Goal: Information Seeking & Learning: Learn about a topic

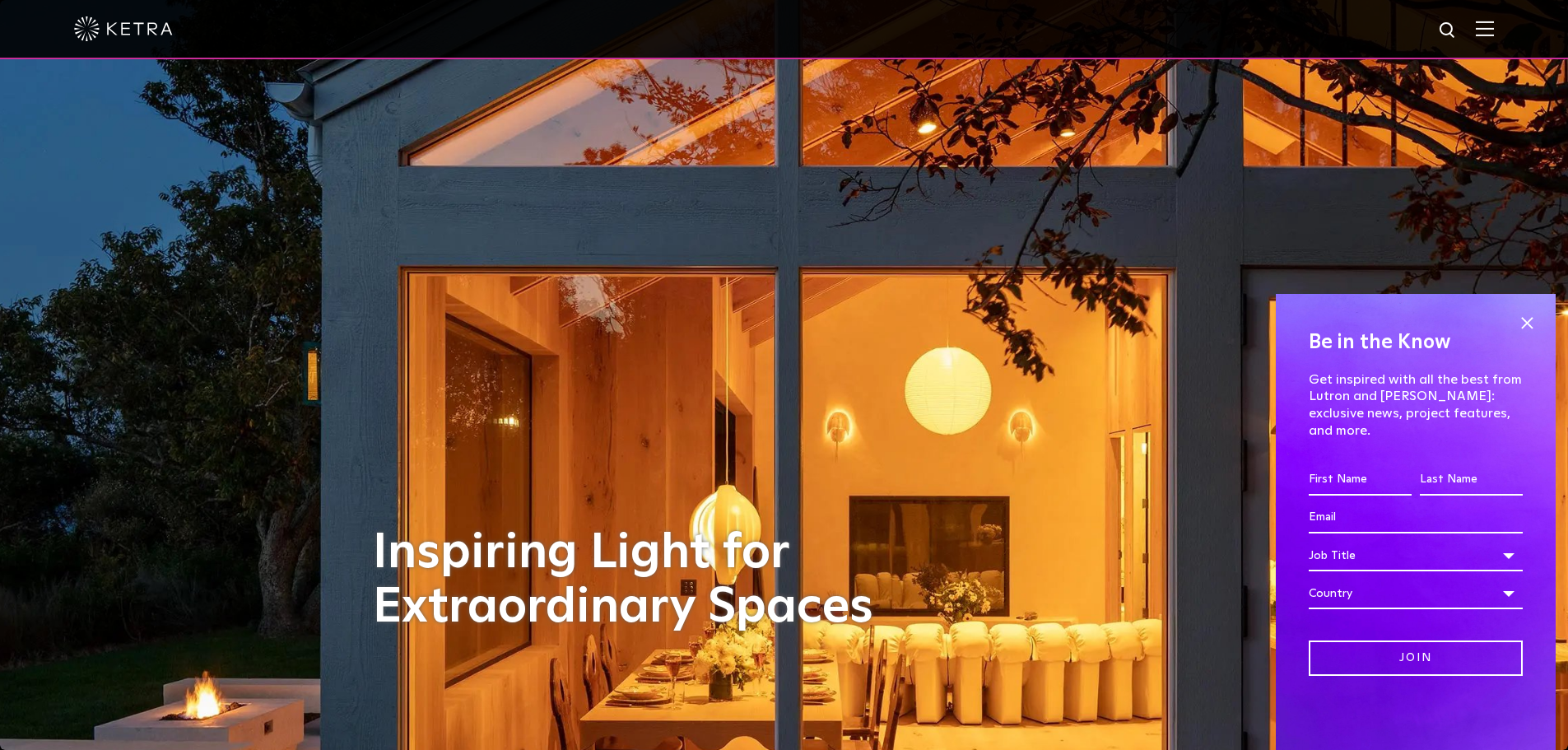
click at [1517, 43] on div at bounding box center [784, 30] width 1568 height 59
click at [1494, 39] on div at bounding box center [784, 29] width 1420 height 57
click at [1494, 29] on img at bounding box center [1485, 29] width 18 height 15
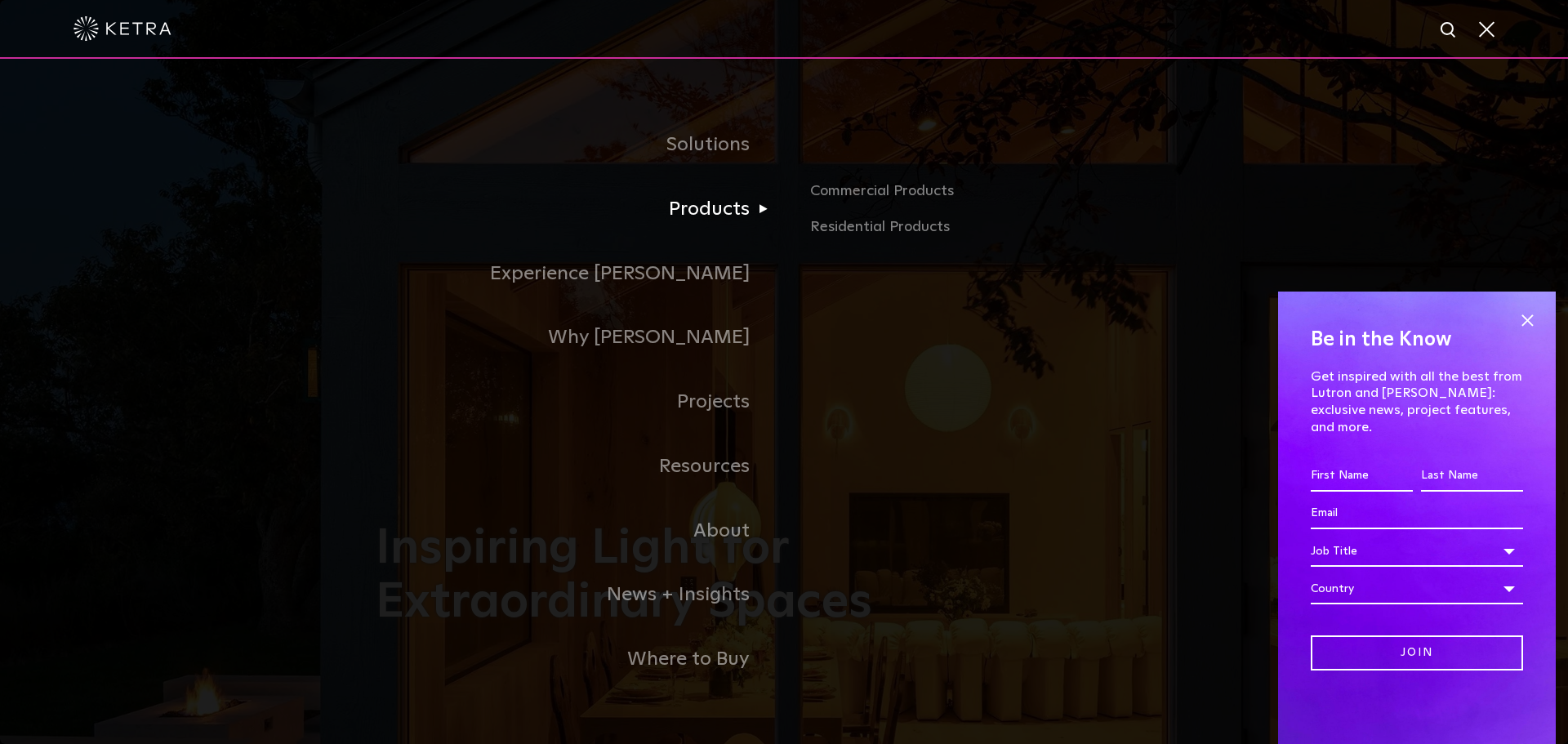
click at [712, 219] on link "Products" at bounding box center [580, 209] width 408 height 64
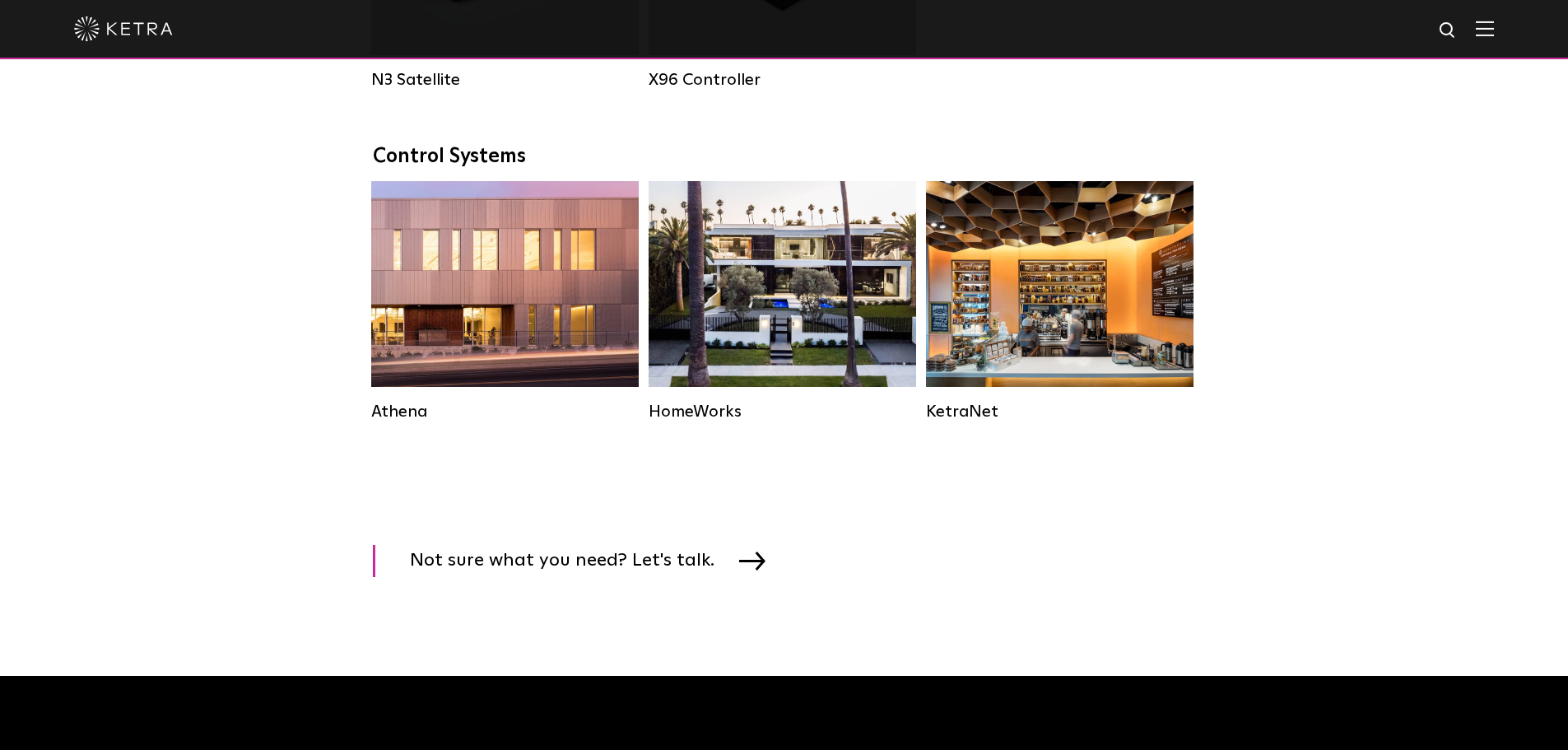
scroll to position [2364, 0]
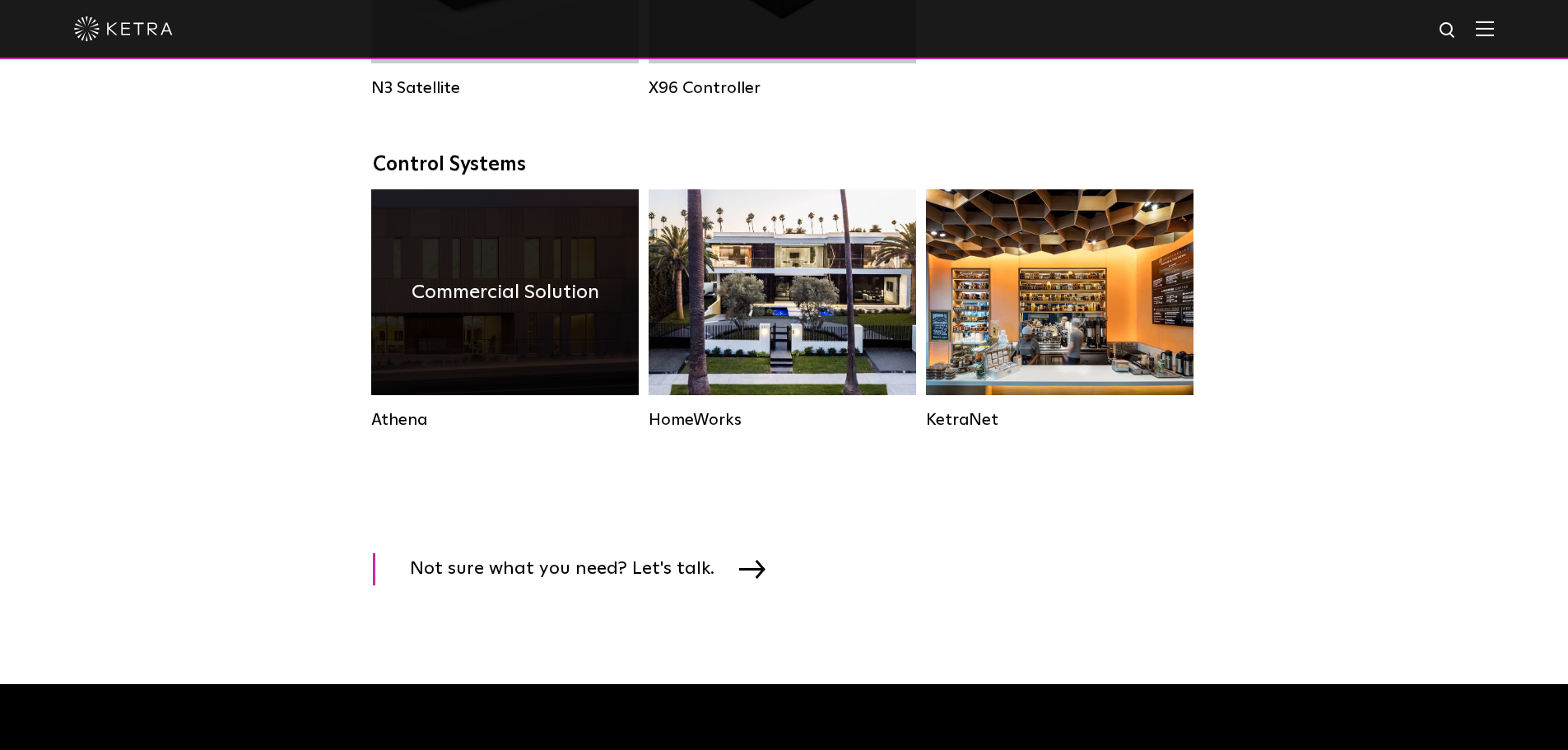
click at [556, 378] on div "Commercial Solution" at bounding box center [505, 292] width 267 height 206
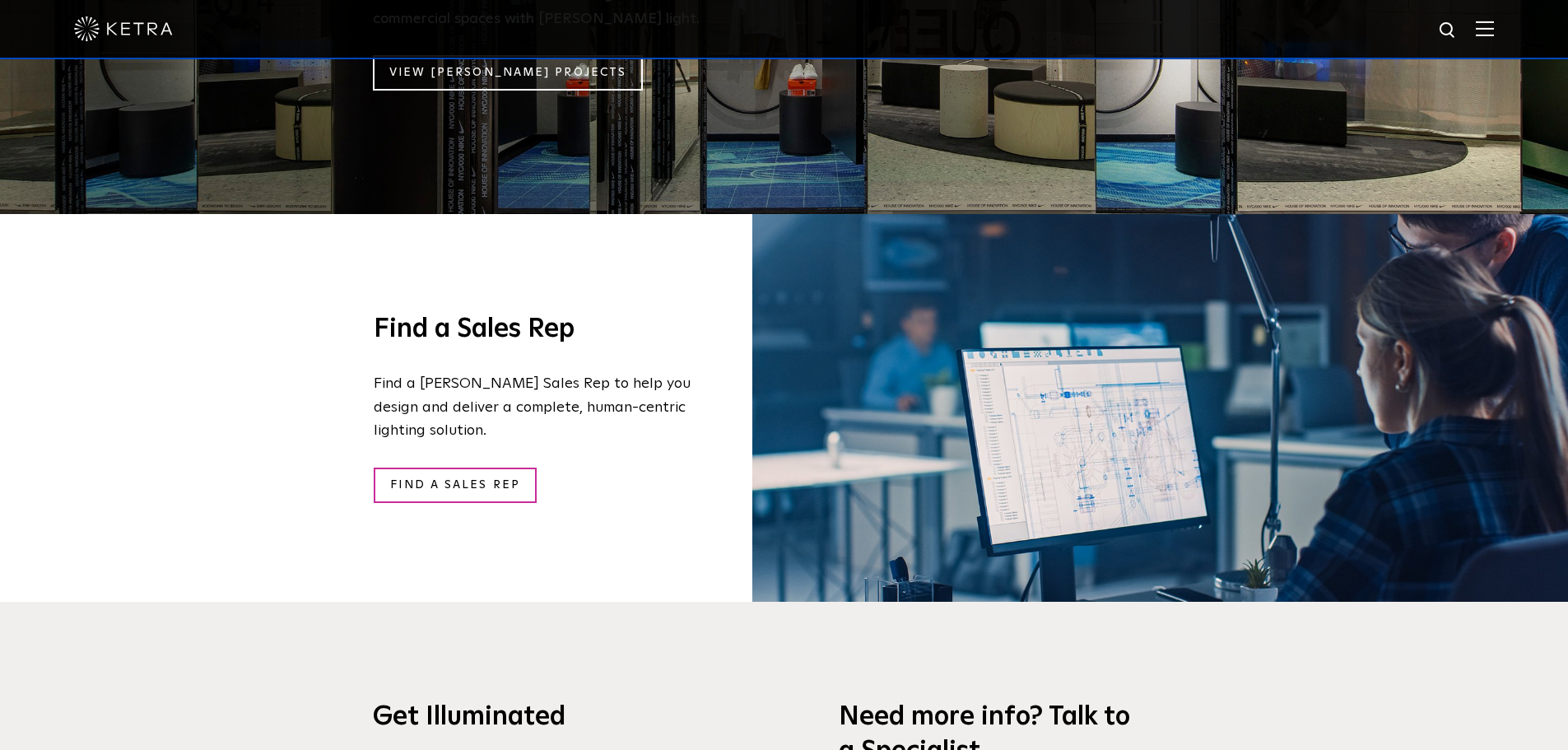
scroll to position [2386, 0]
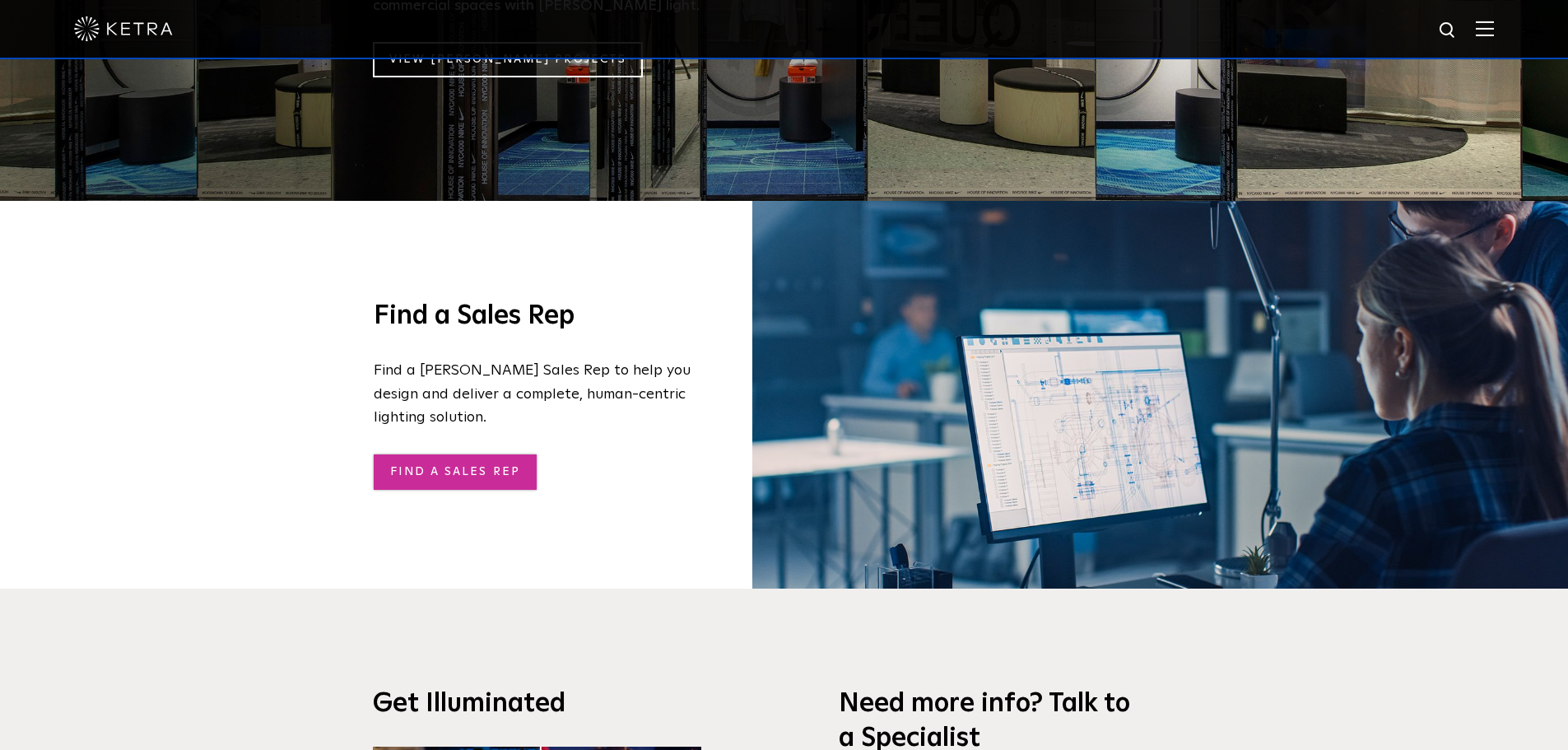
click at [496, 455] on link "Find a sales rep" at bounding box center [455, 472] width 163 height 35
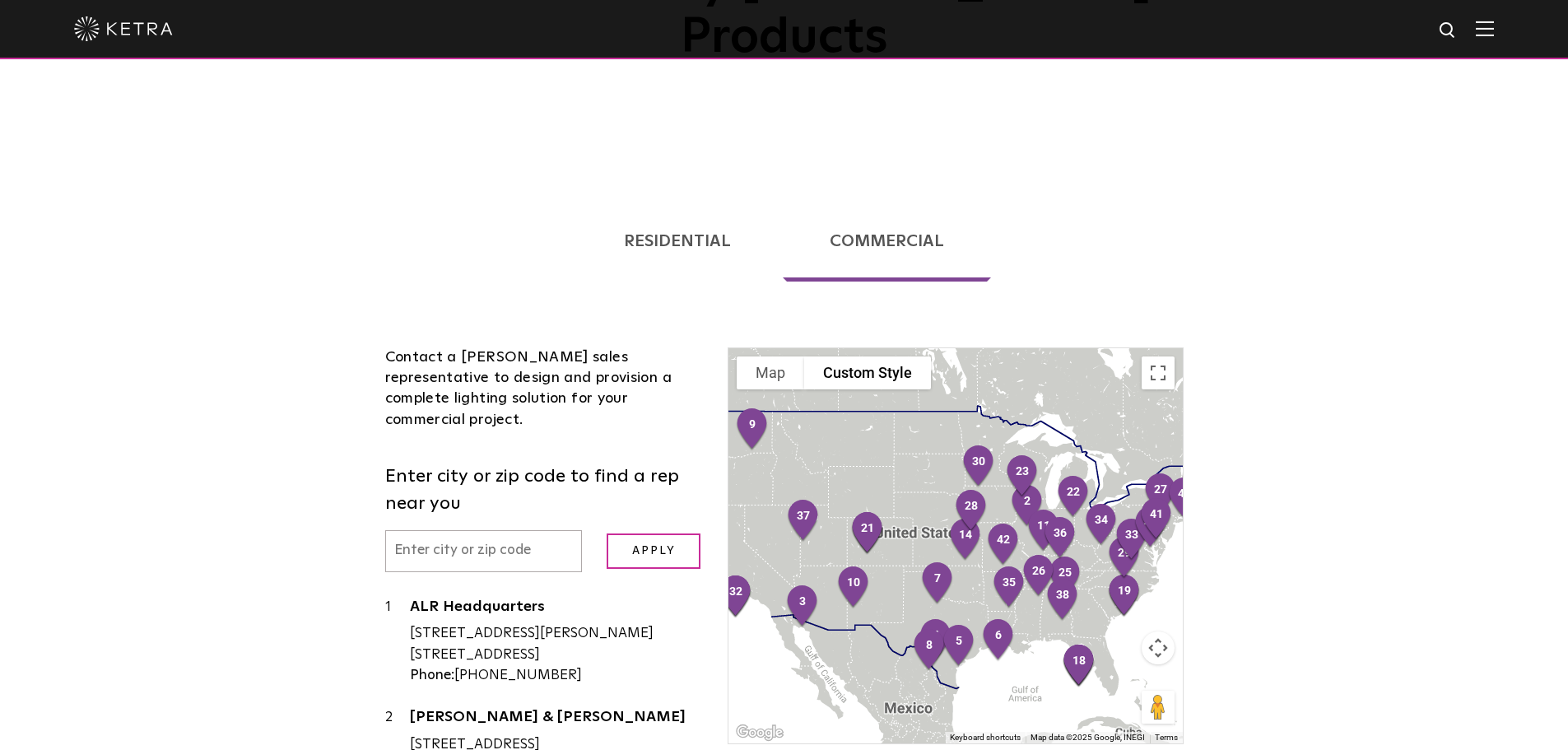
scroll to position [266, 0]
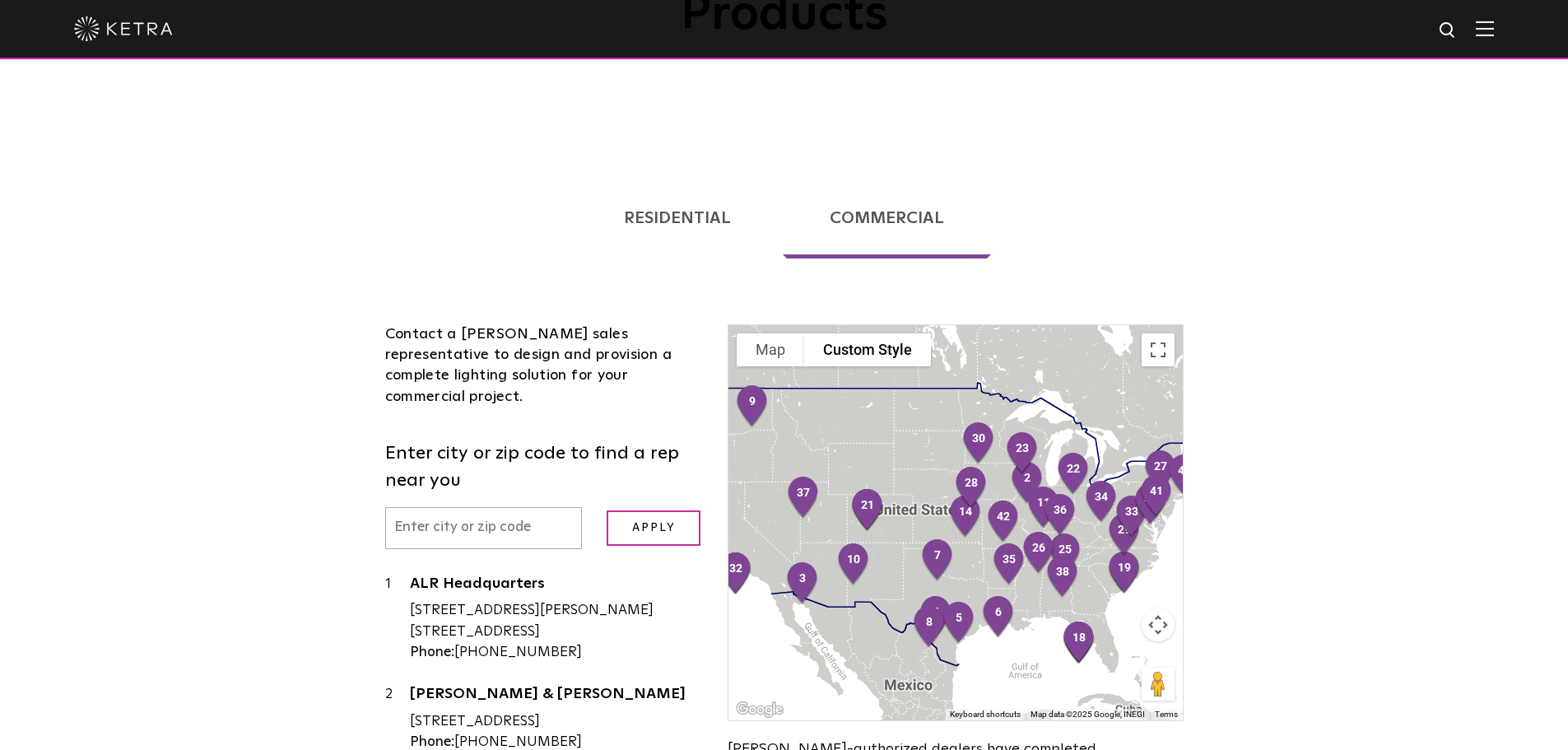
click at [492, 507] on input "text" at bounding box center [483, 528] width 198 height 42
type input "18104"
click at [606, 510] on input "Apply" at bounding box center [653, 527] width 94 height 35
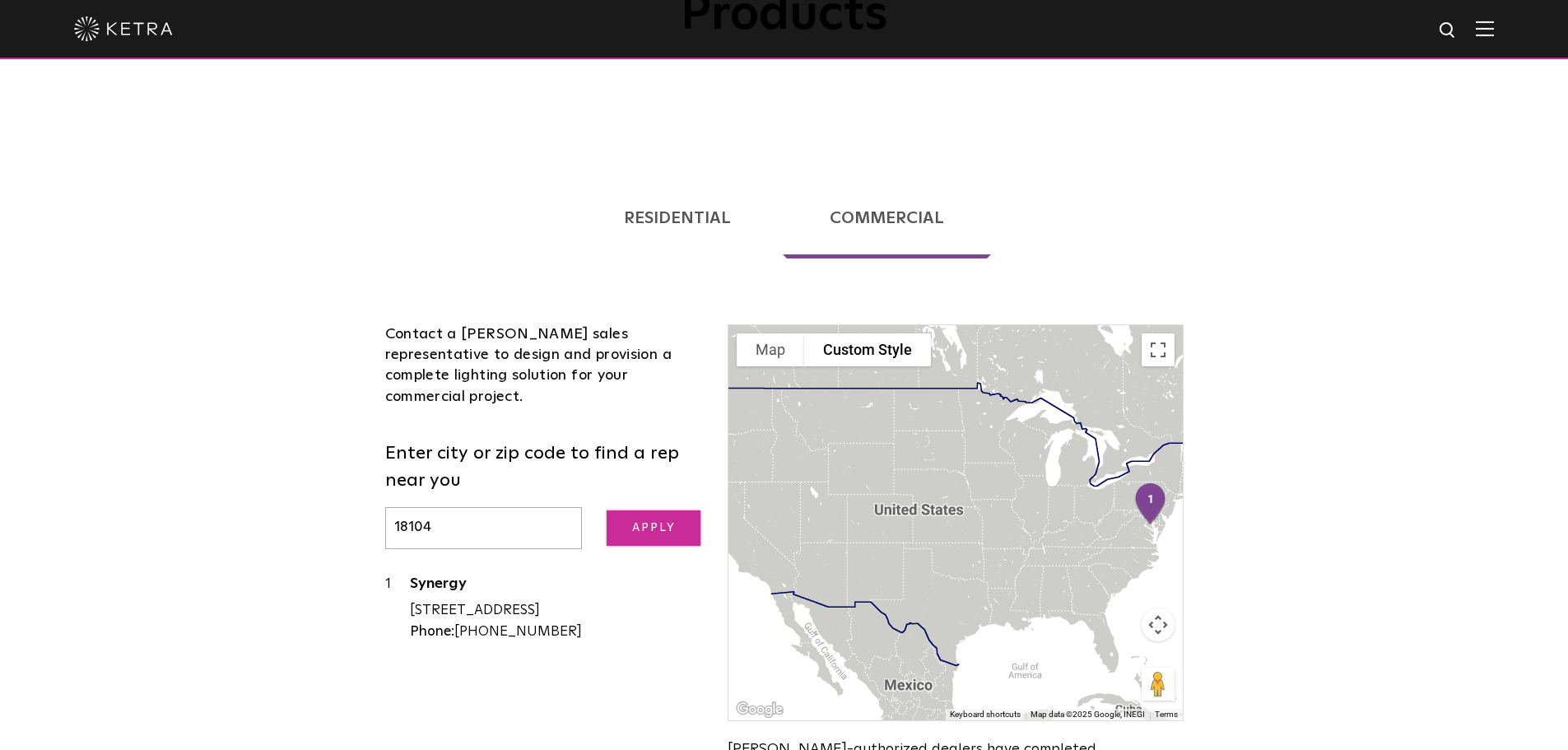
click at [618, 510] on input "Apply" at bounding box center [653, 527] width 94 height 35
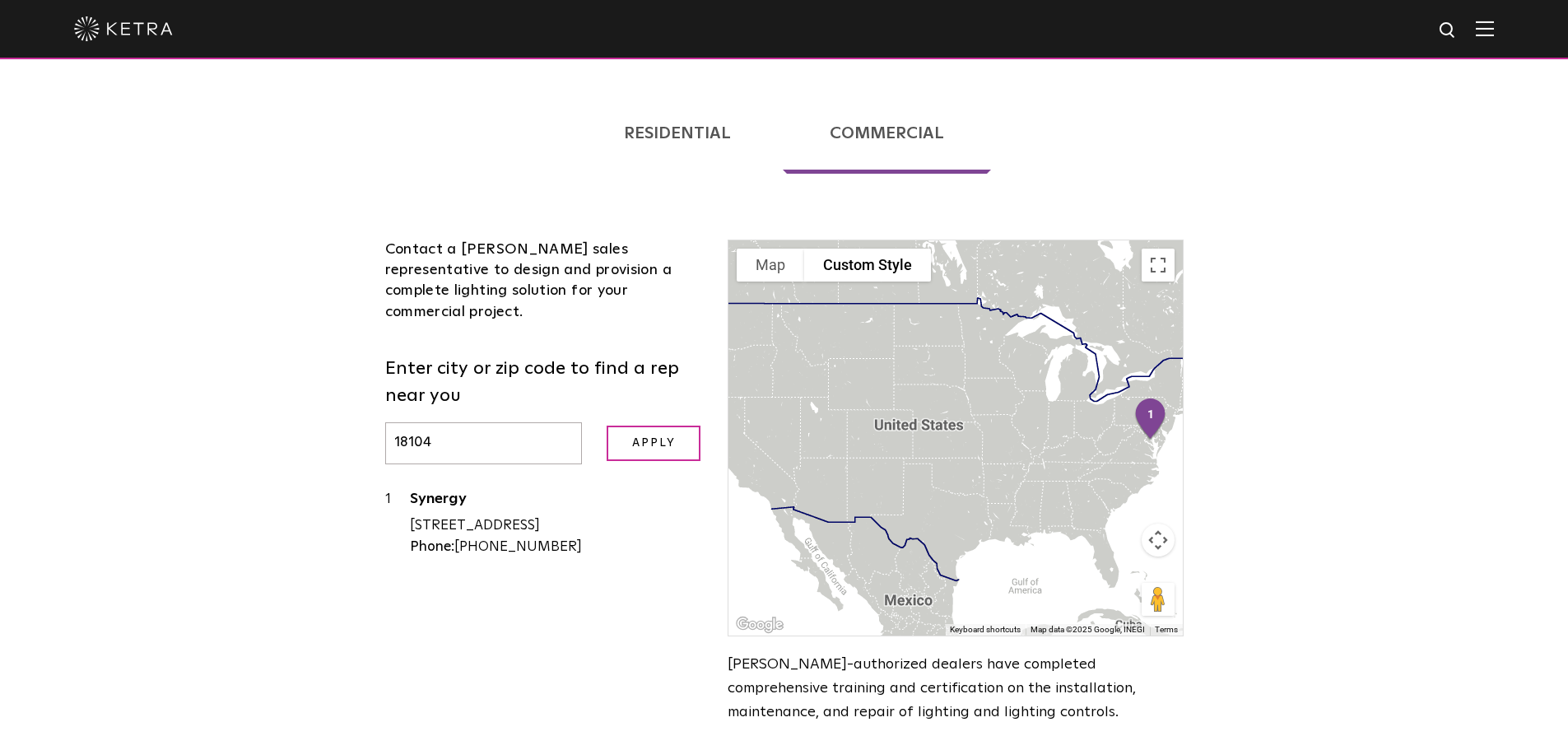
scroll to position [354, 0]
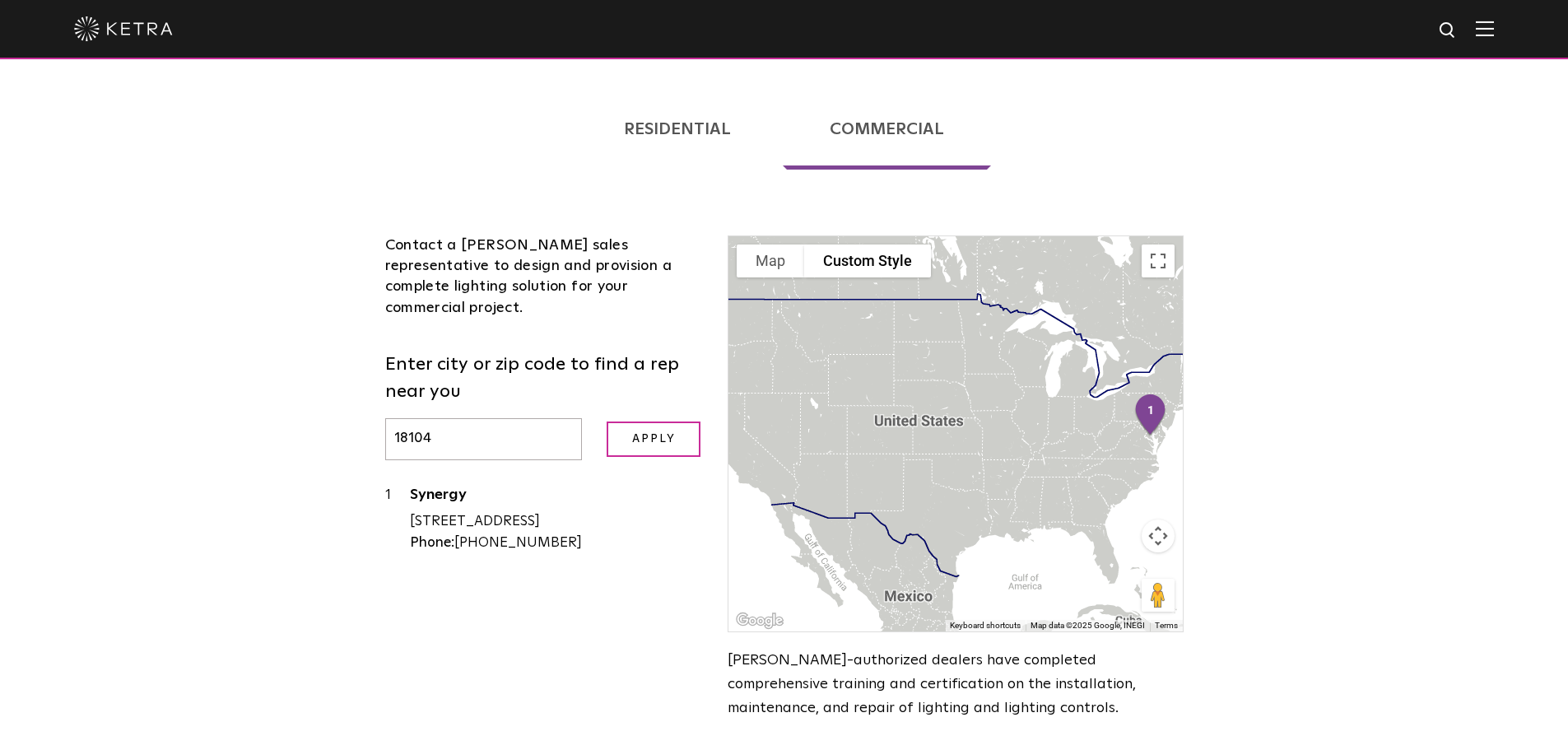
click at [1144, 436] on div at bounding box center [955, 434] width 454 height 396
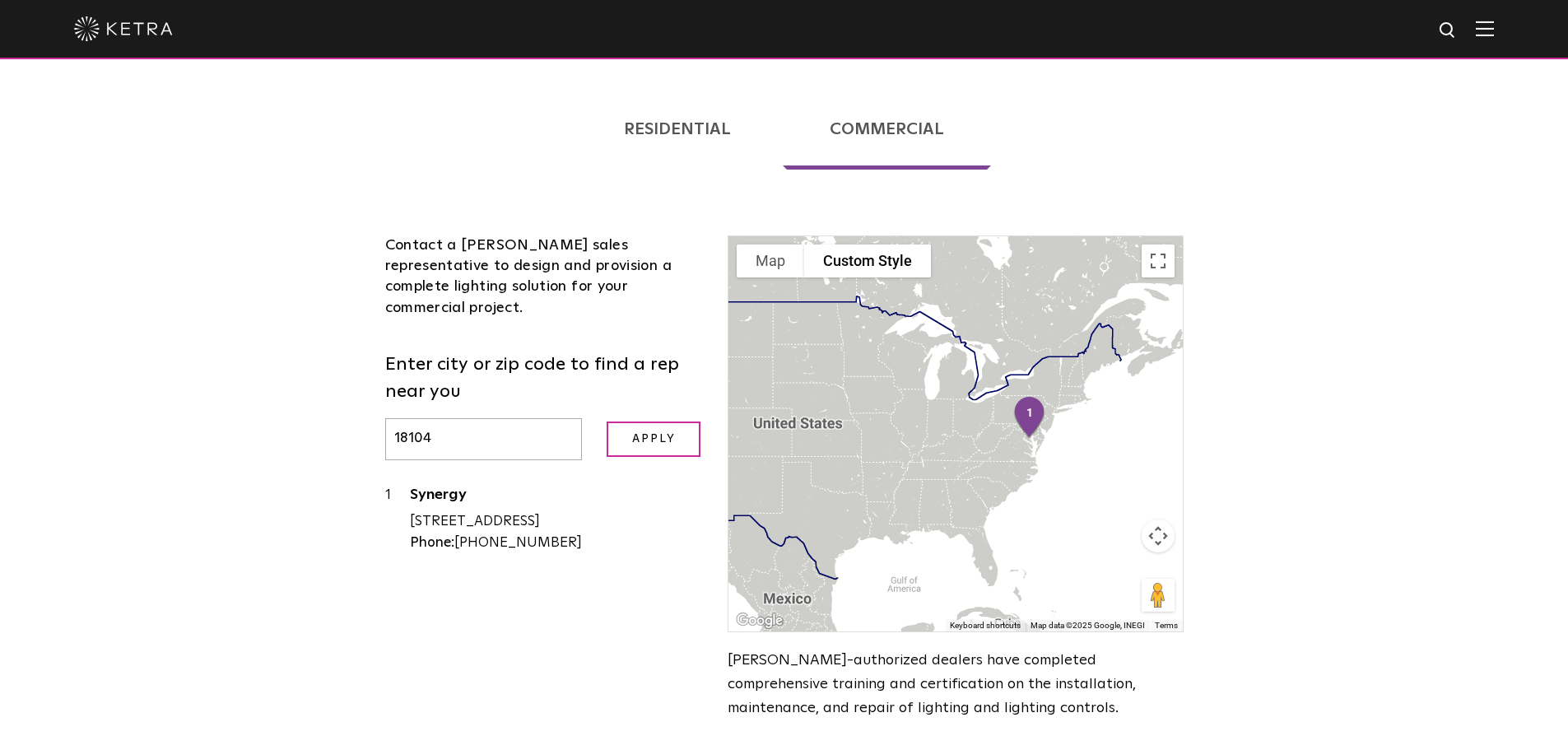
drag, startPoint x: 1144, startPoint y: 434, endPoint x: 1014, endPoint y: 438, distance: 130.1
click at [1014, 438] on div at bounding box center [955, 434] width 454 height 396
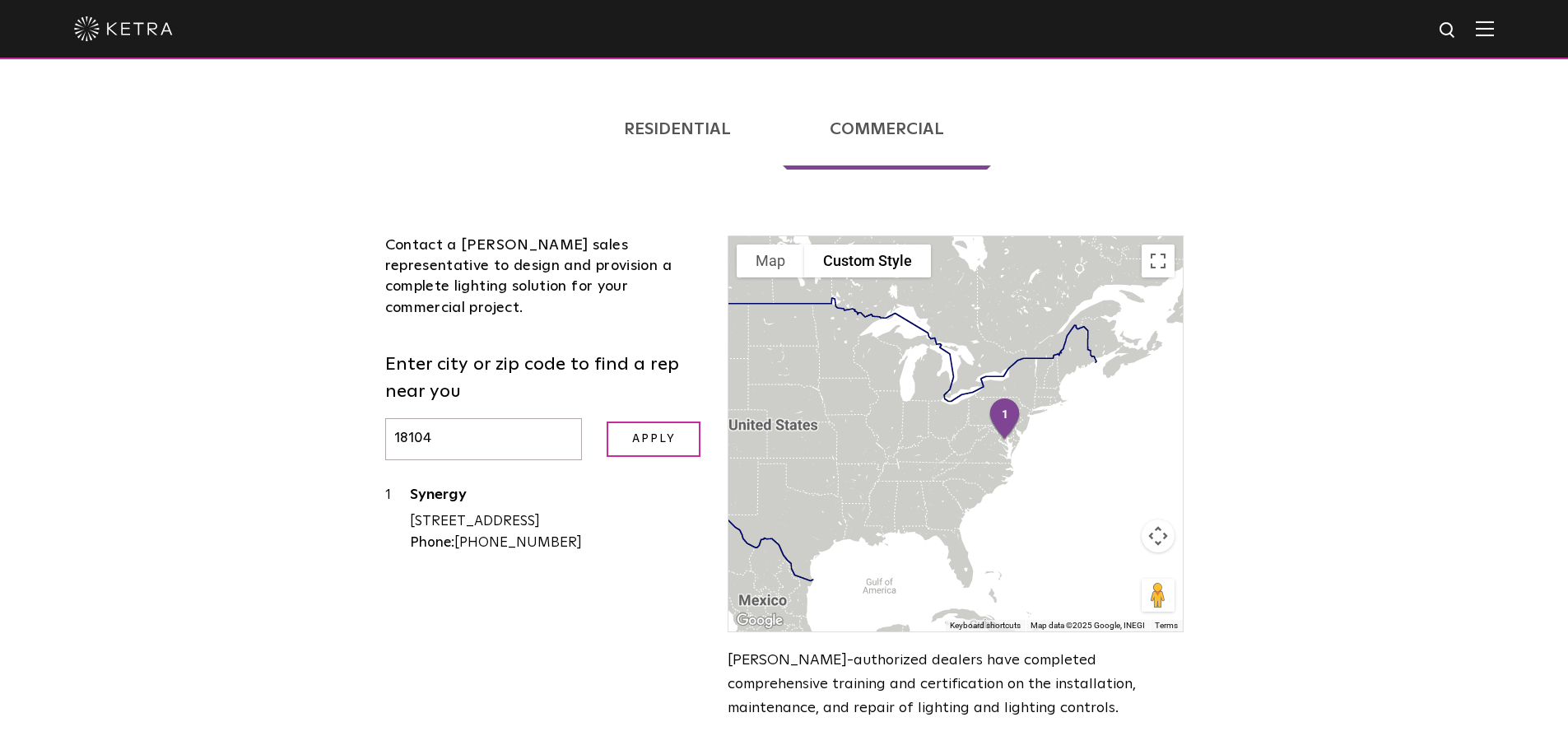
click at [1014, 438] on div at bounding box center [955, 434] width 454 height 396
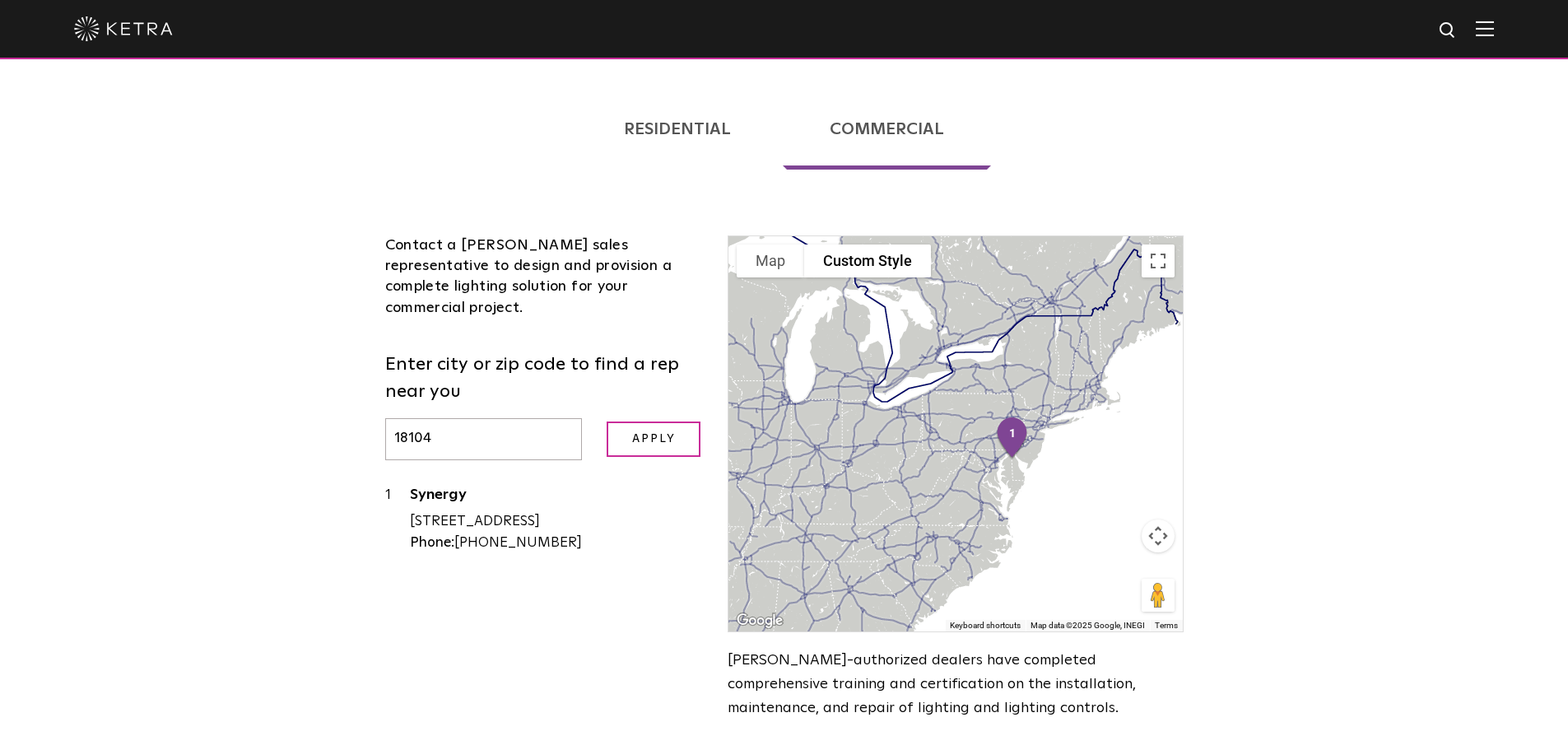
drag, startPoint x: 981, startPoint y: 366, endPoint x: 976, endPoint y: 409, distance: 43.3
click at [976, 409] on div at bounding box center [955, 434] width 454 height 396
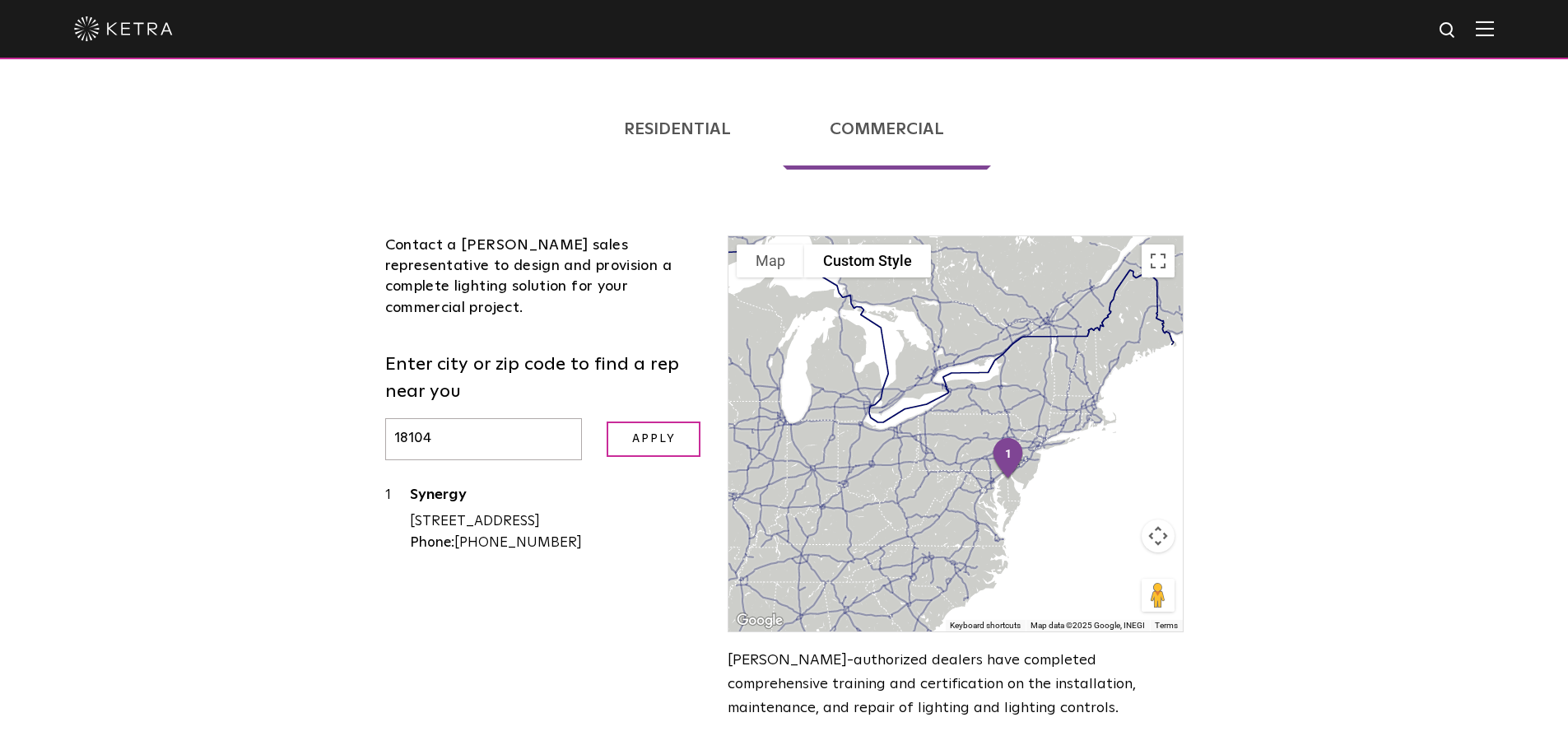
click at [968, 418] on div at bounding box center [955, 434] width 454 height 396
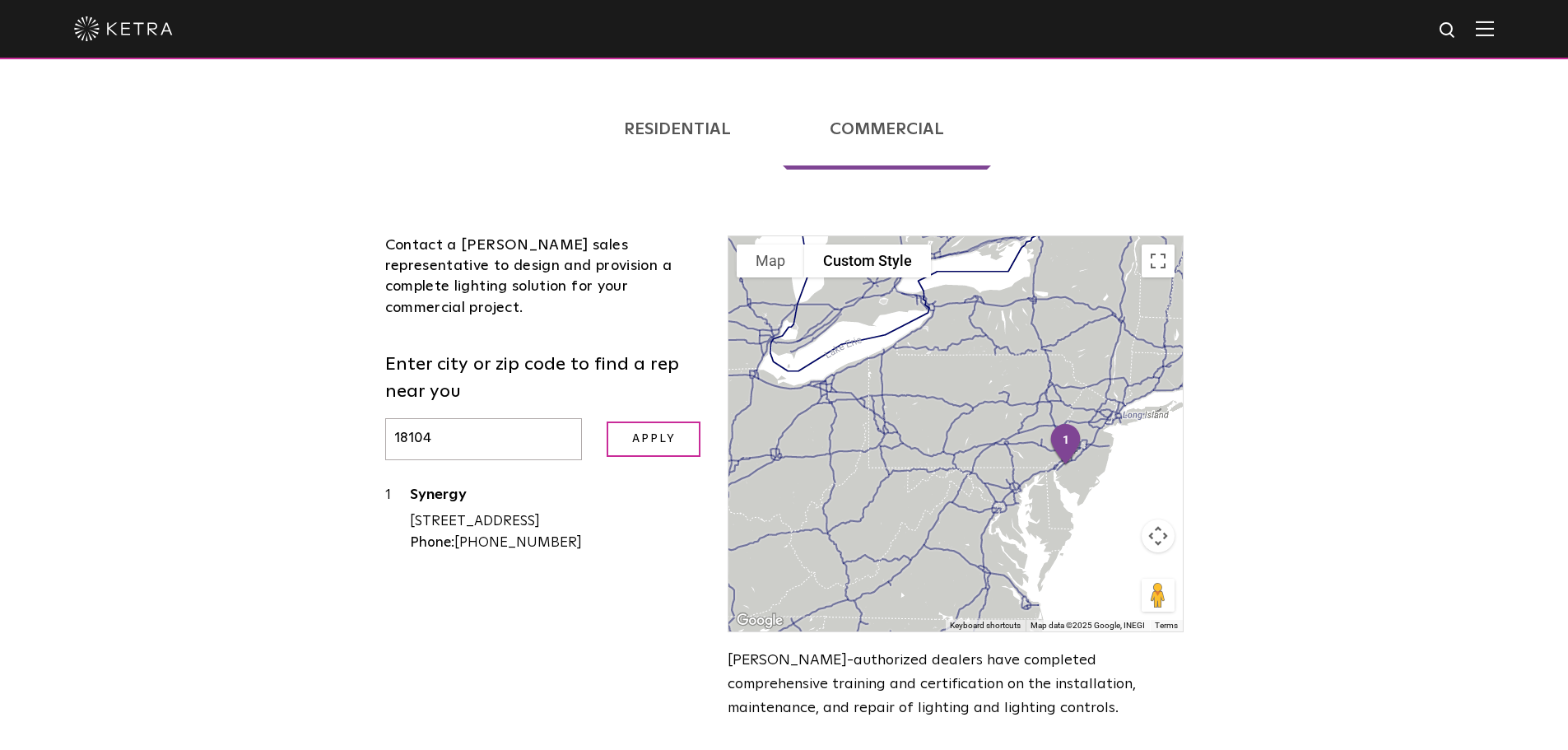
click at [968, 418] on div at bounding box center [955, 434] width 454 height 396
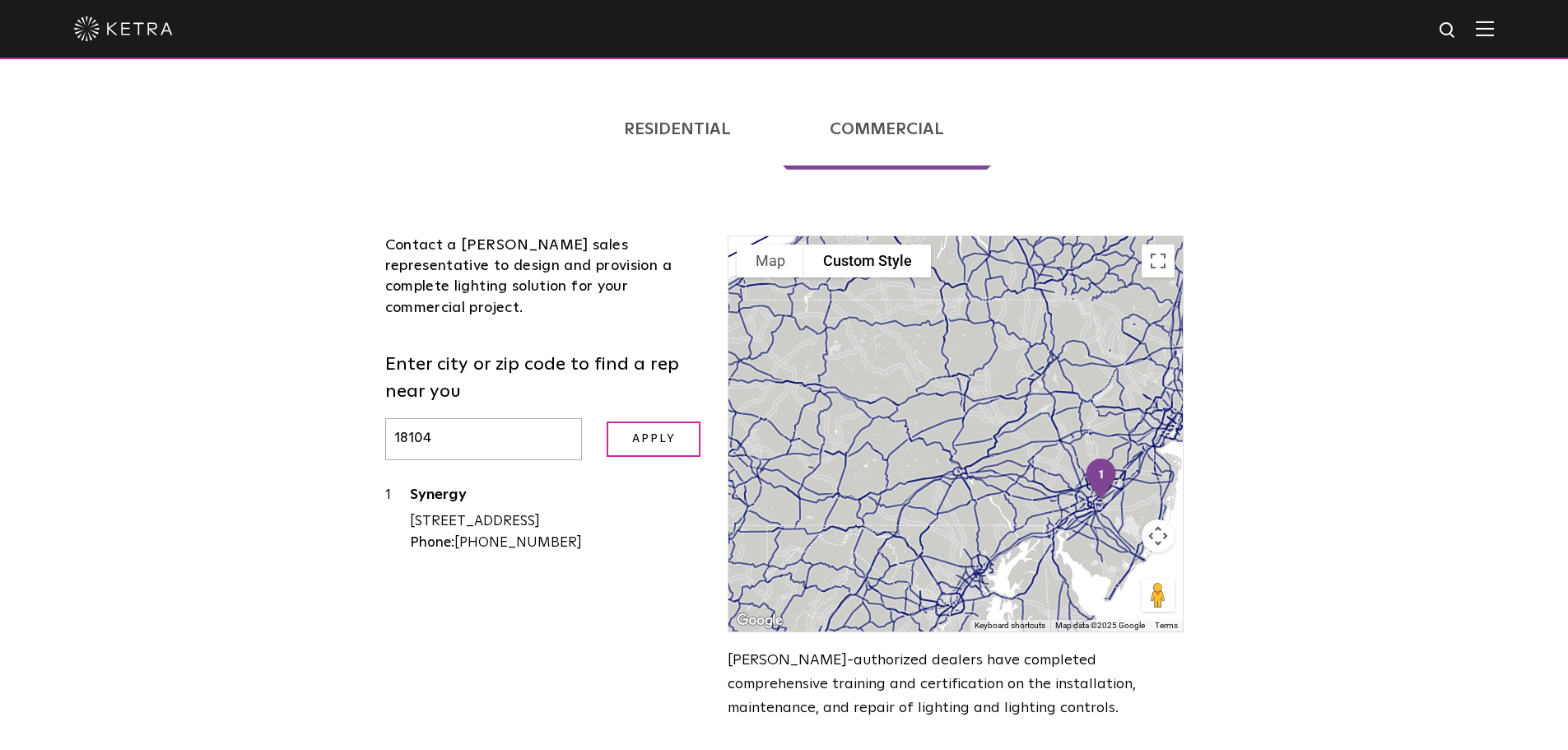
drag, startPoint x: 1096, startPoint y: 411, endPoint x: 1017, endPoint y: 477, distance: 102.9
click at [1017, 477] on div at bounding box center [955, 434] width 454 height 396
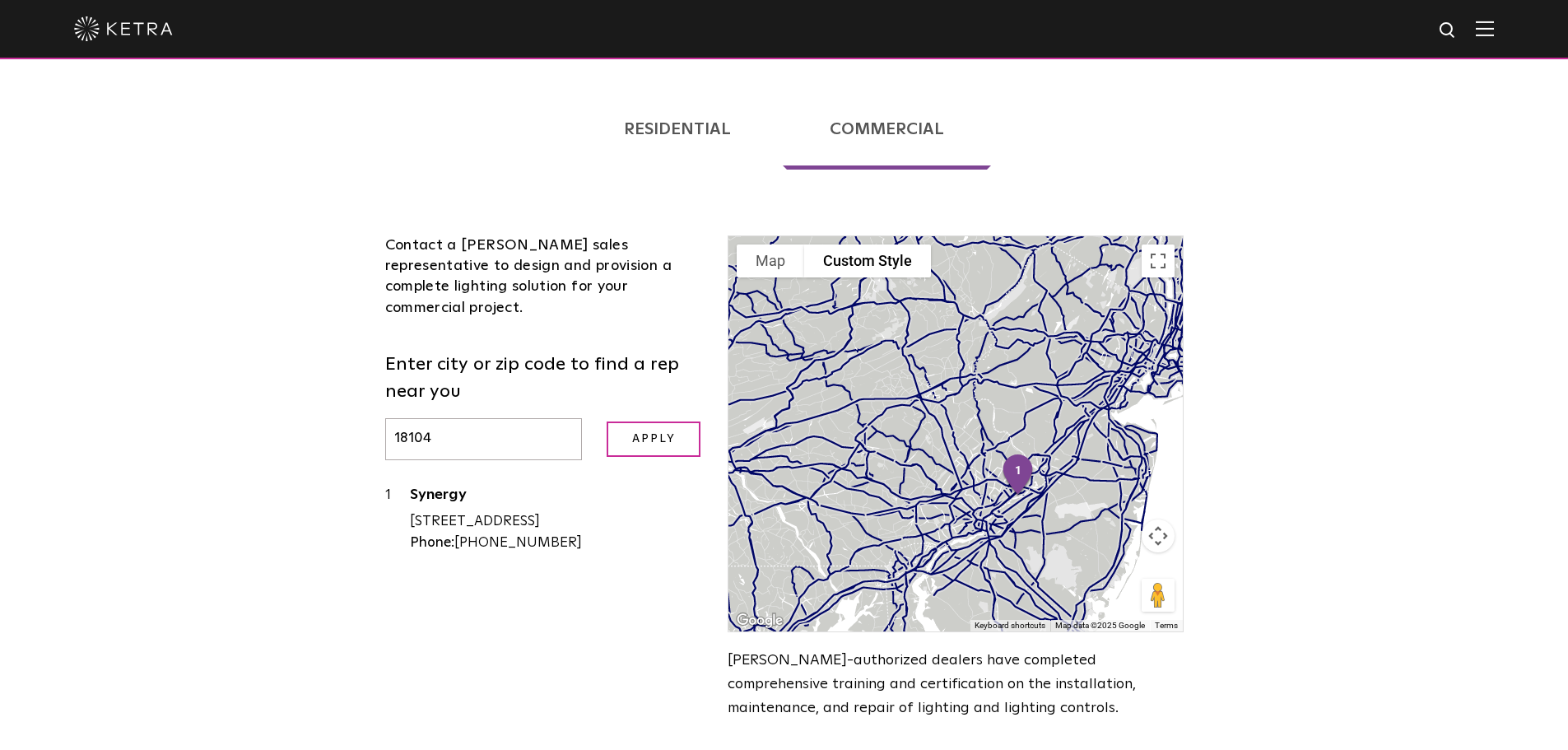
drag, startPoint x: 1119, startPoint y: 440, endPoint x: 942, endPoint y: 481, distance: 181.7
click at [942, 481] on div at bounding box center [955, 434] width 454 height 396
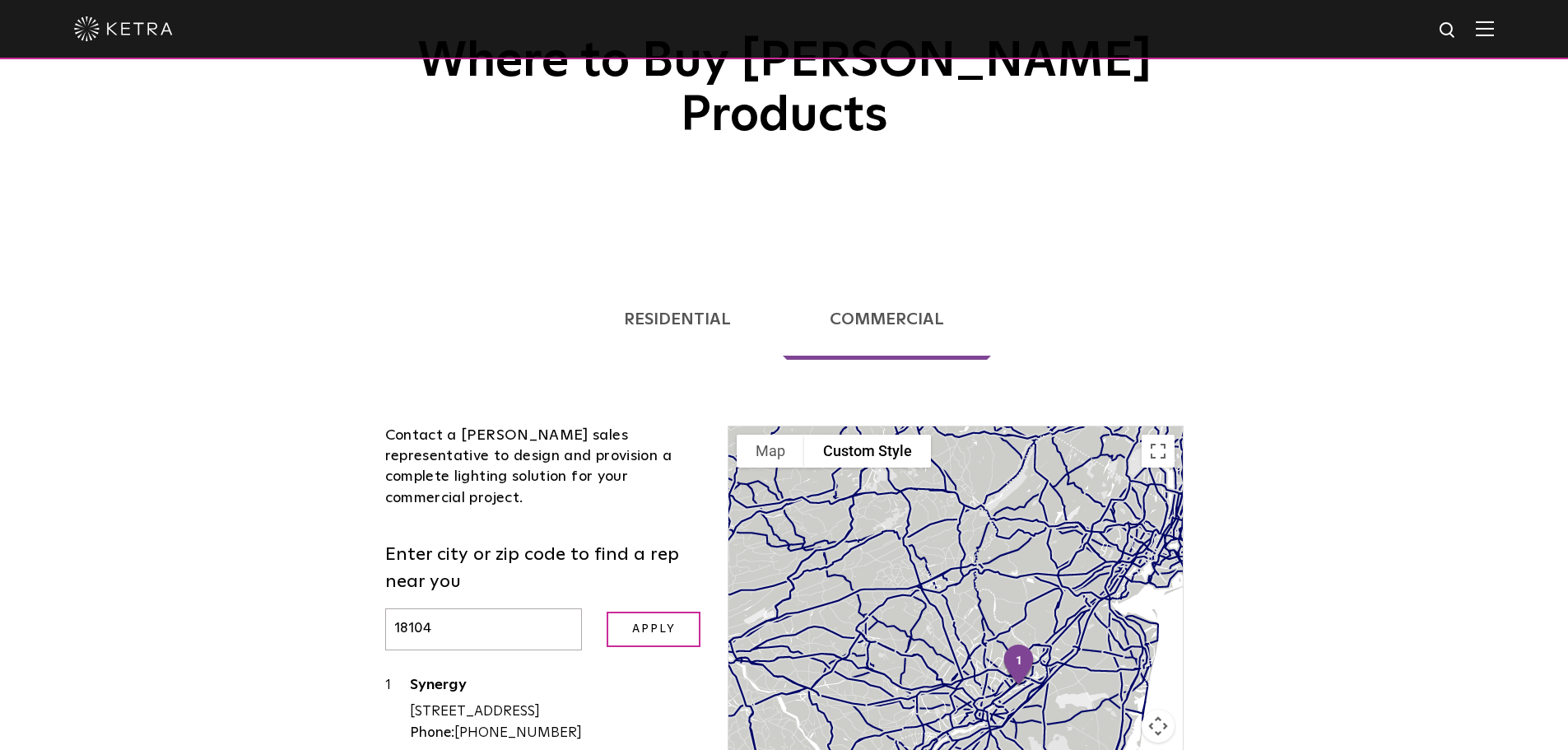
scroll to position [165, 0]
click at [716, 277] on link "Residential" at bounding box center [677, 317] width 201 height 80
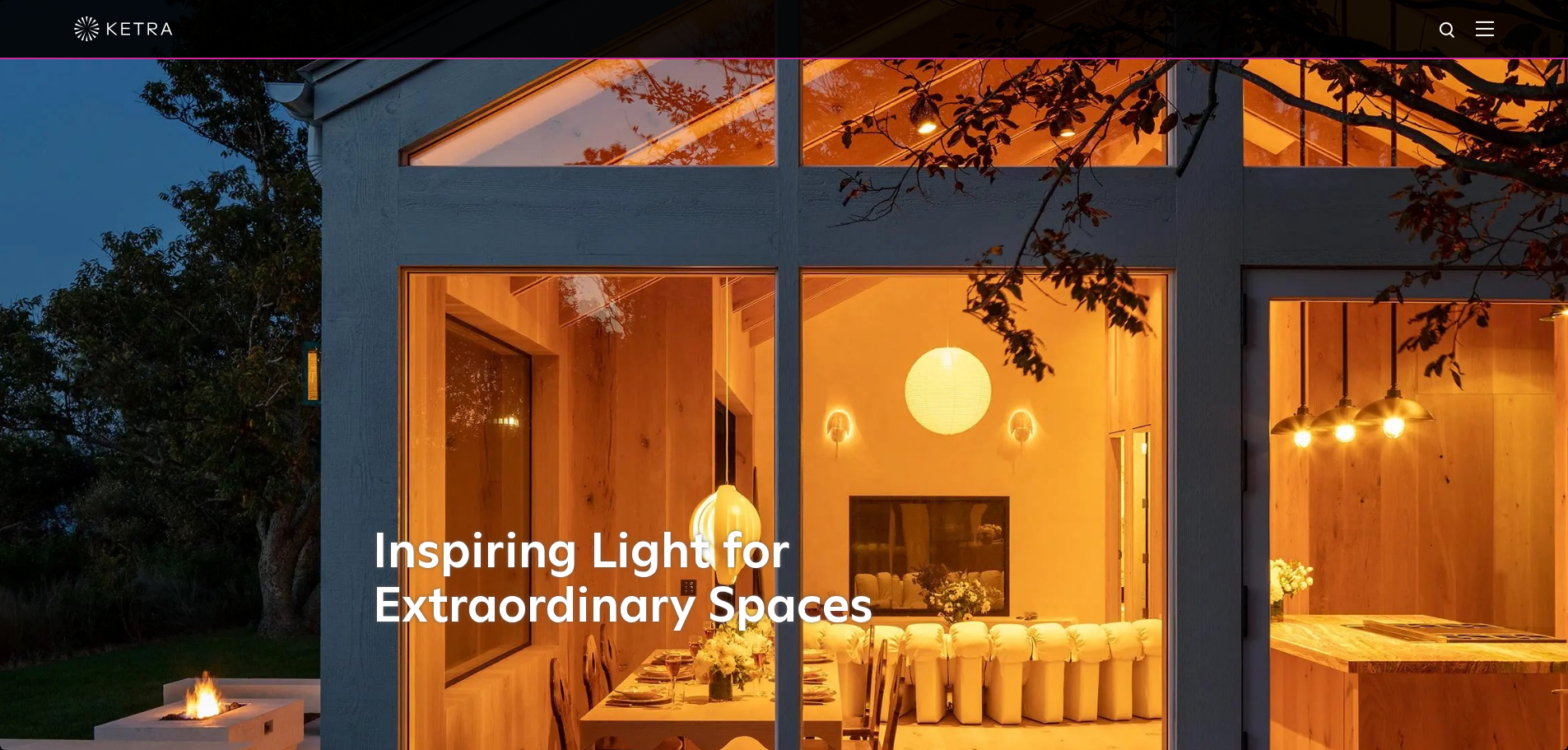
click at [1506, 38] on div at bounding box center [784, 30] width 1568 height 59
click at [1494, 32] on img at bounding box center [1485, 29] width 18 height 15
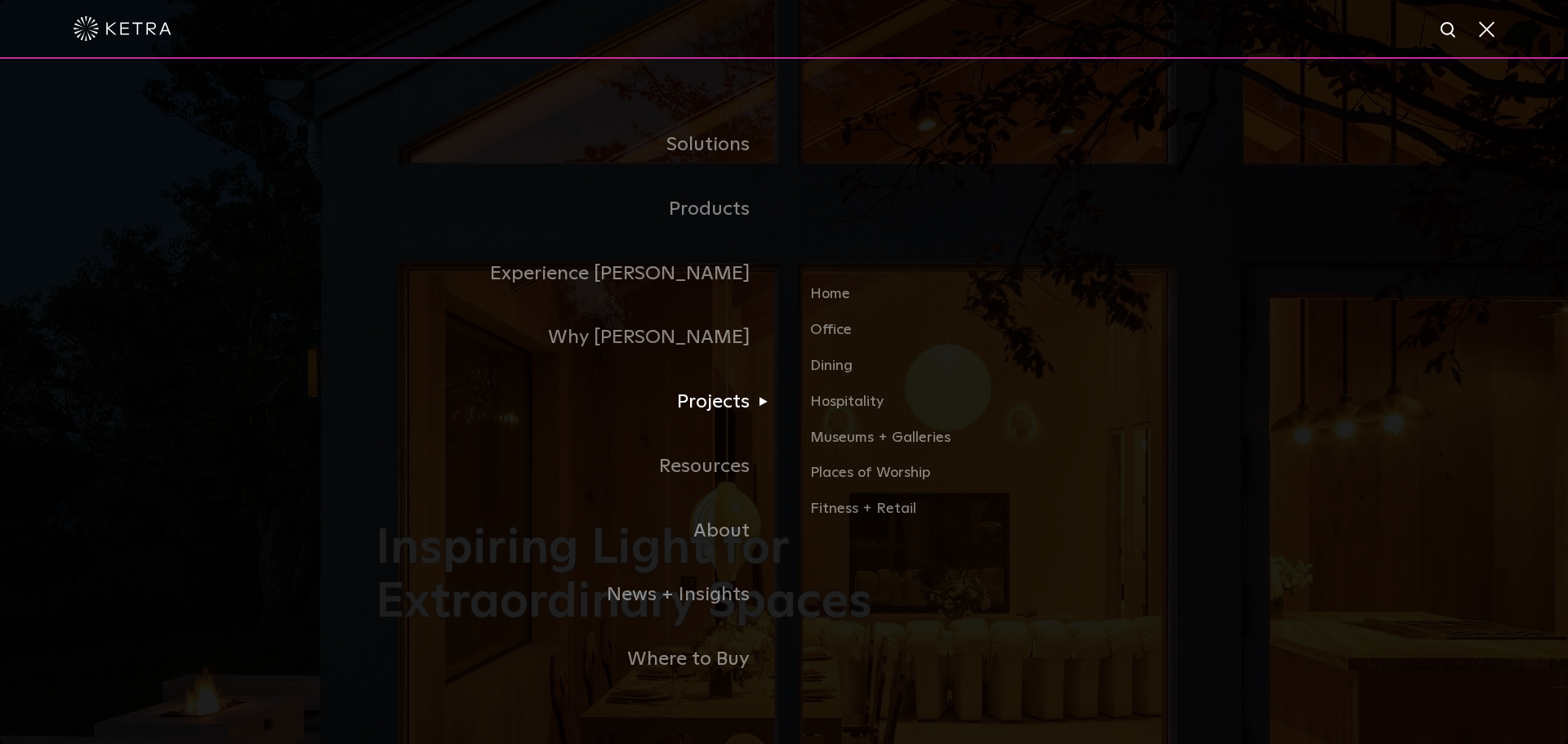
click at [730, 421] on link "Projects" at bounding box center [580, 402] width 408 height 64
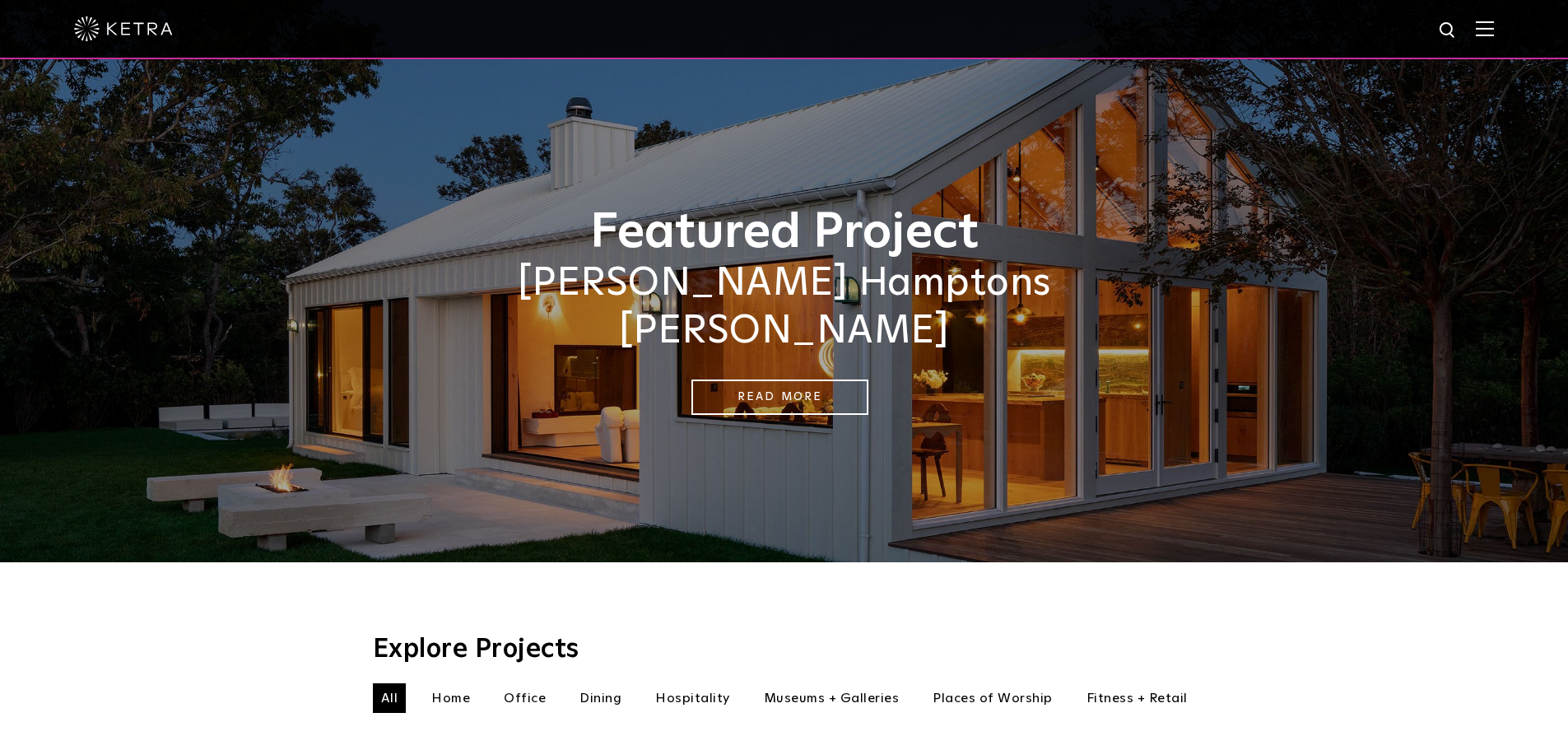
click at [1488, 18] on div at bounding box center [784, 29] width 1420 height 57
click at [1494, 27] on img at bounding box center [1485, 29] width 18 height 15
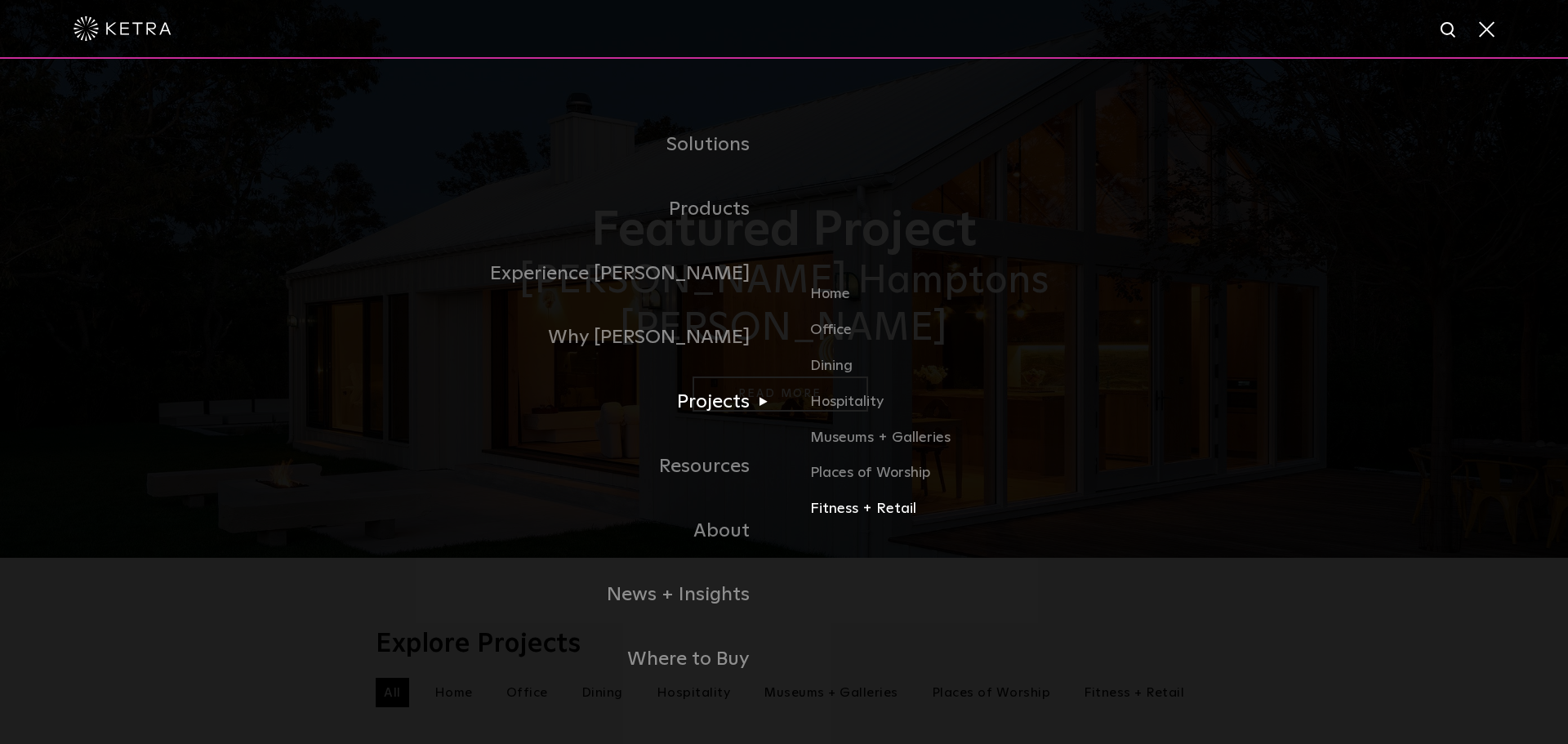
click at [831, 515] on link "Fitness + Retail" at bounding box center [1000, 509] width 382 height 24
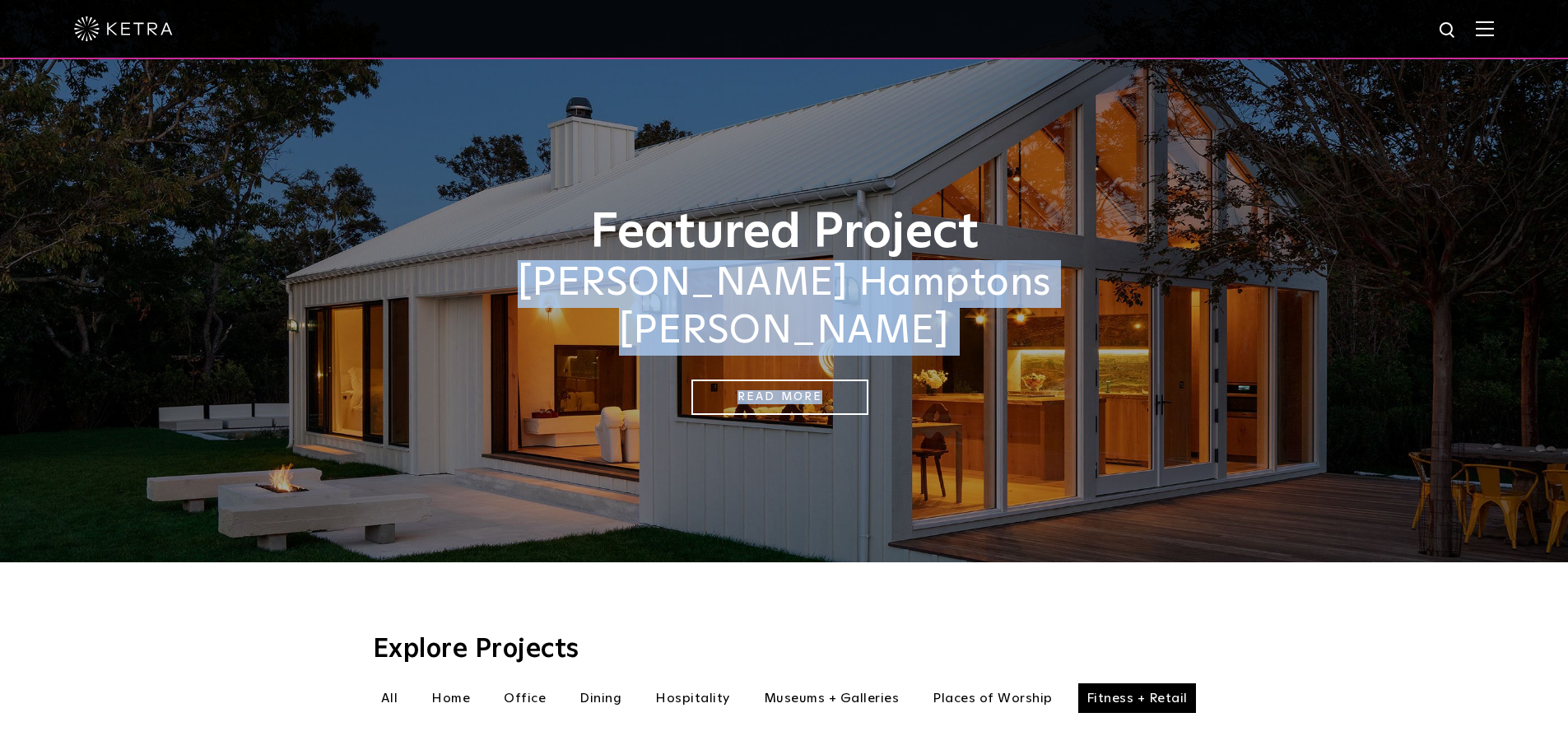
drag, startPoint x: 1566, startPoint y: 172, endPoint x: 1530, endPoint y: 313, distance: 145.5
click at [1530, 313] on div "Featured Project [PERSON_NAME] [GEOGRAPHIC_DATA][PERSON_NAME] Read More" at bounding box center [784, 281] width 1568 height 563
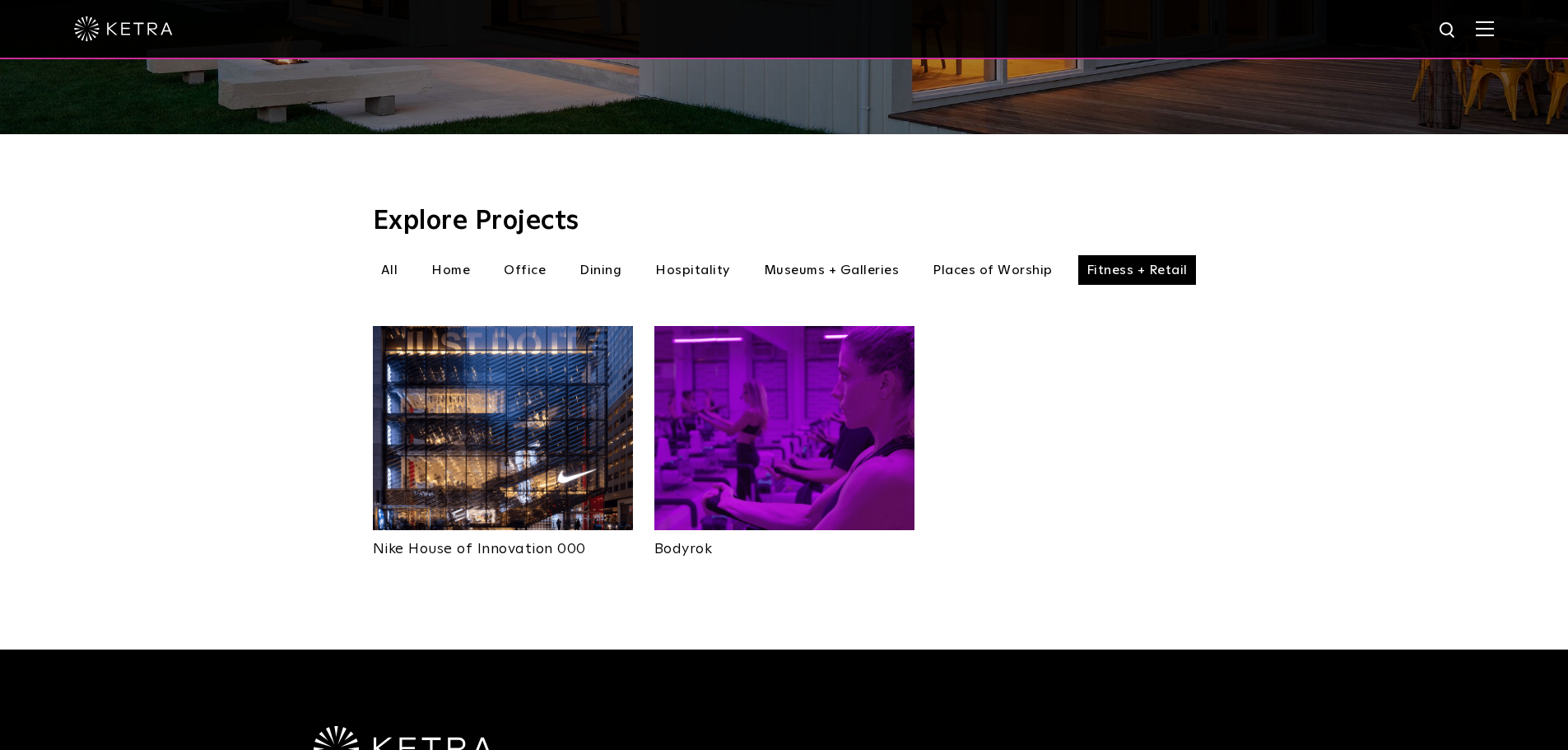
scroll to position [438, 0]
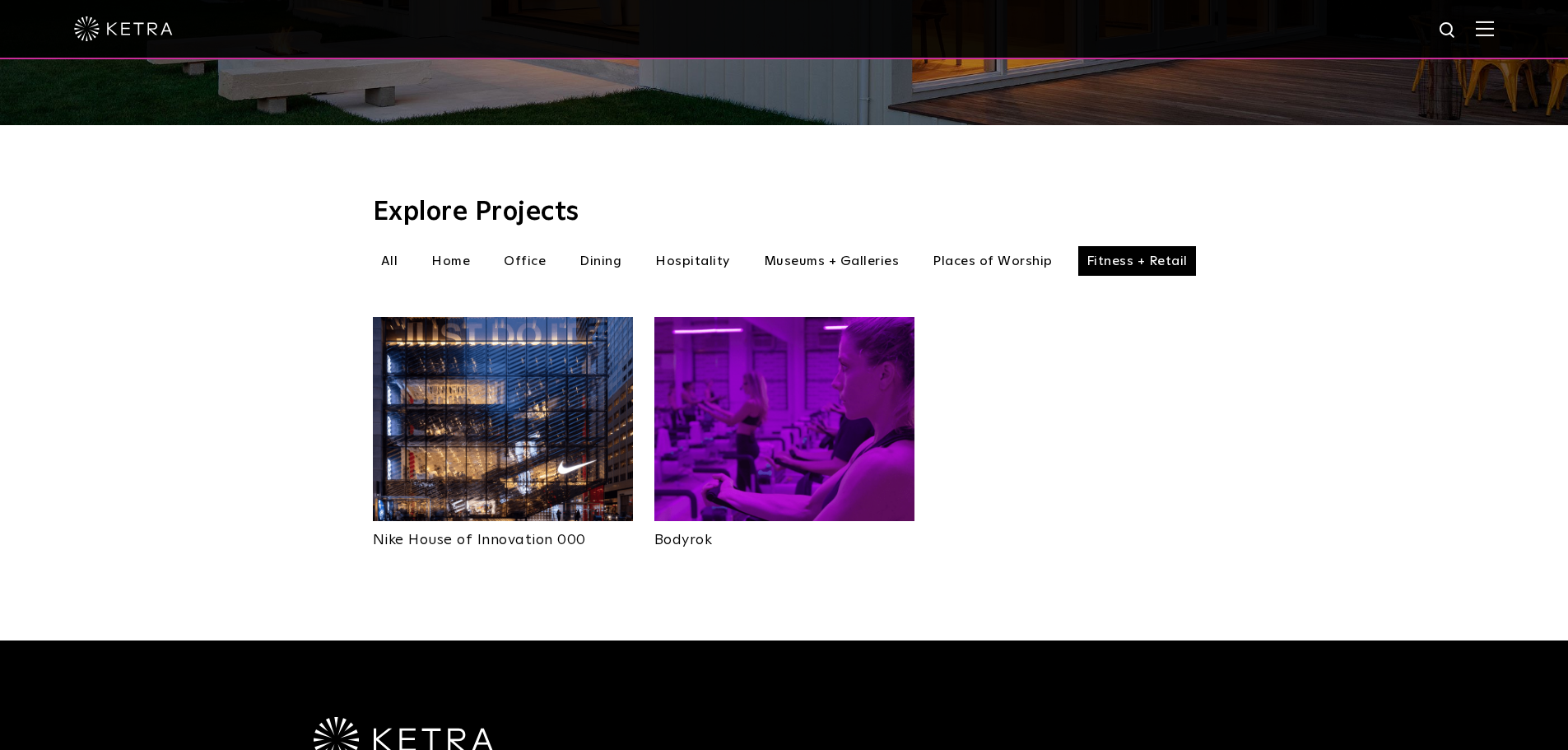
click at [1365, 302] on div "Explore Projects Fitness + Retail All Home Office Dining Hospitality Museums + …" at bounding box center [784, 383] width 1568 height 516
click at [824, 396] on img at bounding box center [784, 419] width 260 height 204
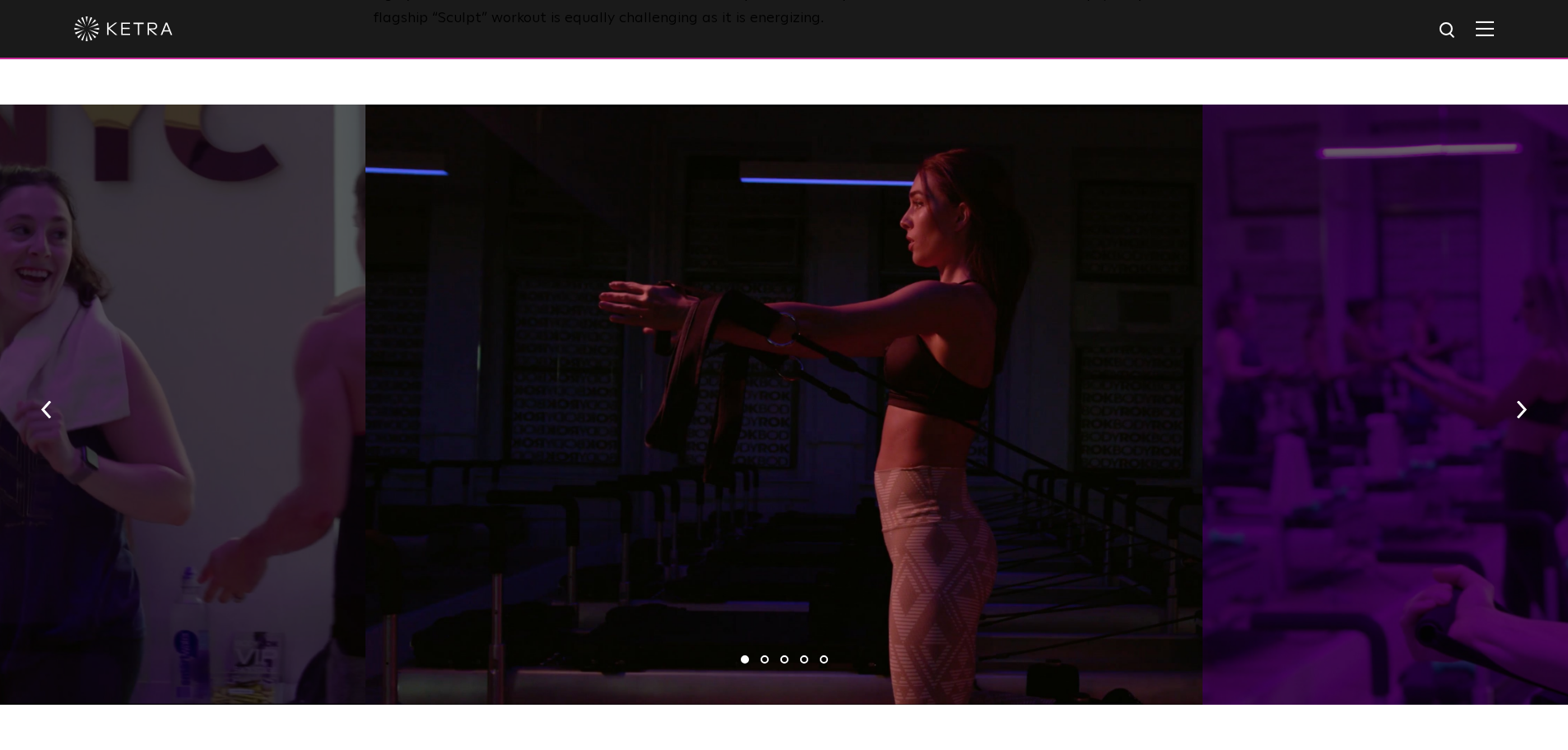
scroll to position [850, 0]
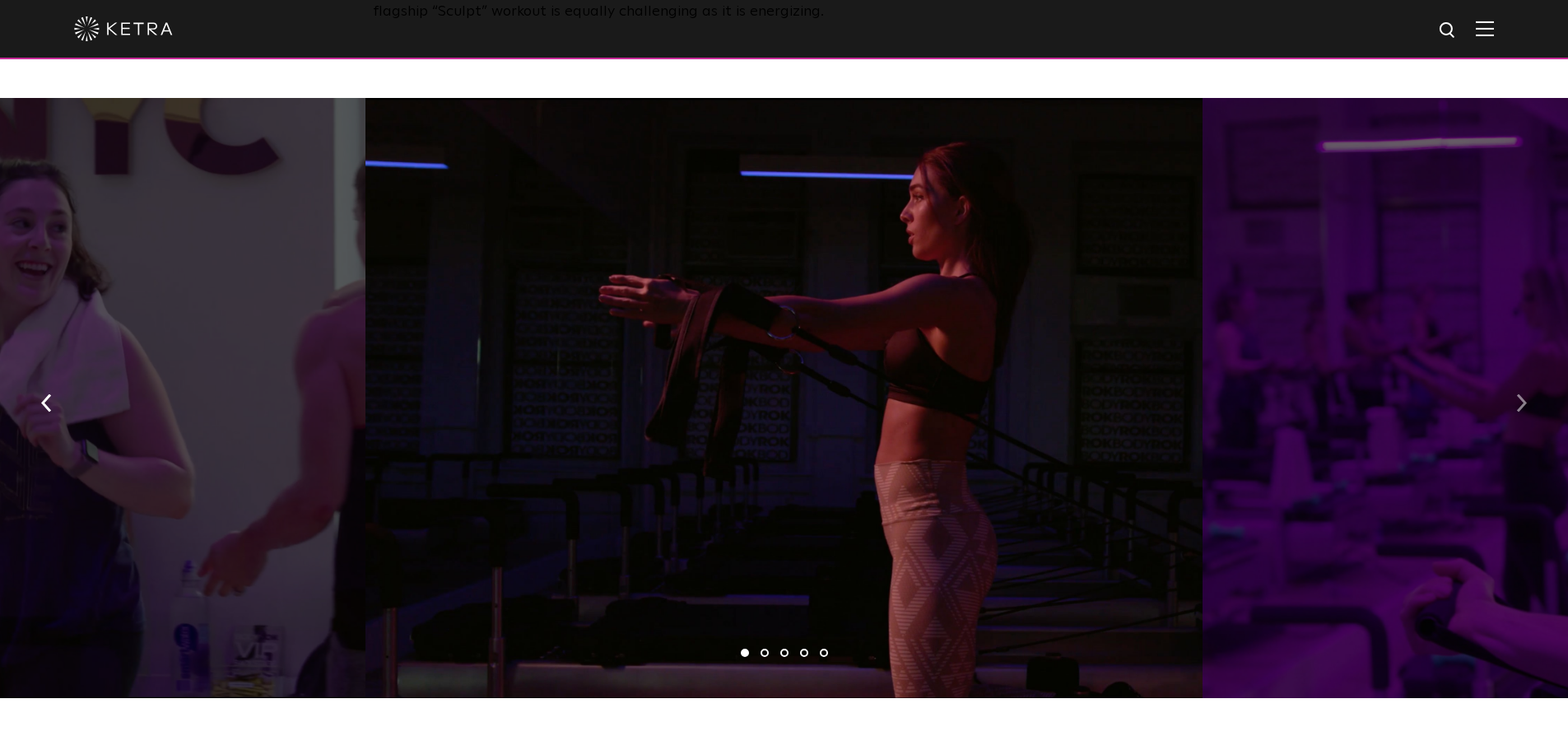
click at [1520, 395] on img "button" at bounding box center [1521, 403] width 11 height 18
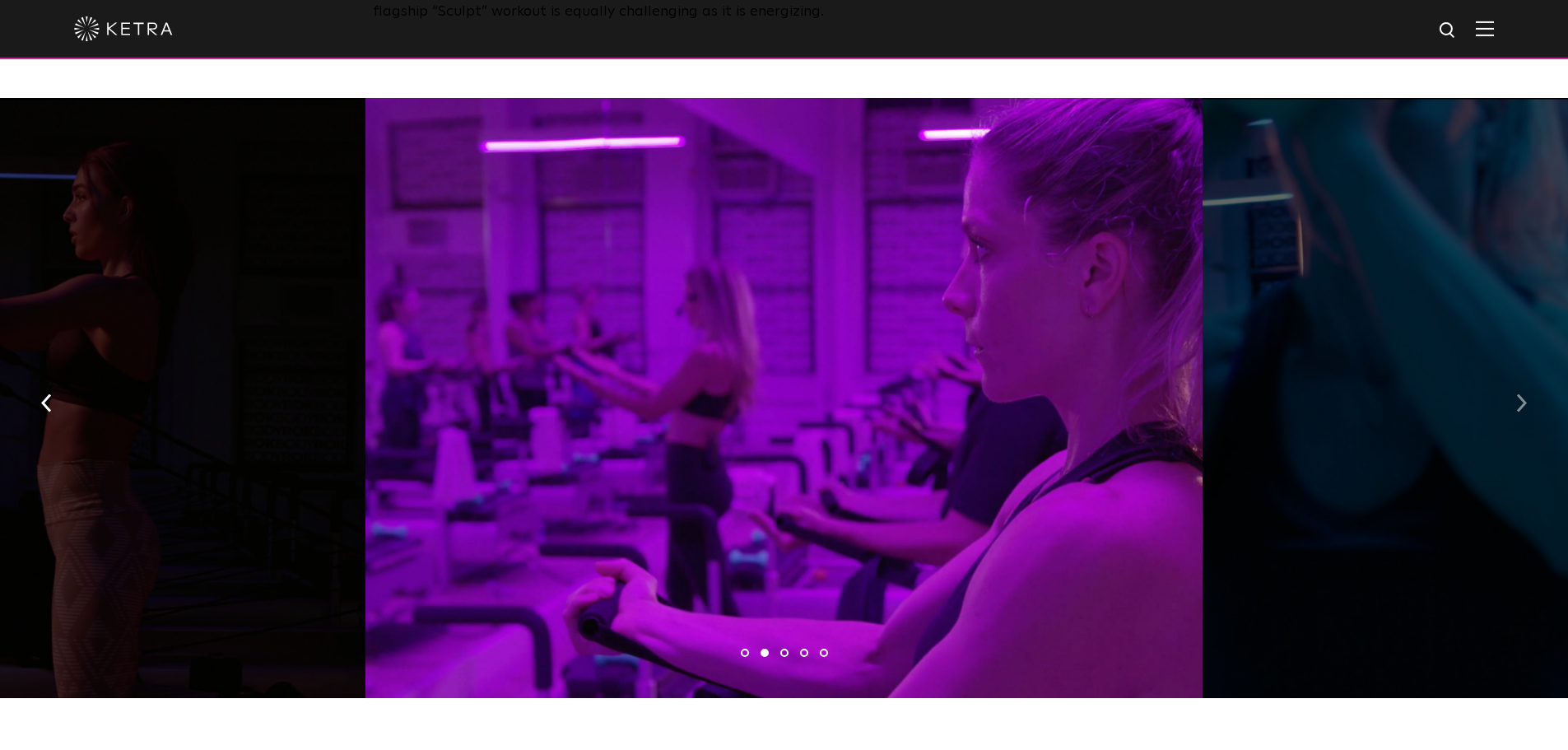
click at [1520, 395] on img "button" at bounding box center [1521, 403] width 11 height 18
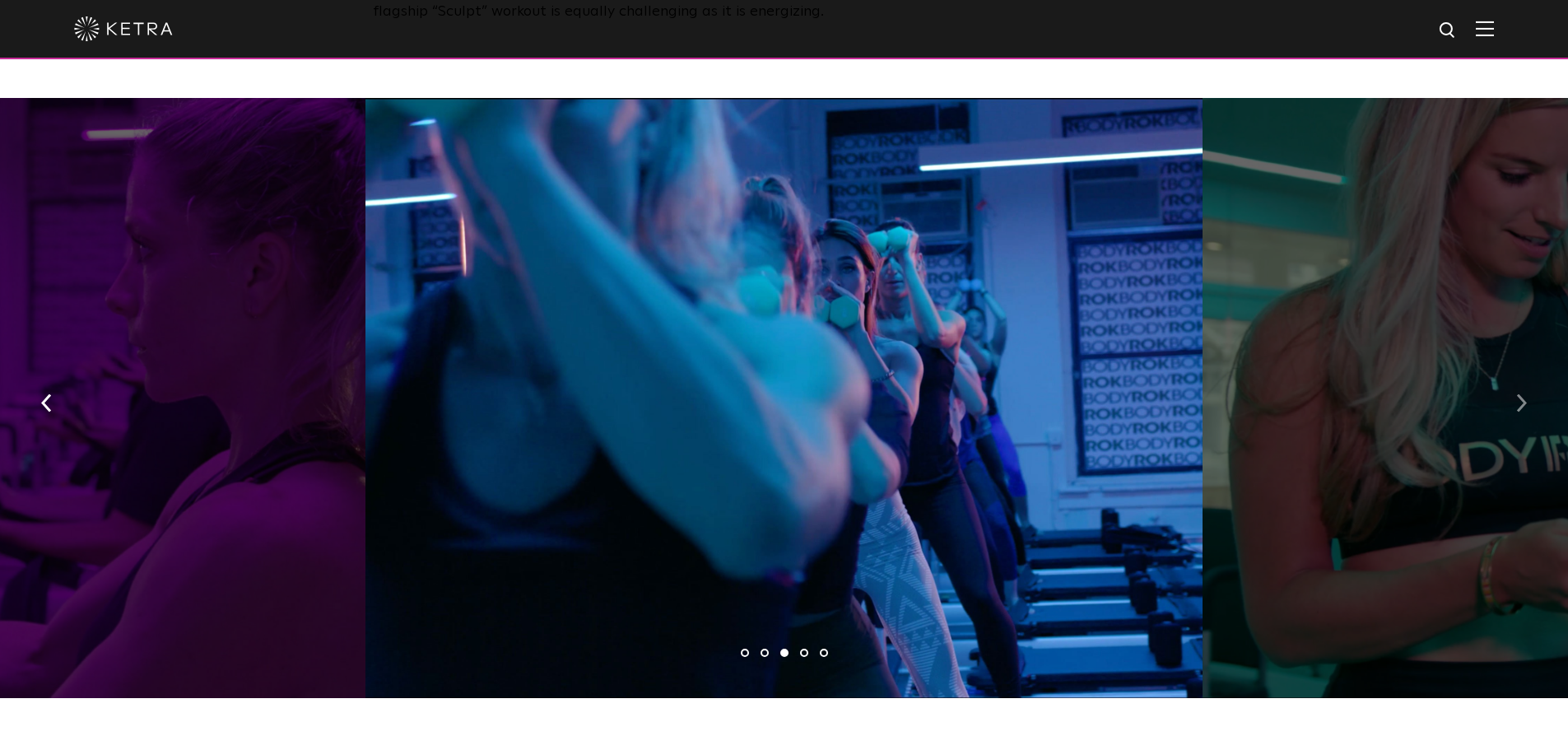
click at [1520, 395] on img "button" at bounding box center [1521, 403] width 11 height 18
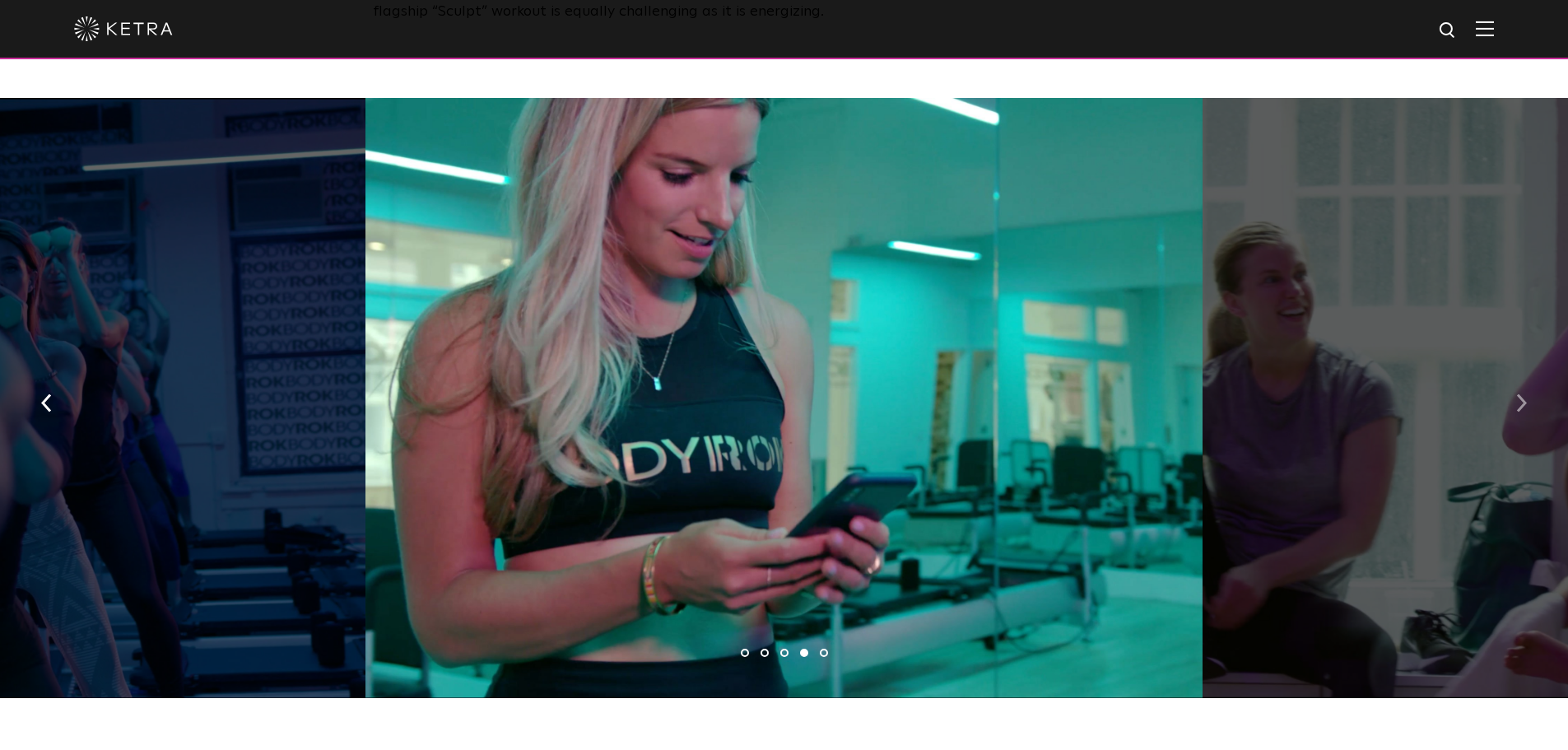
click at [1520, 395] on img "button" at bounding box center [1521, 403] width 11 height 18
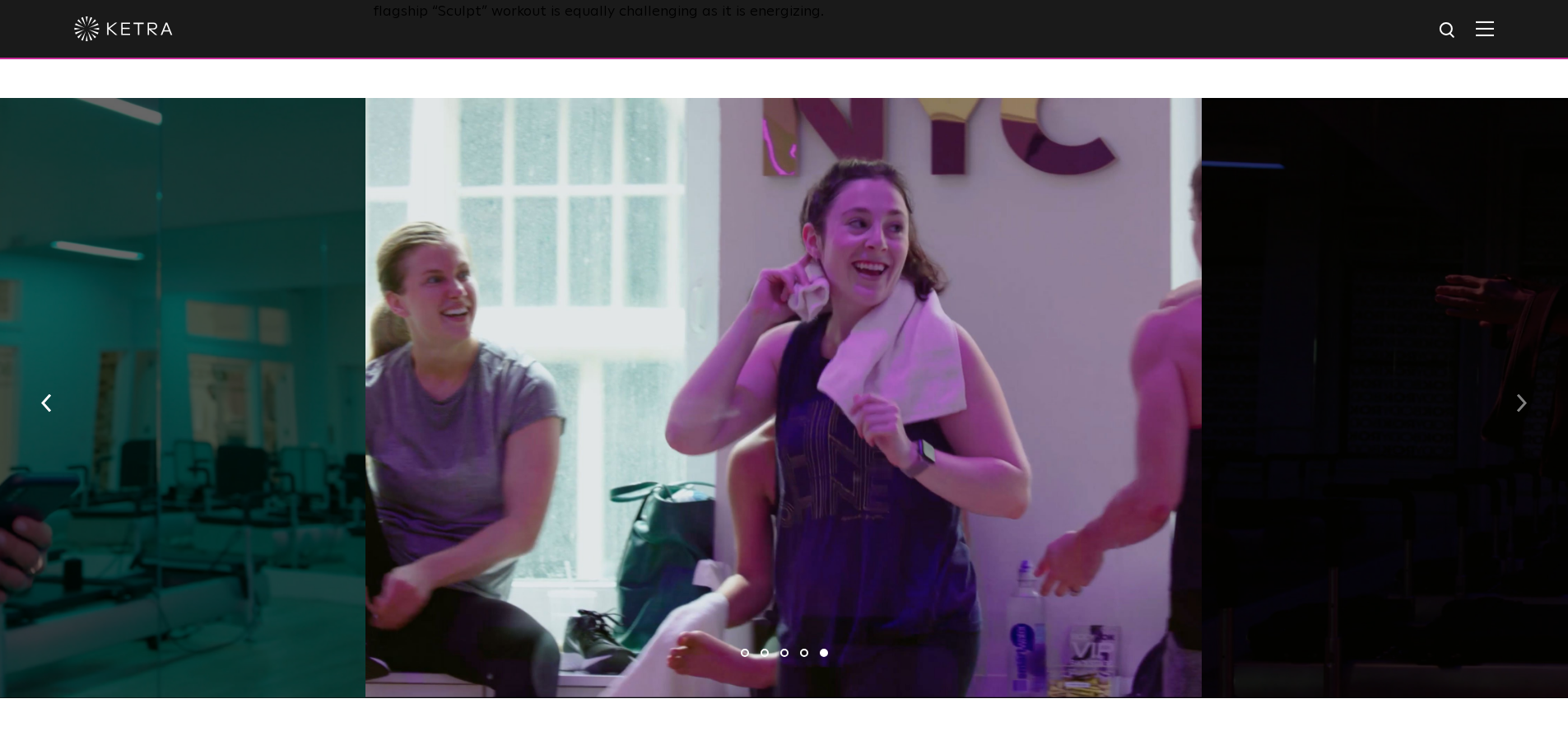
click at [1520, 395] on img "button" at bounding box center [1521, 403] width 11 height 18
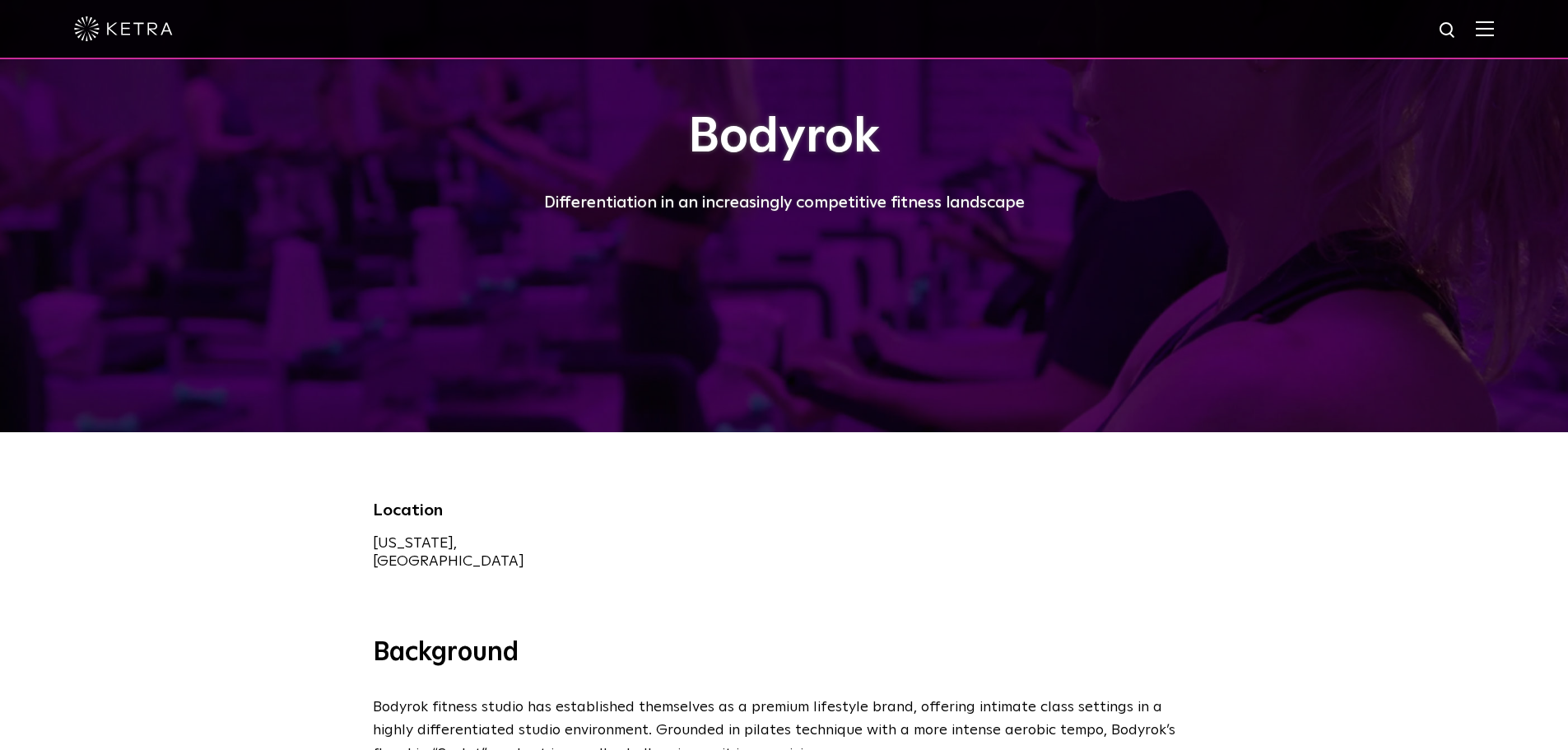
scroll to position [0, 0]
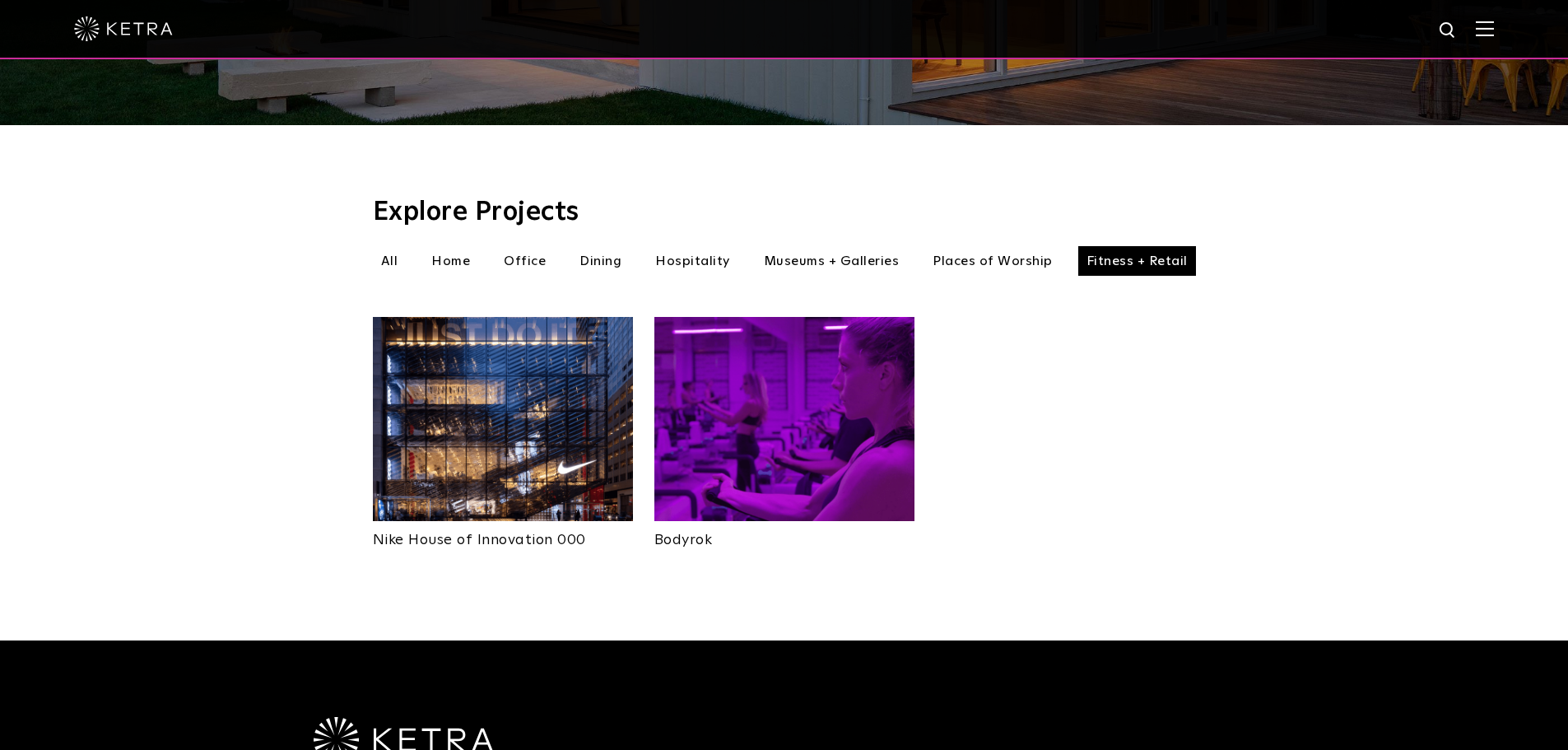
click at [593, 249] on li "Dining" at bounding box center [600, 261] width 58 height 30
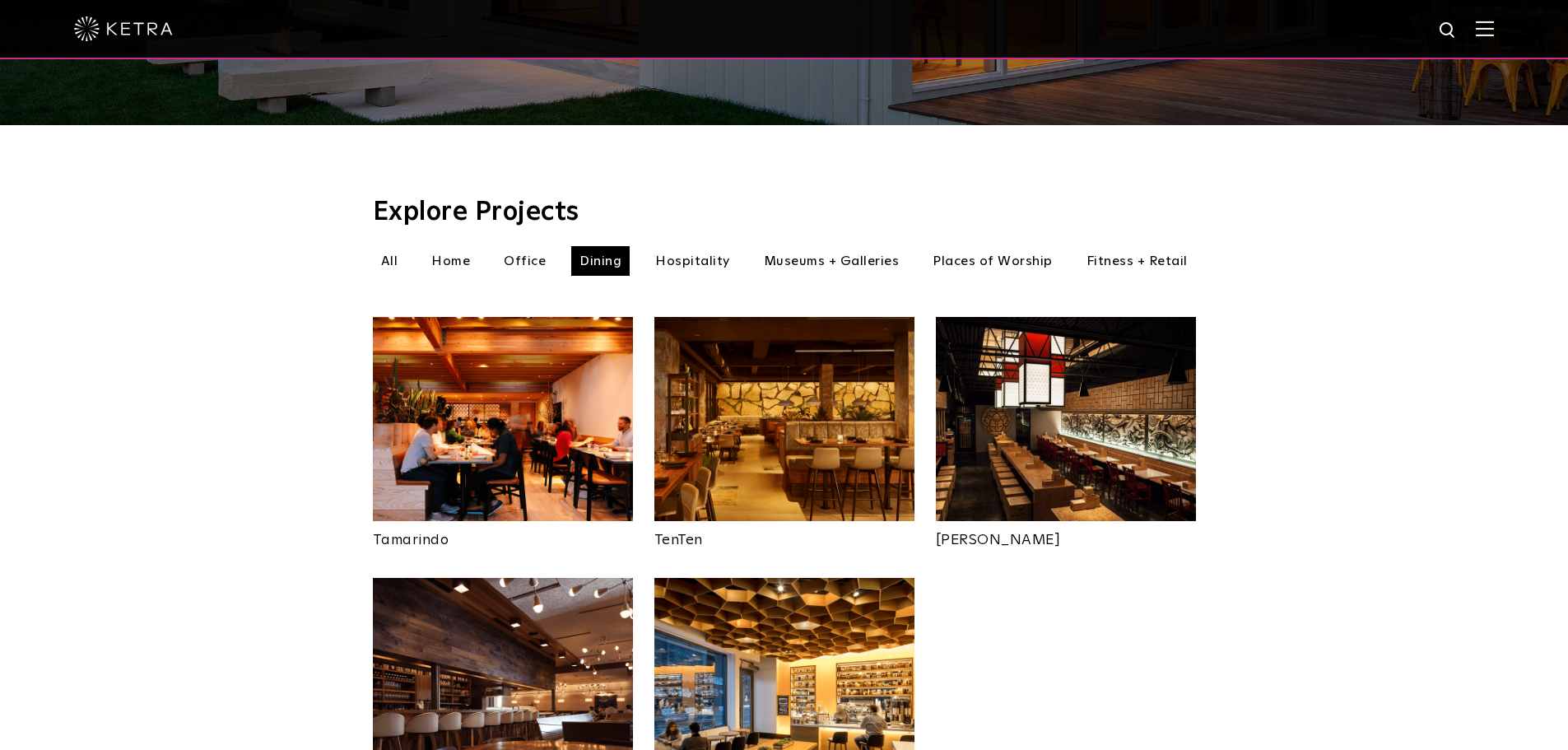
click at [535, 246] on li "Office" at bounding box center [524, 261] width 58 height 30
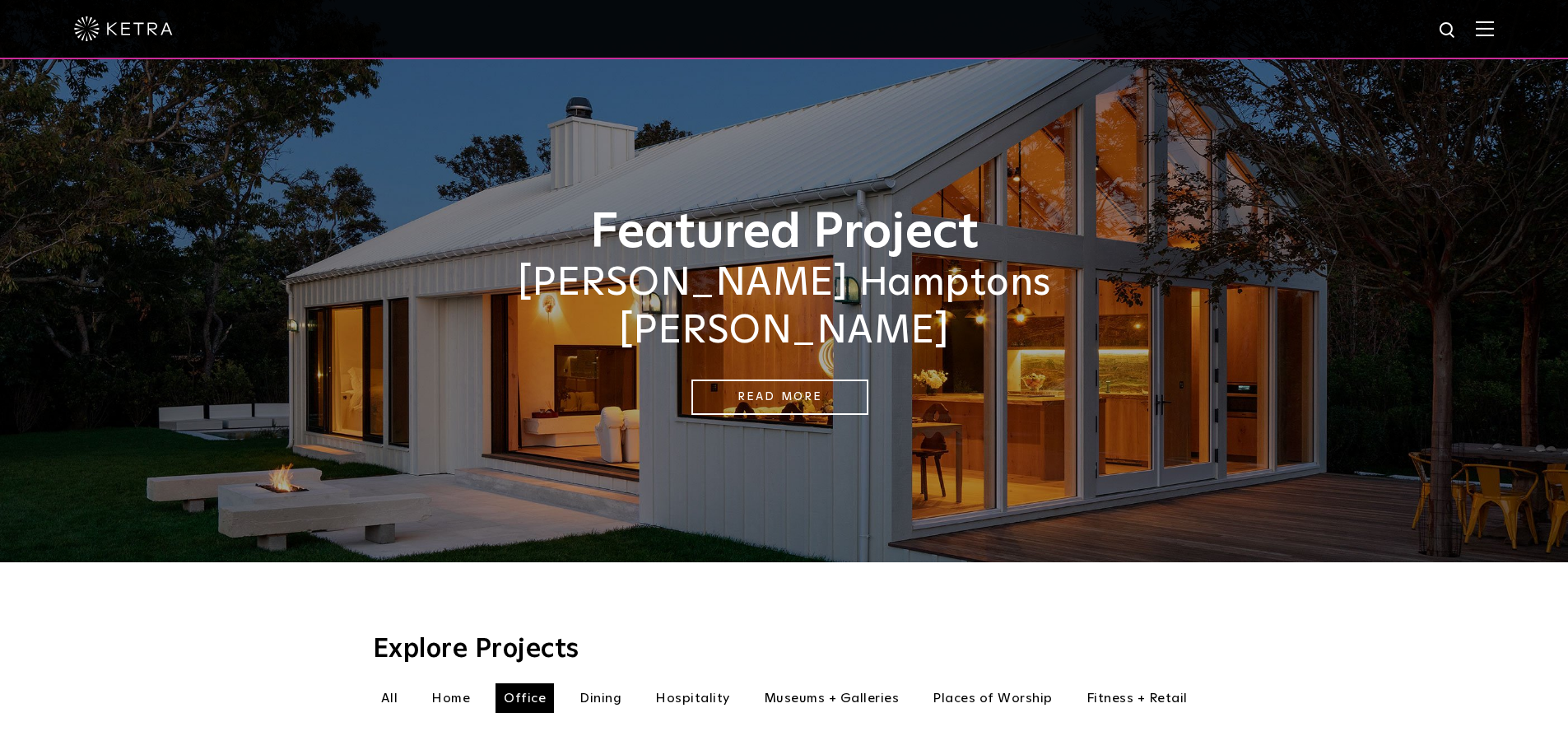
click at [1494, 22] on img at bounding box center [1485, 29] width 18 height 15
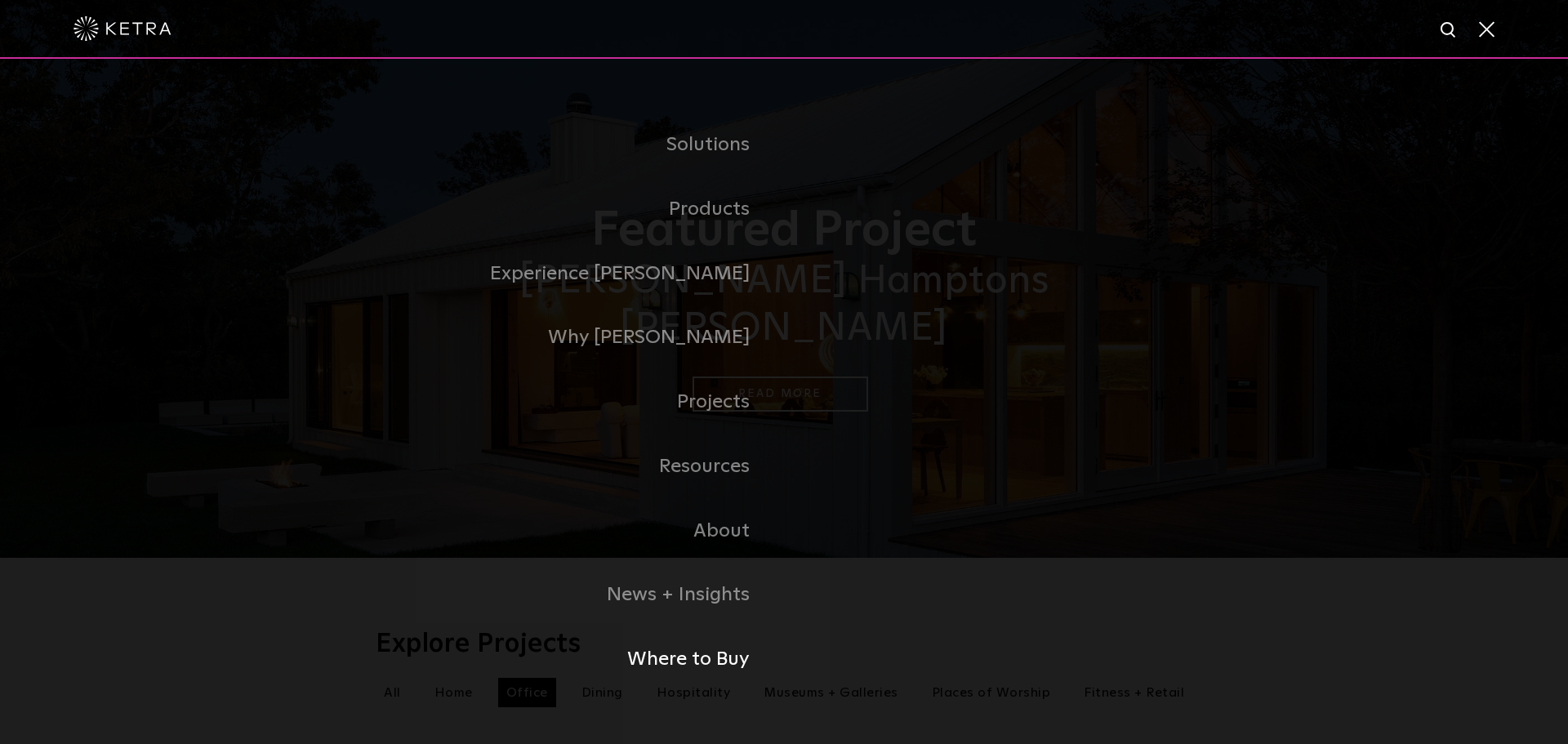
click at [709, 654] on link "Where to Buy" at bounding box center [580, 660] width 408 height 64
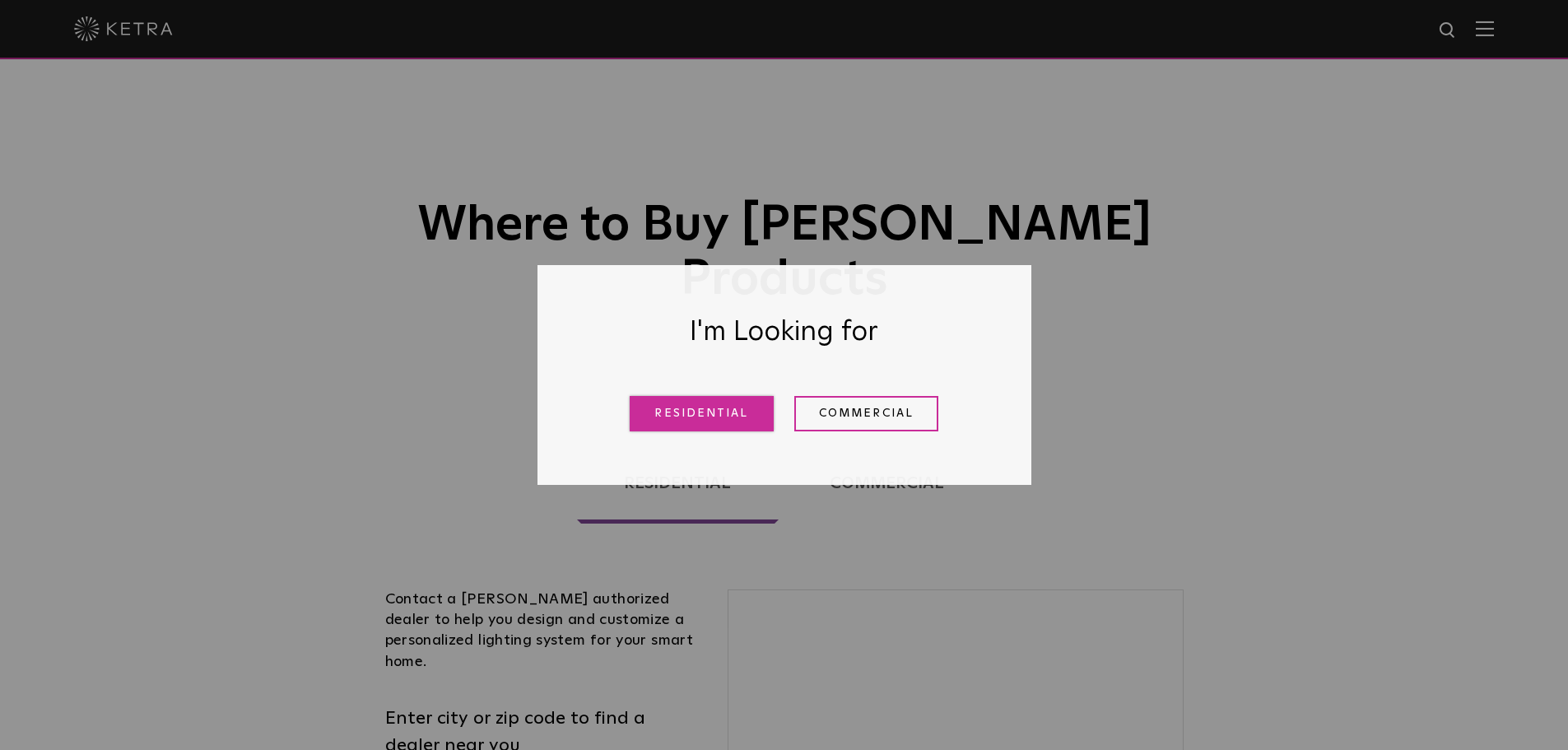
click at [725, 415] on link "Residential" at bounding box center [701, 414] width 144 height 35
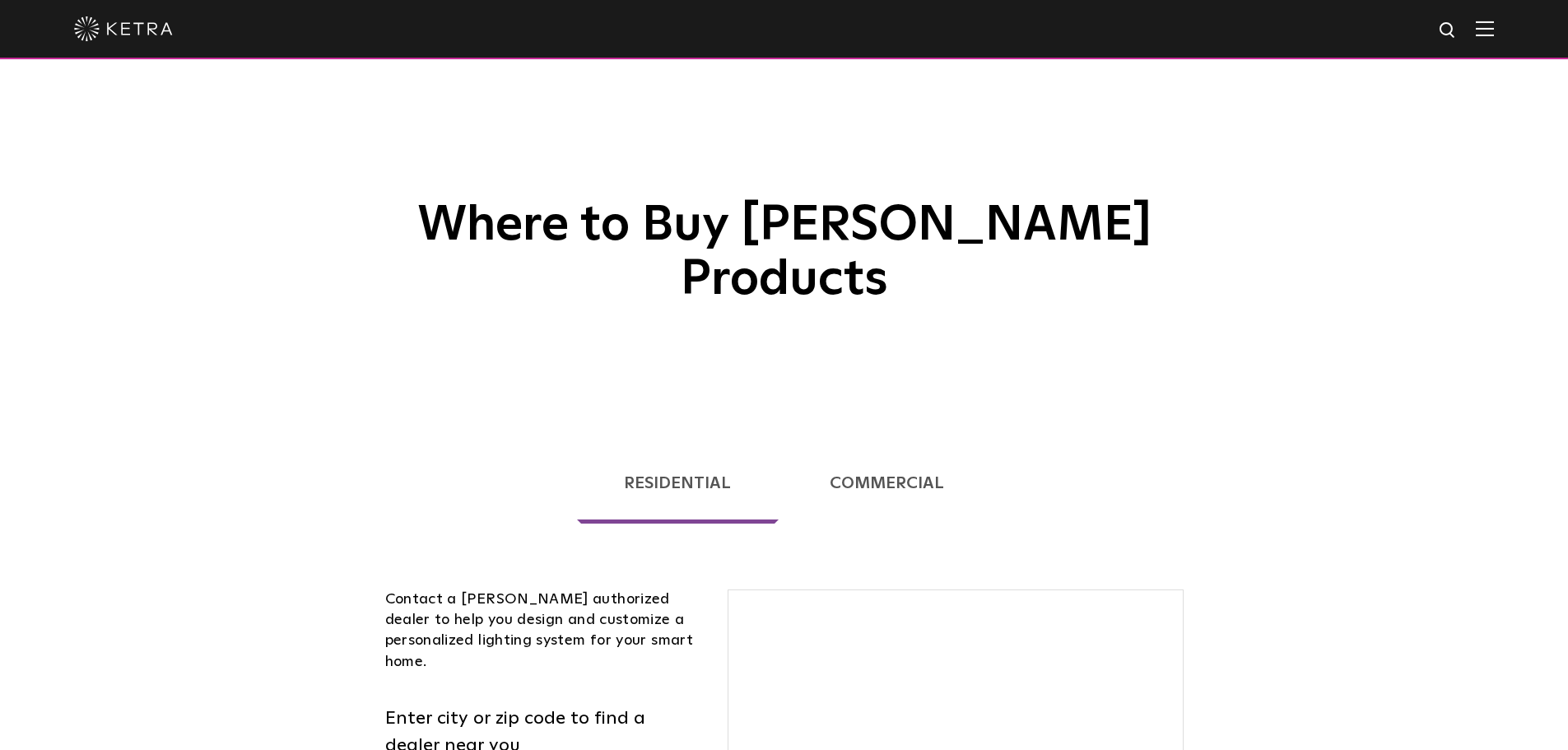
click at [856, 443] on link "Commercial" at bounding box center [887, 483] width 208 height 80
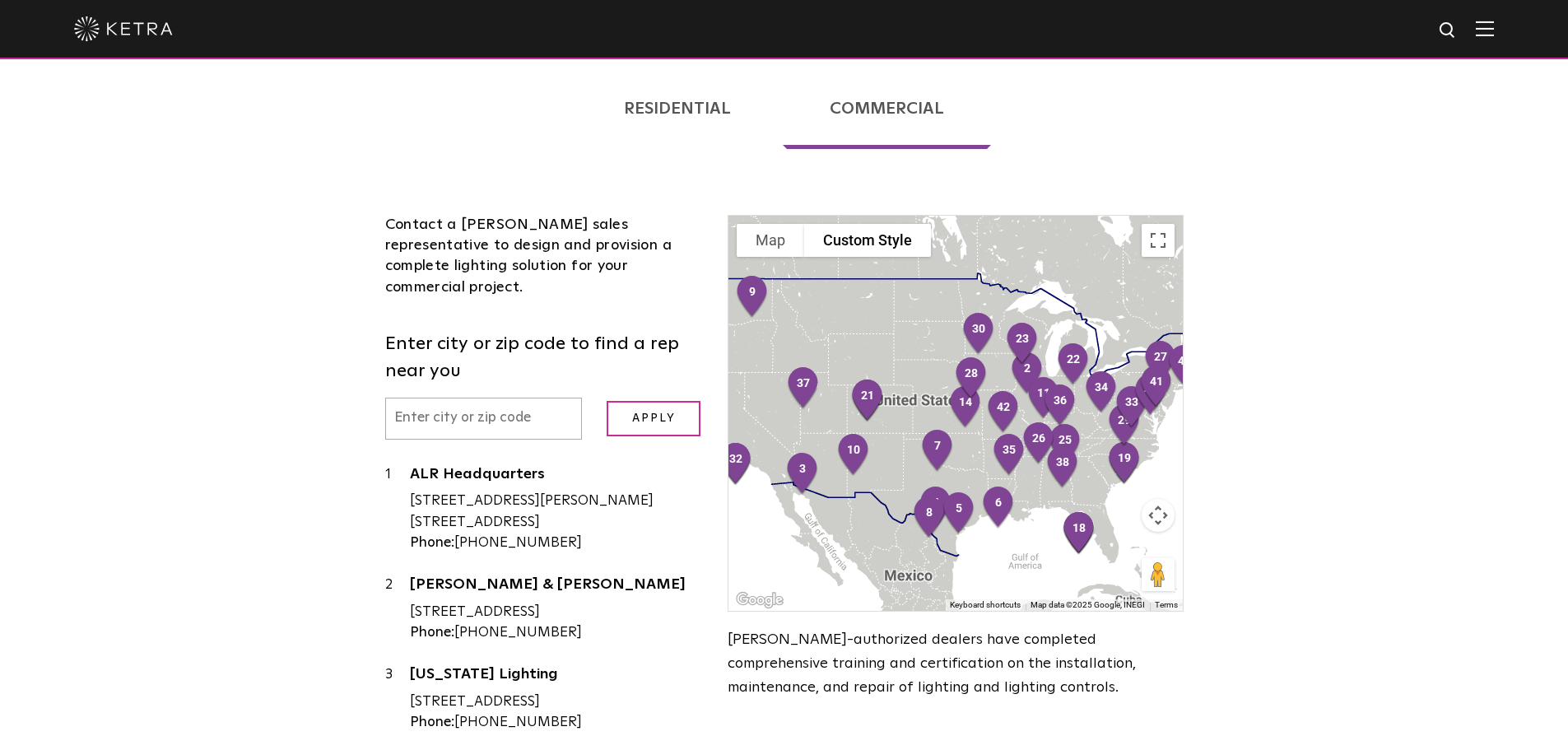
scroll to position [376, 0]
click at [449, 364] on div "Contact a Ketra sales representative to design and provision a complete lightin…" at bounding box center [543, 510] width 343 height 595
click at [448, 396] on input "text" at bounding box center [483, 418] width 198 height 42
type input "18104"
click at [644, 399] on input "Apply" at bounding box center [653, 417] width 94 height 35
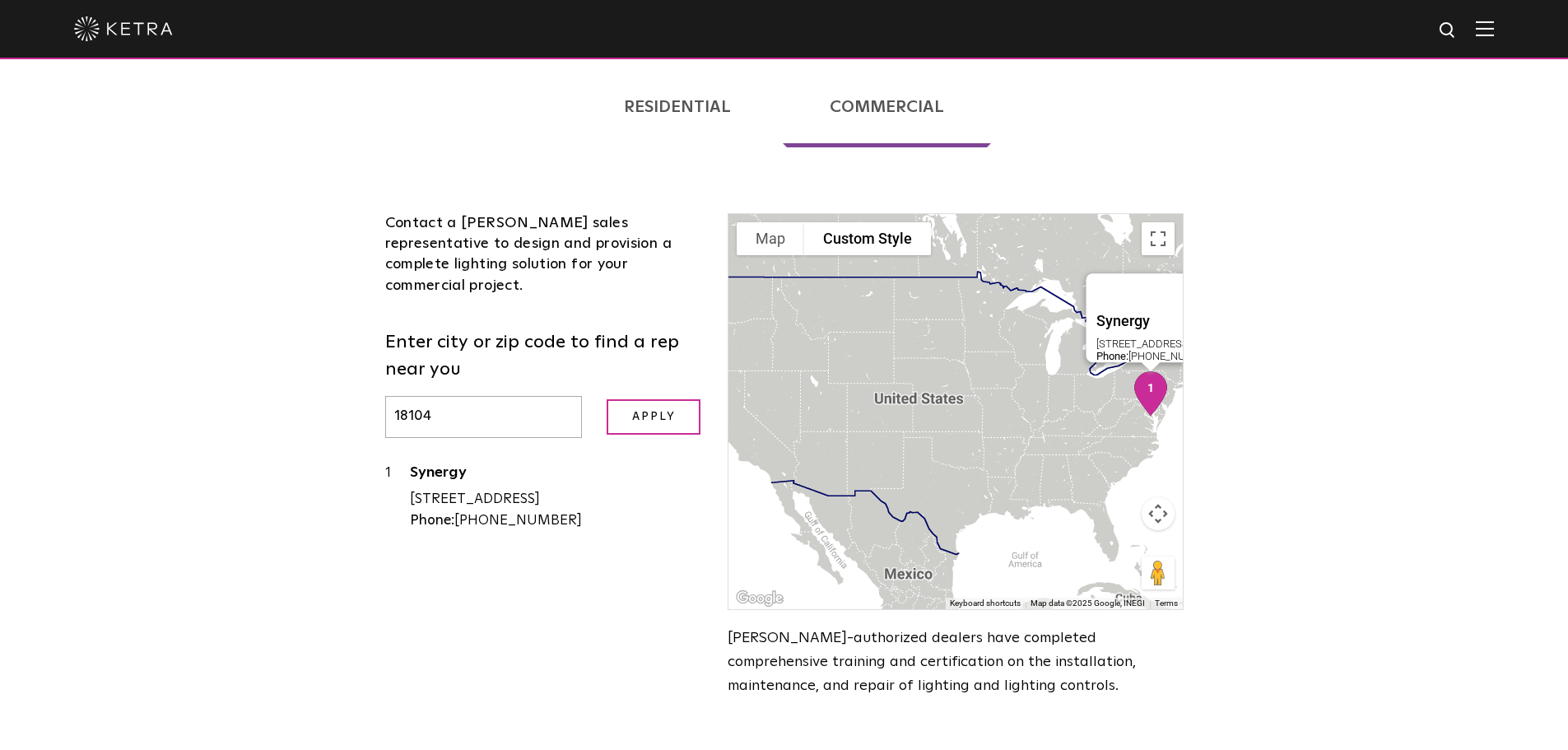
click at [553, 510] on div "Phone: 215-428-1130" at bounding box center [557, 521] width 294 height 21
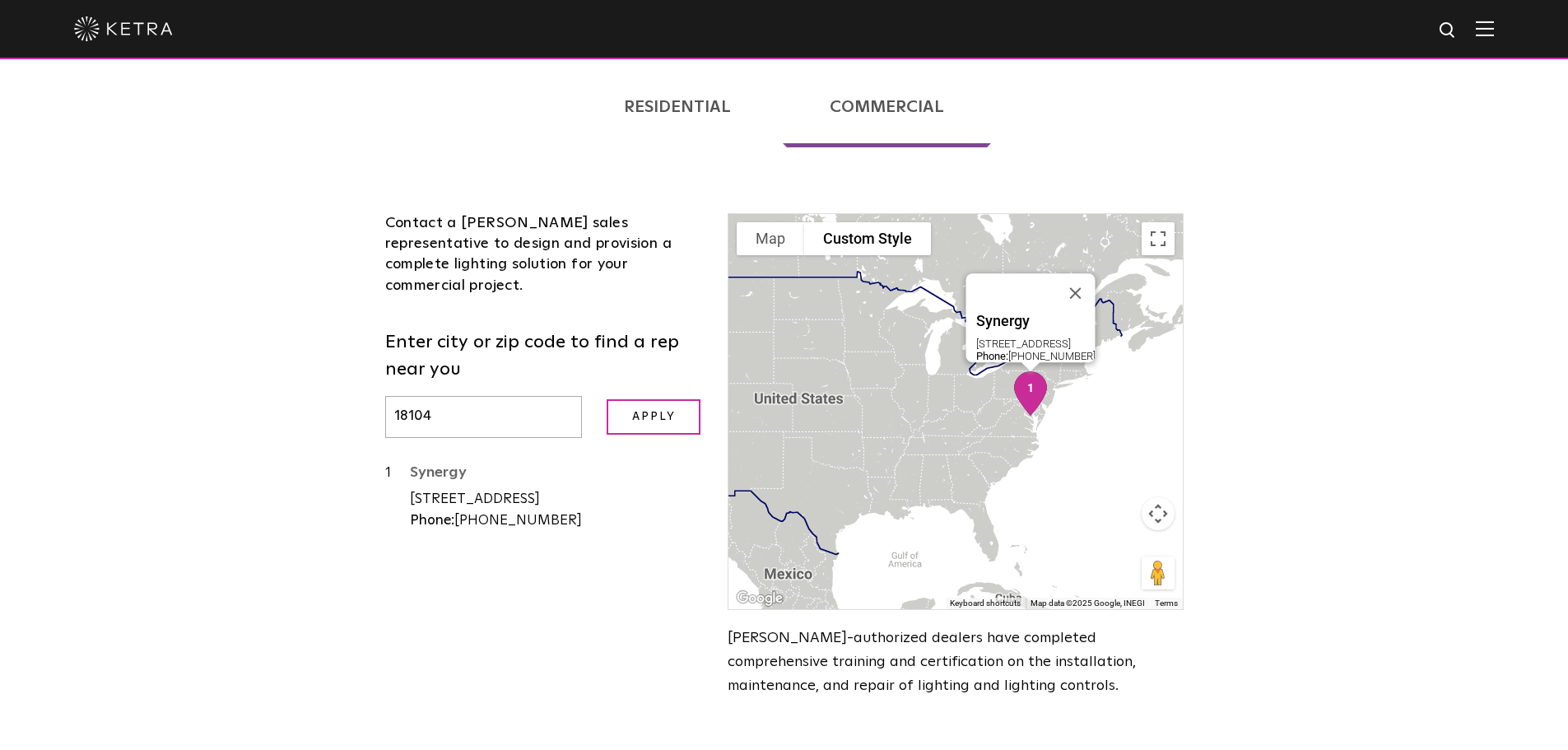
click at [434, 465] on link "Synergy" at bounding box center [557, 476] width 294 height 21
click at [119, 31] on img at bounding box center [123, 29] width 98 height 25
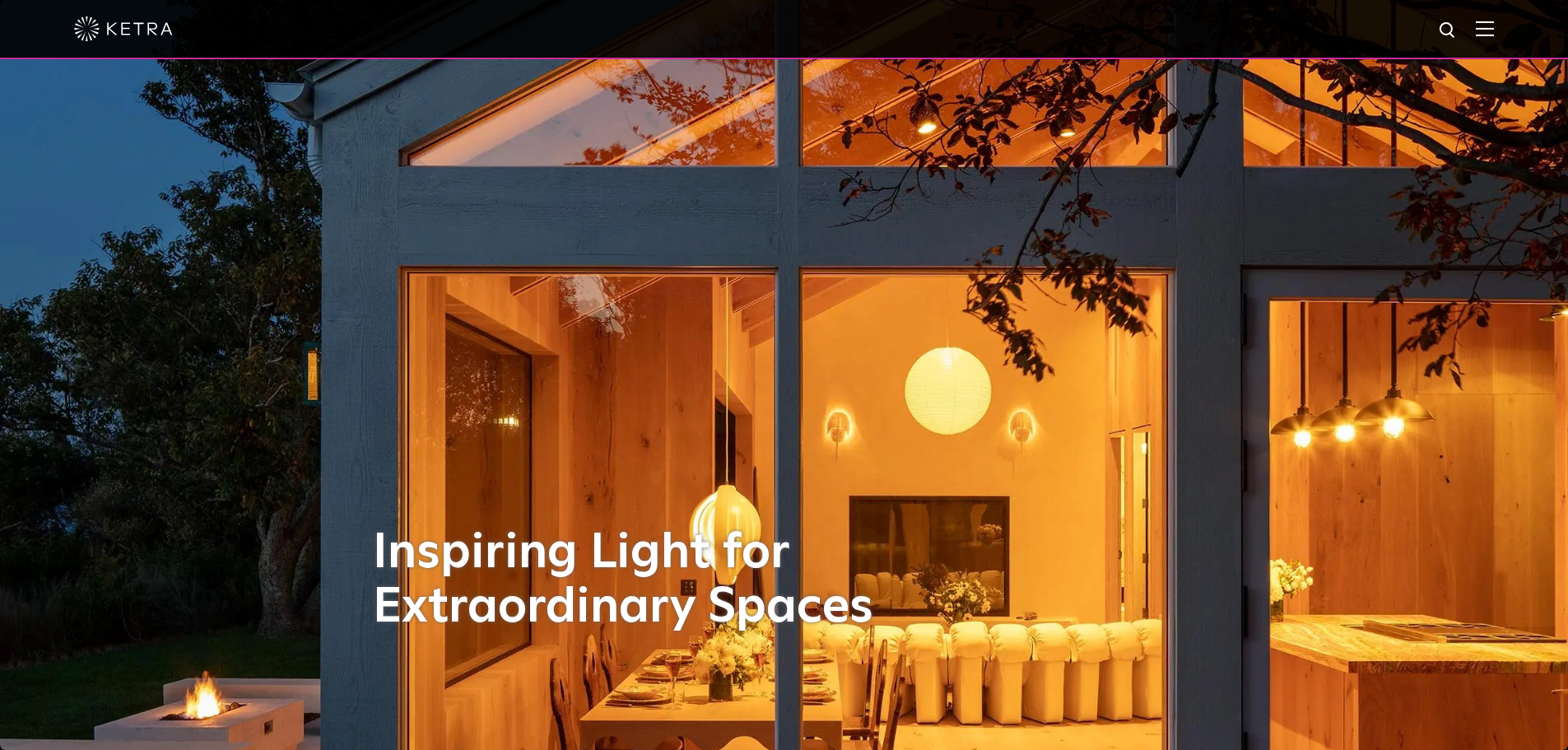
click at [1494, 36] on img at bounding box center [1485, 29] width 18 height 15
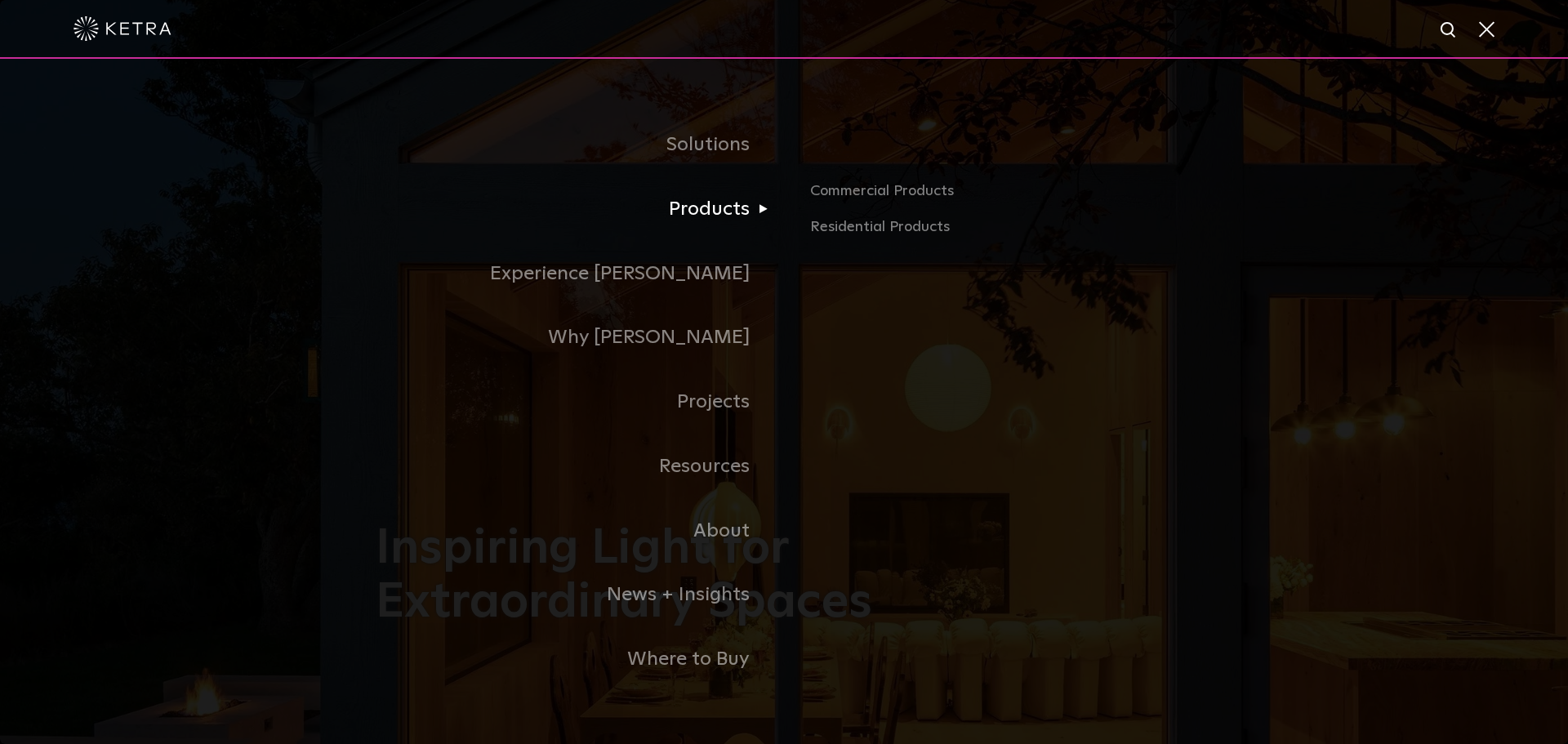
click at [725, 228] on link "Products" at bounding box center [580, 209] width 408 height 64
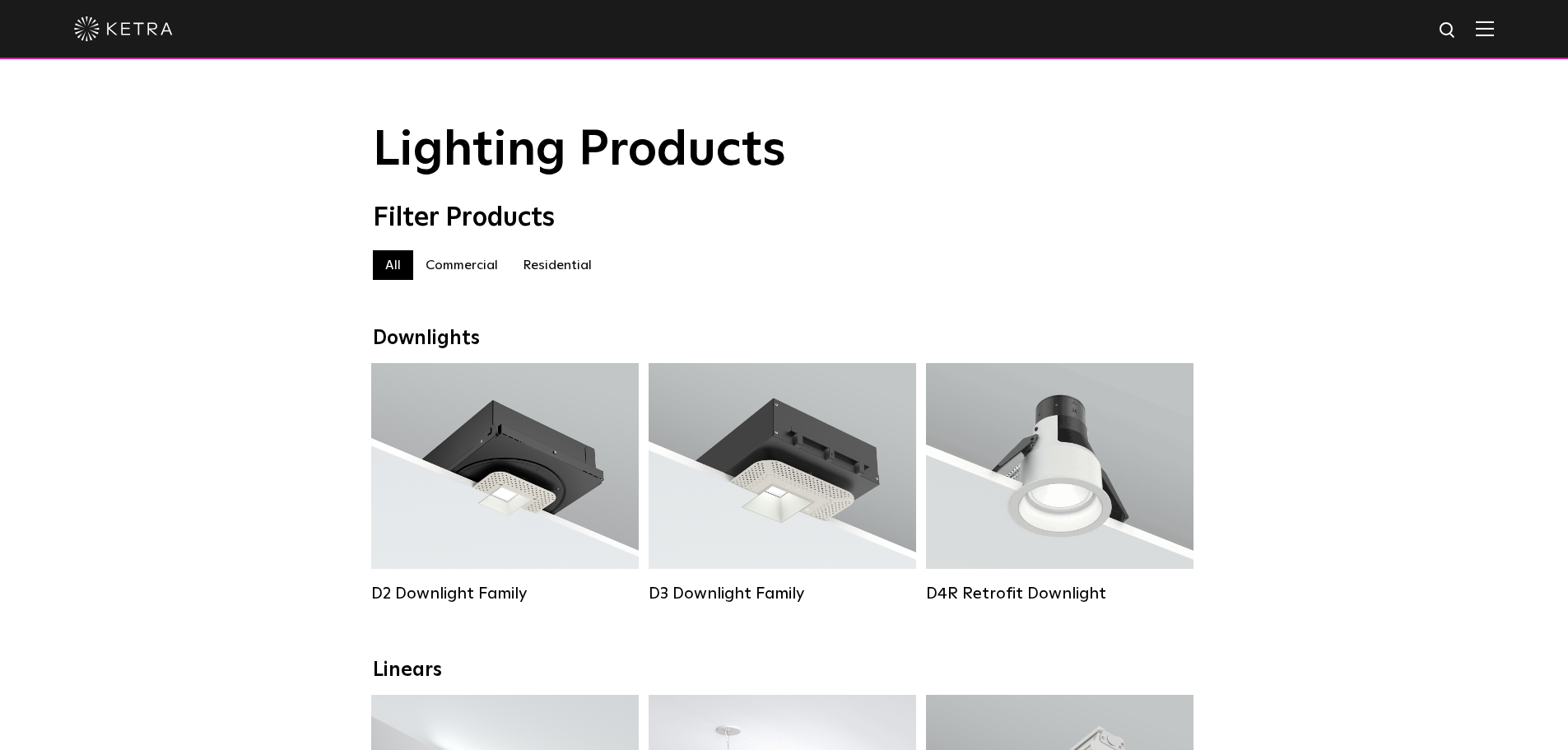
click at [443, 271] on label "Commercial" at bounding box center [462, 265] width 97 height 30
click at [404, 268] on label "All" at bounding box center [392, 265] width 40 height 30
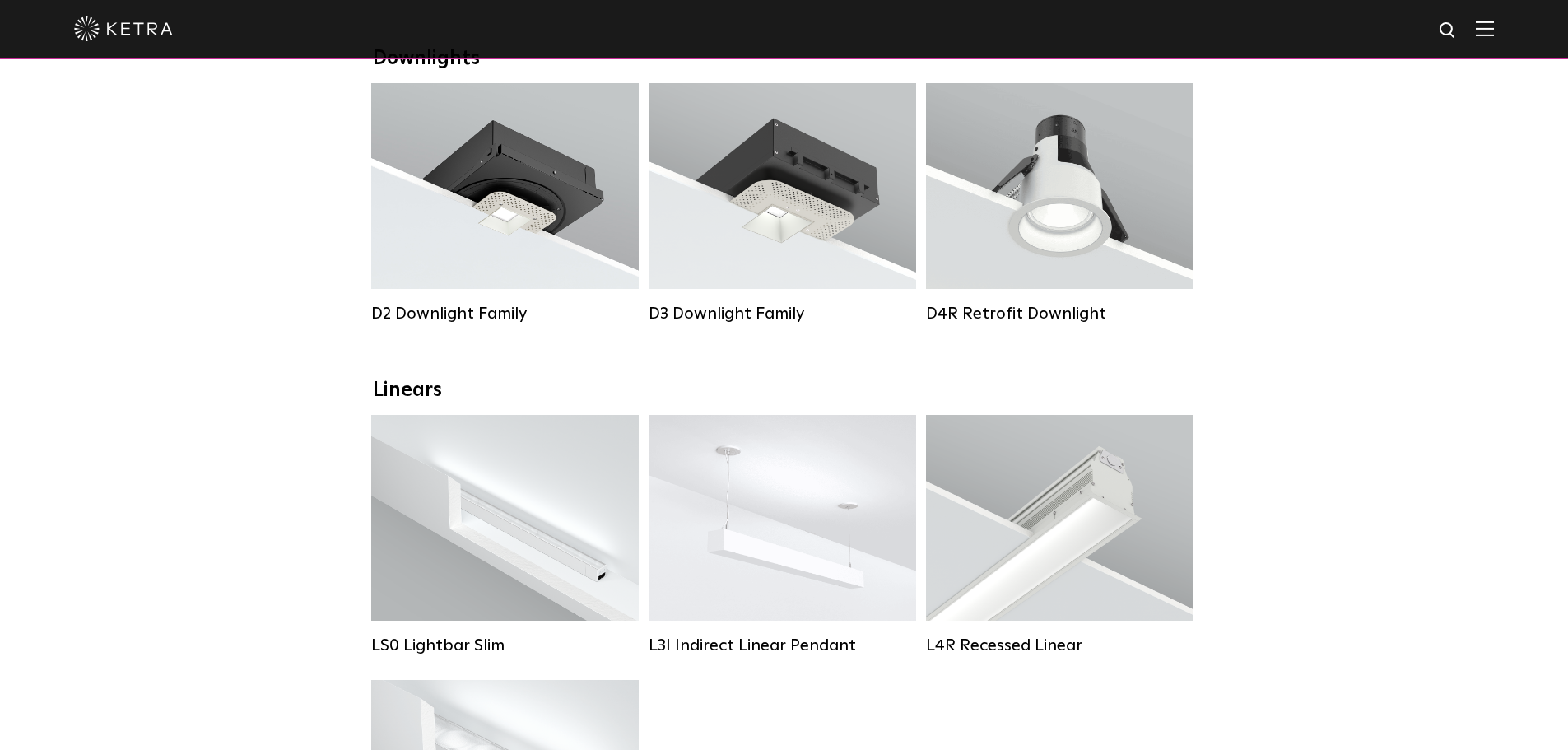
scroll to position [264, 0]
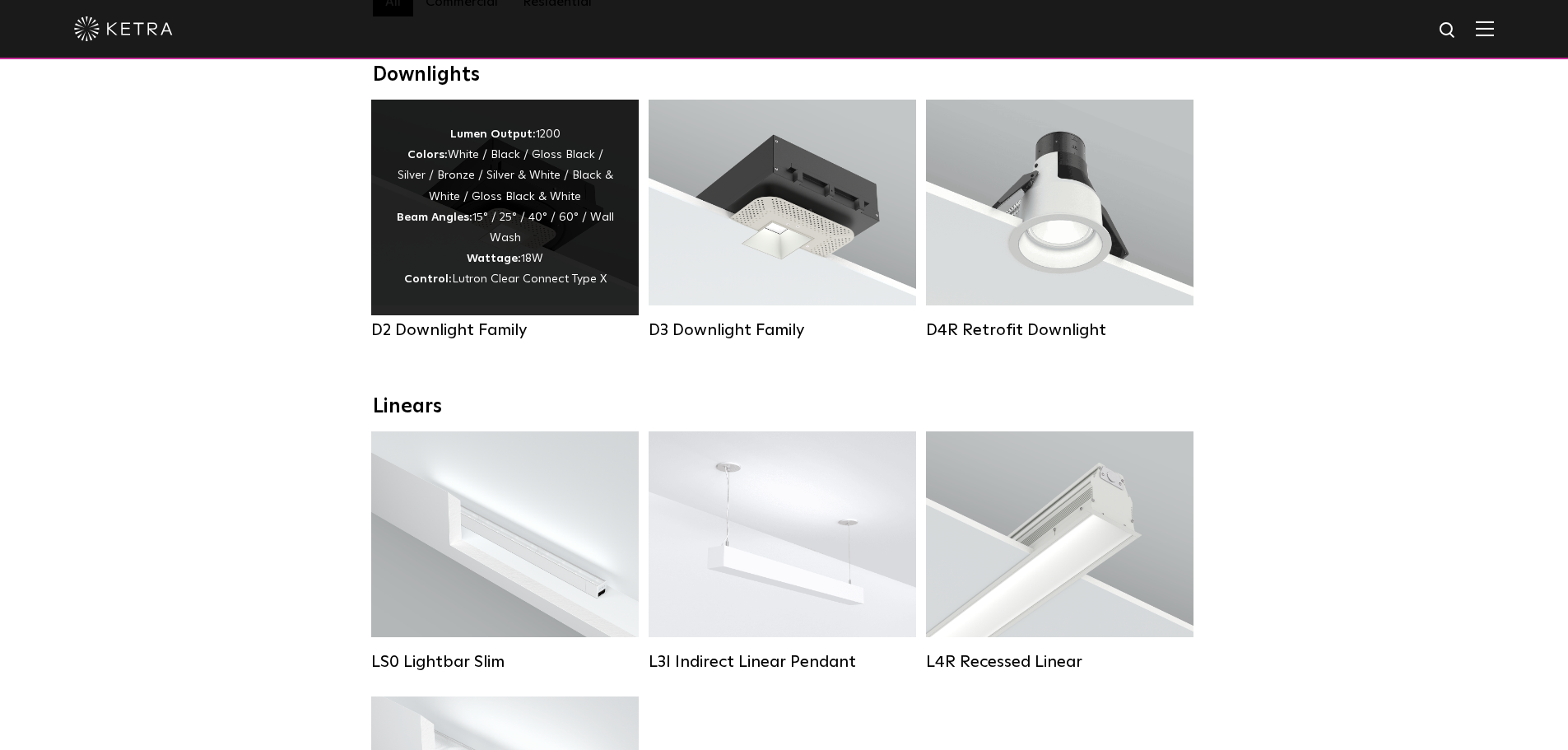
click at [512, 265] on strong "Wattage:" at bounding box center [494, 259] width 54 height 11
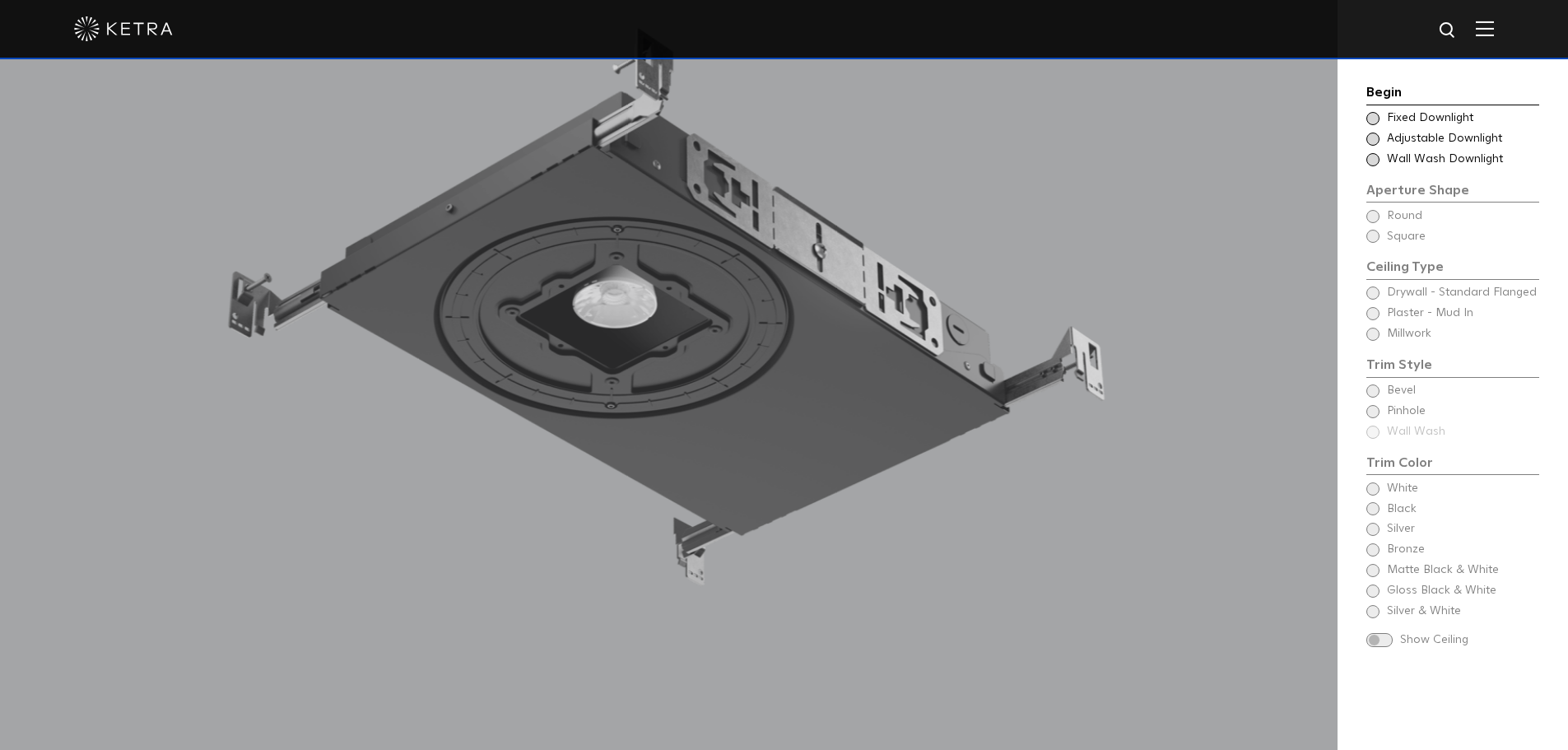
scroll to position [1676, 0]
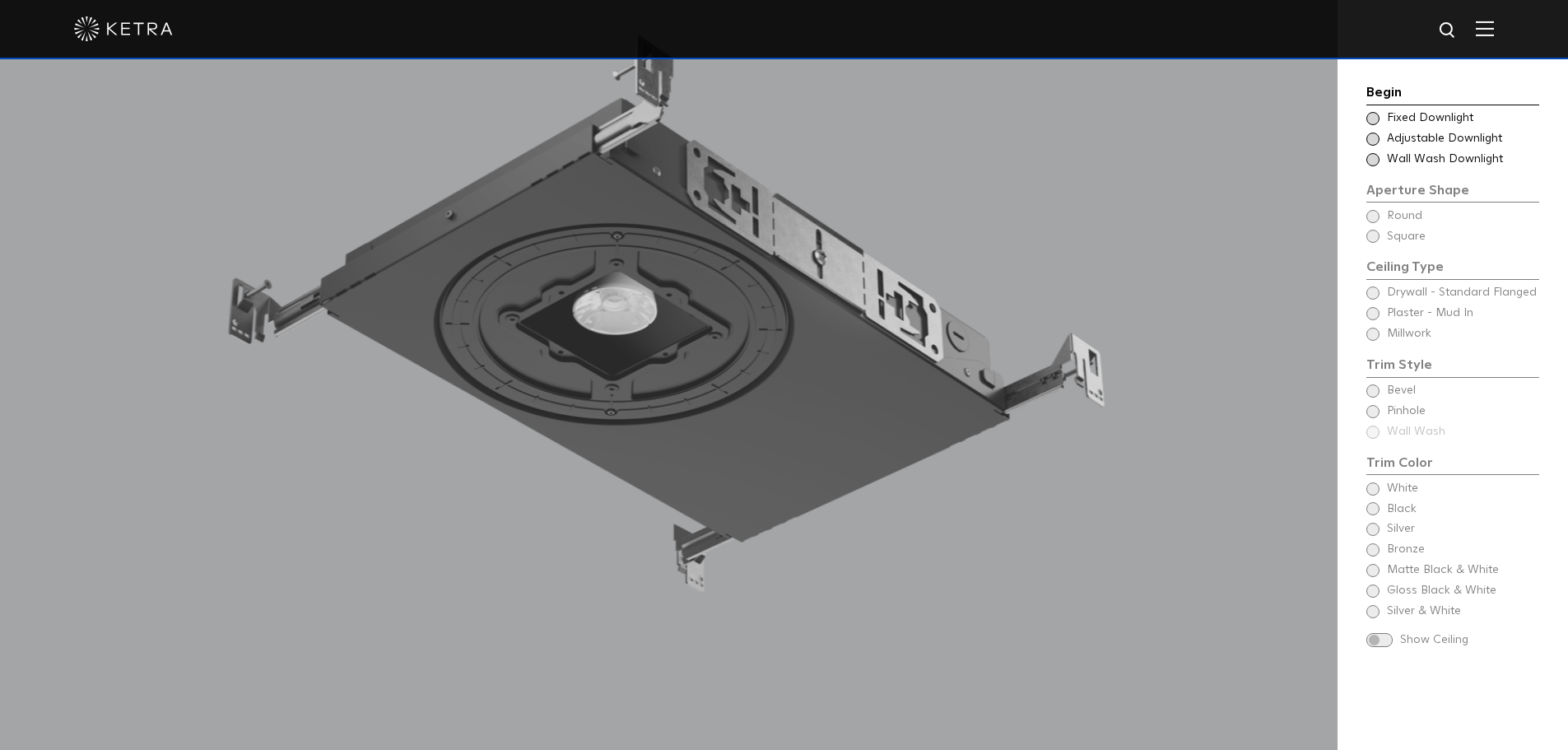
click at [1377, 161] on span at bounding box center [1373, 160] width 13 height 13
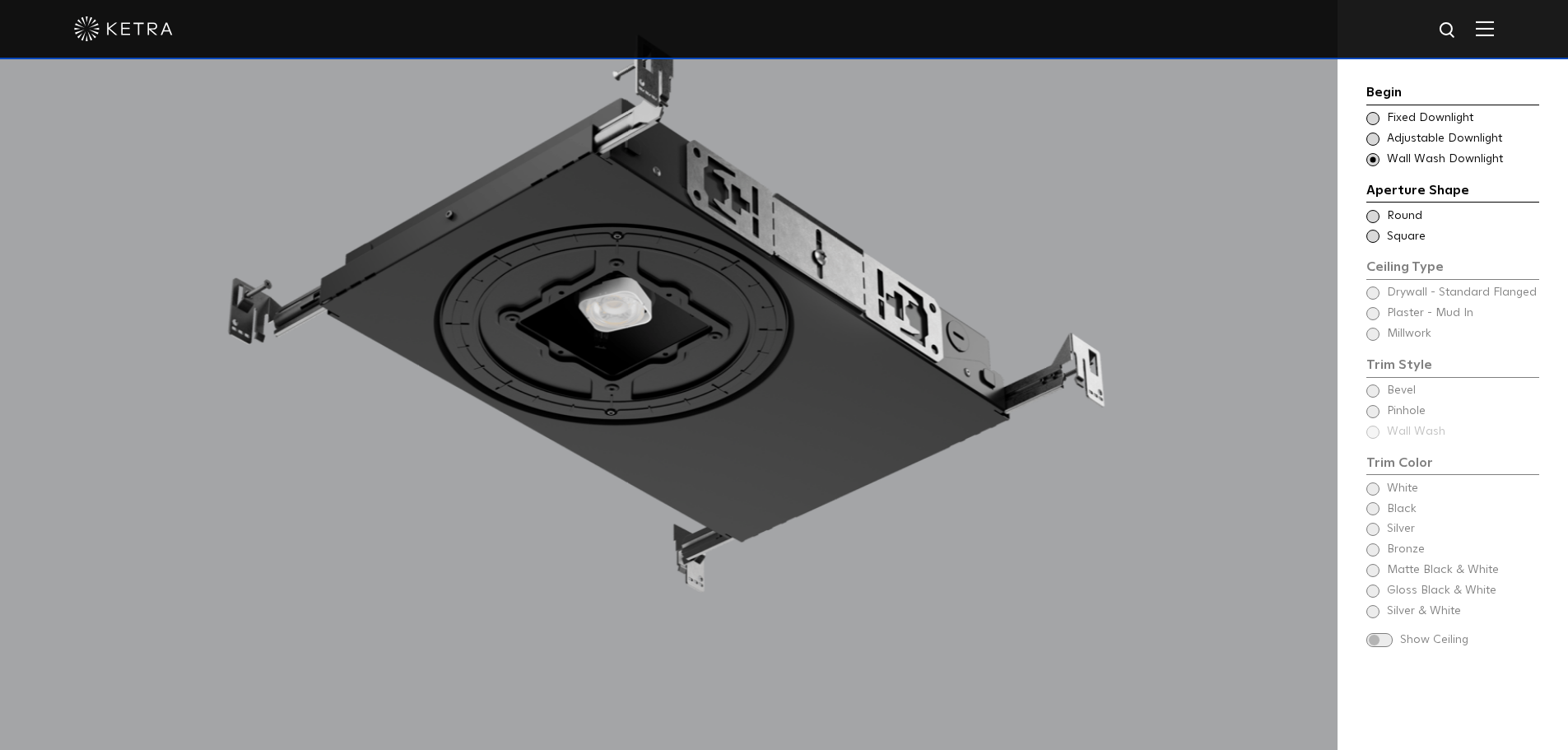
click at [1373, 134] on span at bounding box center [1373, 139] width 13 height 13
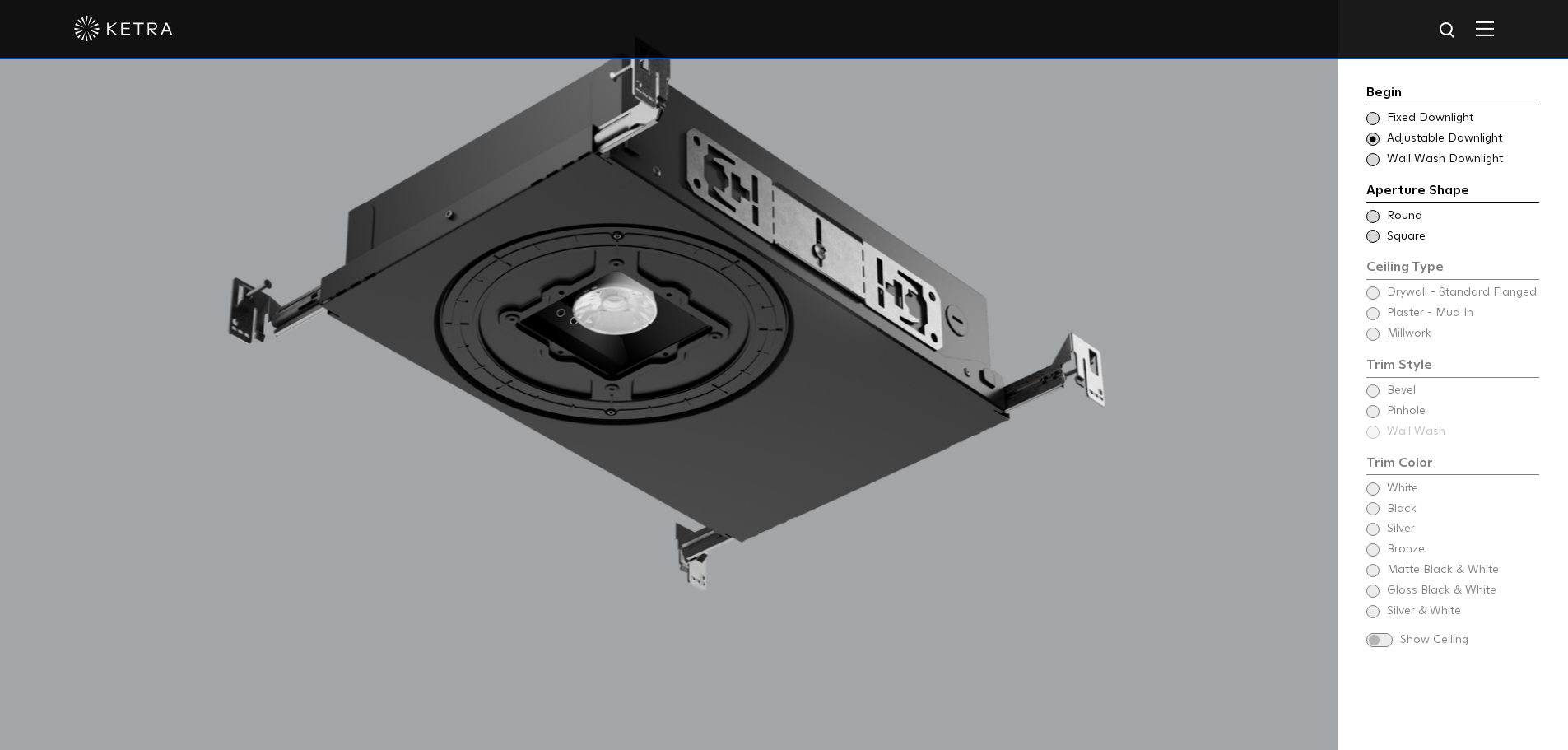
click at [1371, 113] on span at bounding box center [1373, 118] width 13 height 13
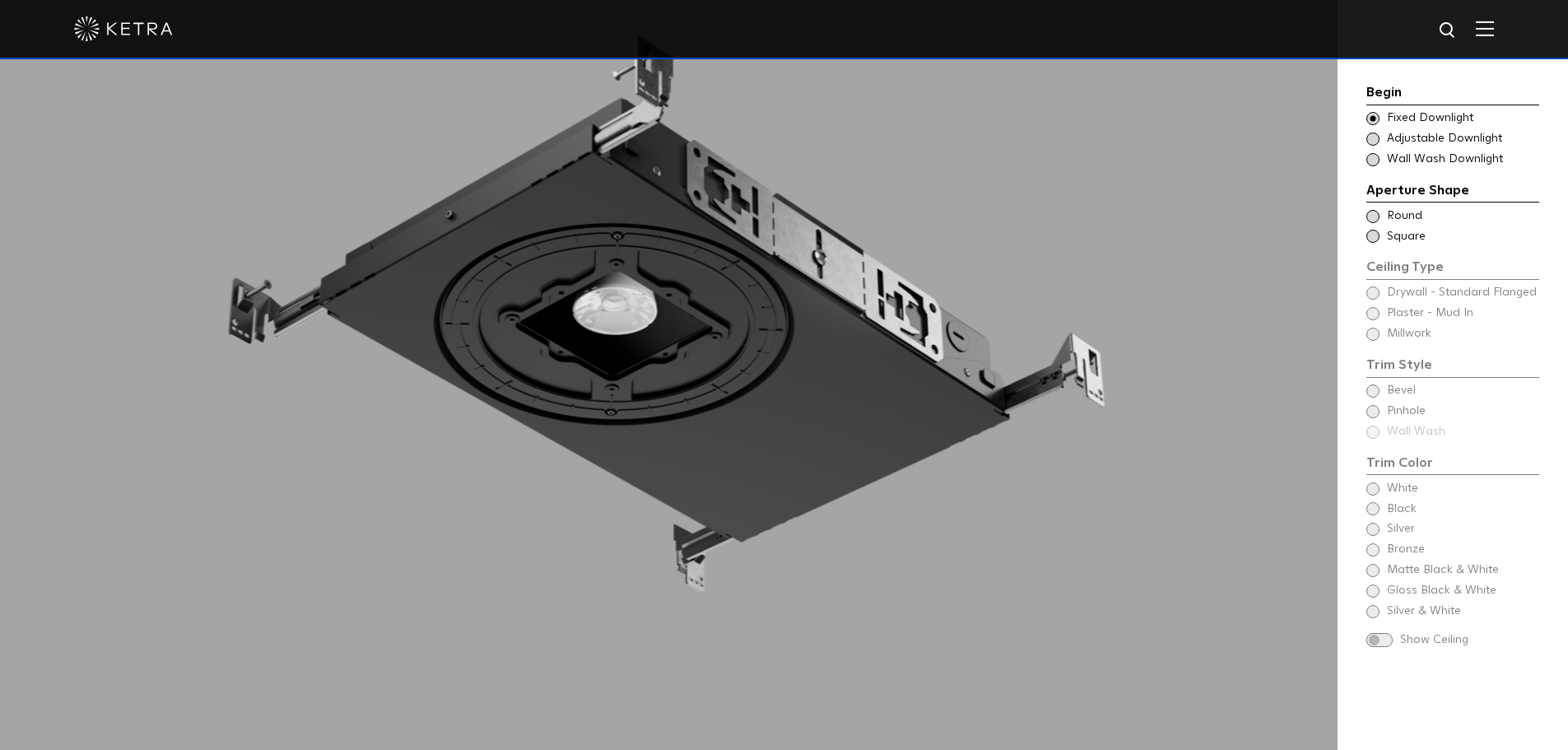
click at [1371, 137] on span at bounding box center [1373, 139] width 13 height 13
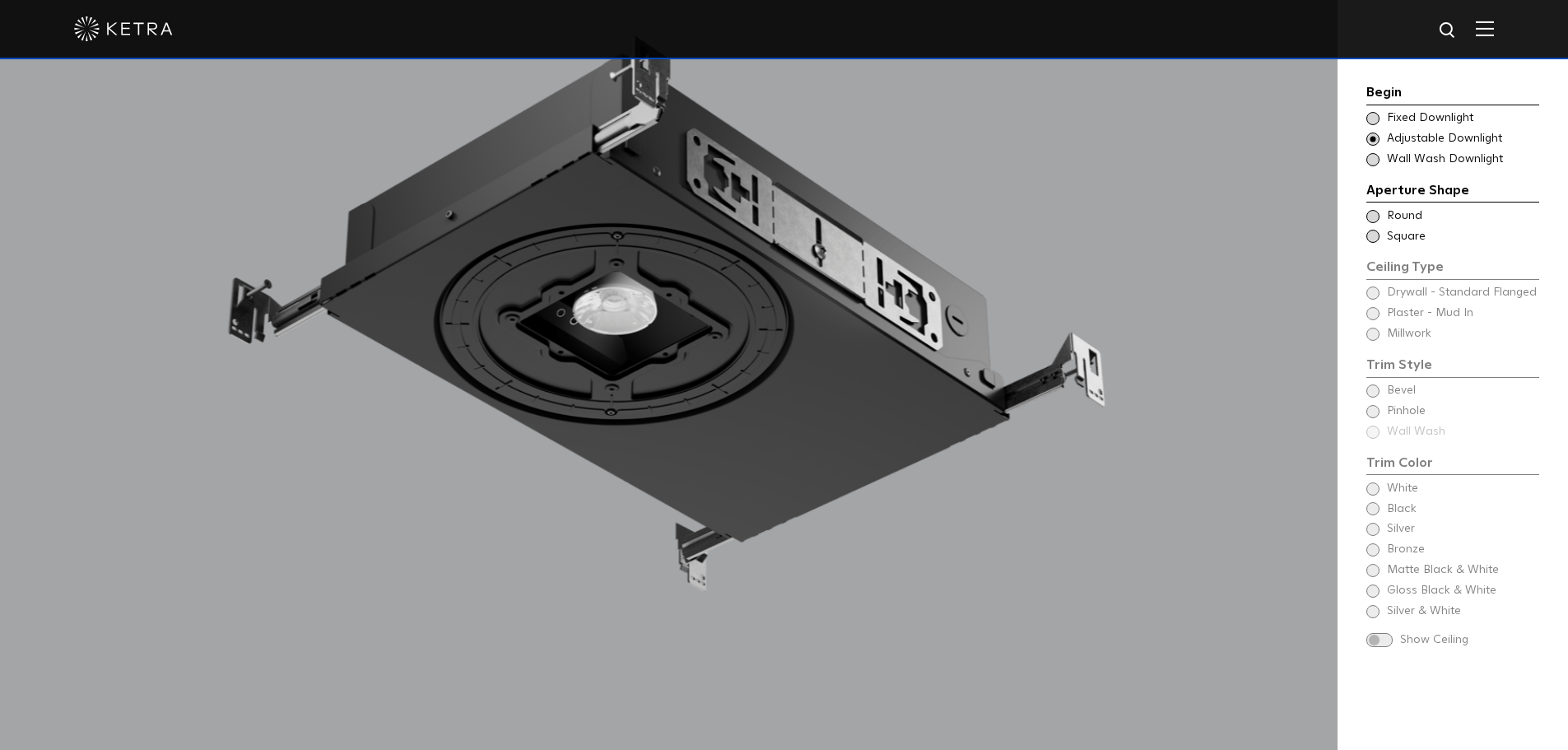
click at [1371, 122] on span at bounding box center [1373, 118] width 13 height 13
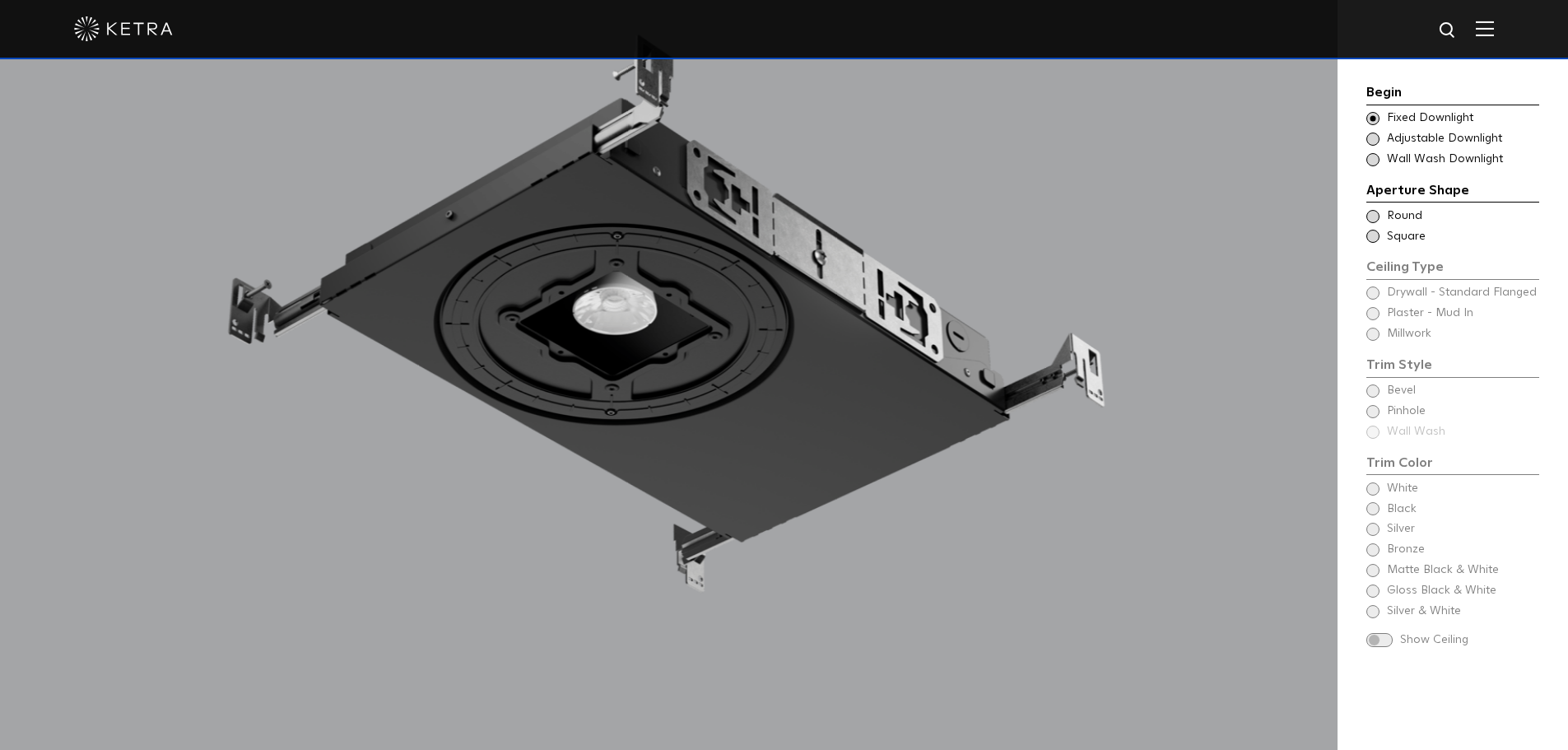
click at [1377, 218] on span at bounding box center [1373, 217] width 13 height 13
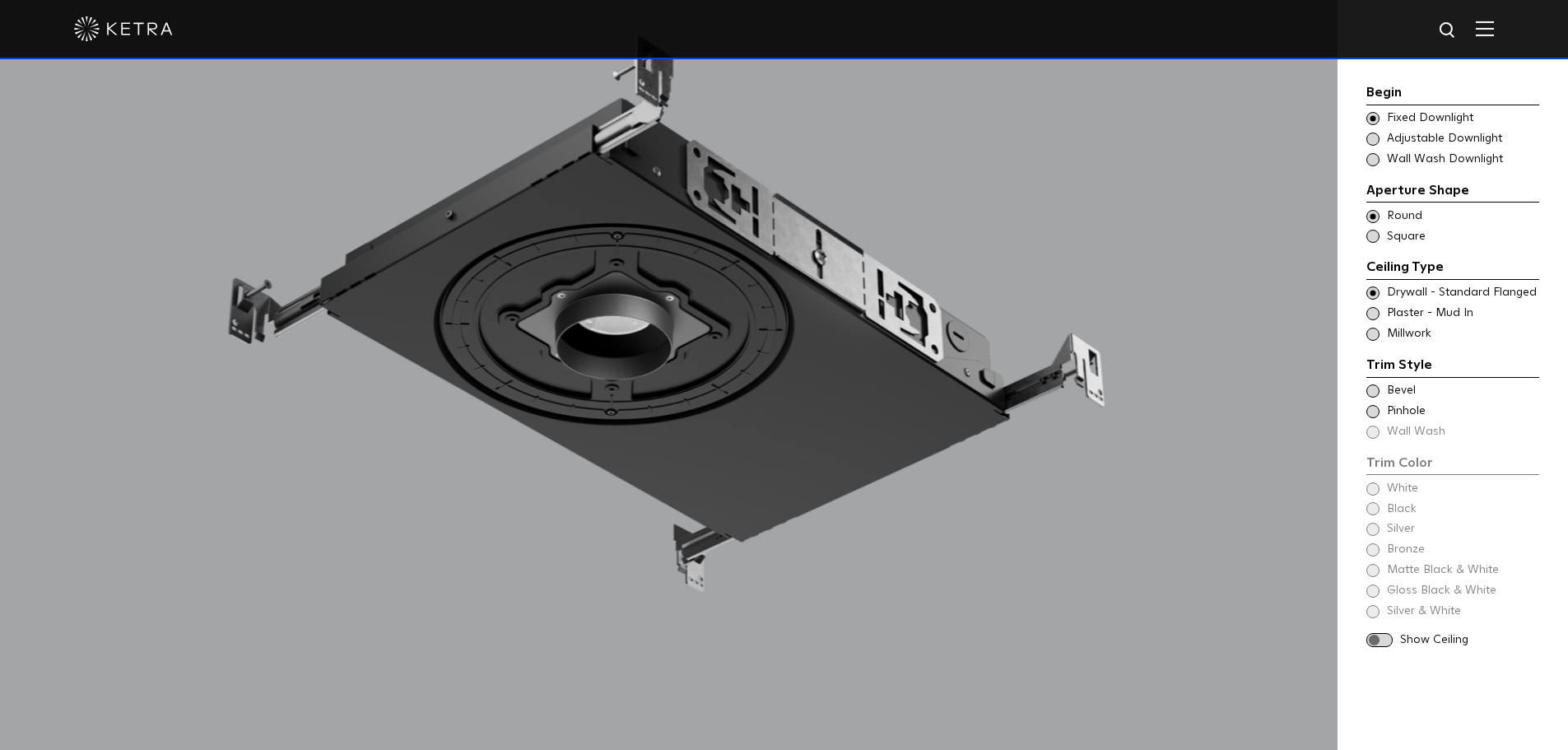
click at [1369, 235] on span at bounding box center [1373, 237] width 13 height 13
click at [1368, 223] on div "Ceiling Type Round Drywall - Standard Flanged Round" at bounding box center [1452, 216] width 173 height 16
click at [1376, 236] on span at bounding box center [1373, 237] width 13 height 13
click at [1371, 317] on span at bounding box center [1373, 314] width 13 height 13
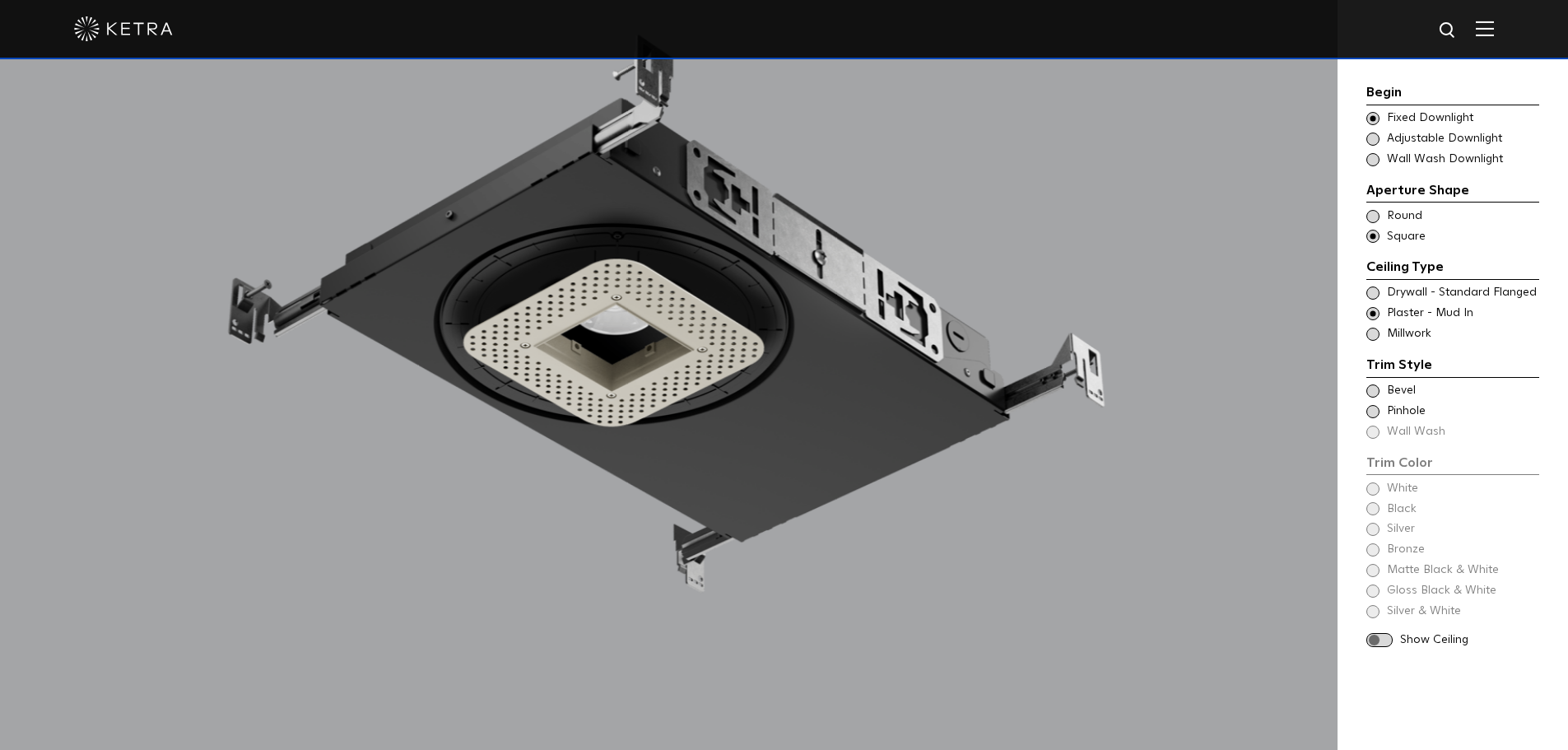
click at [1370, 332] on span at bounding box center [1373, 334] width 13 height 13
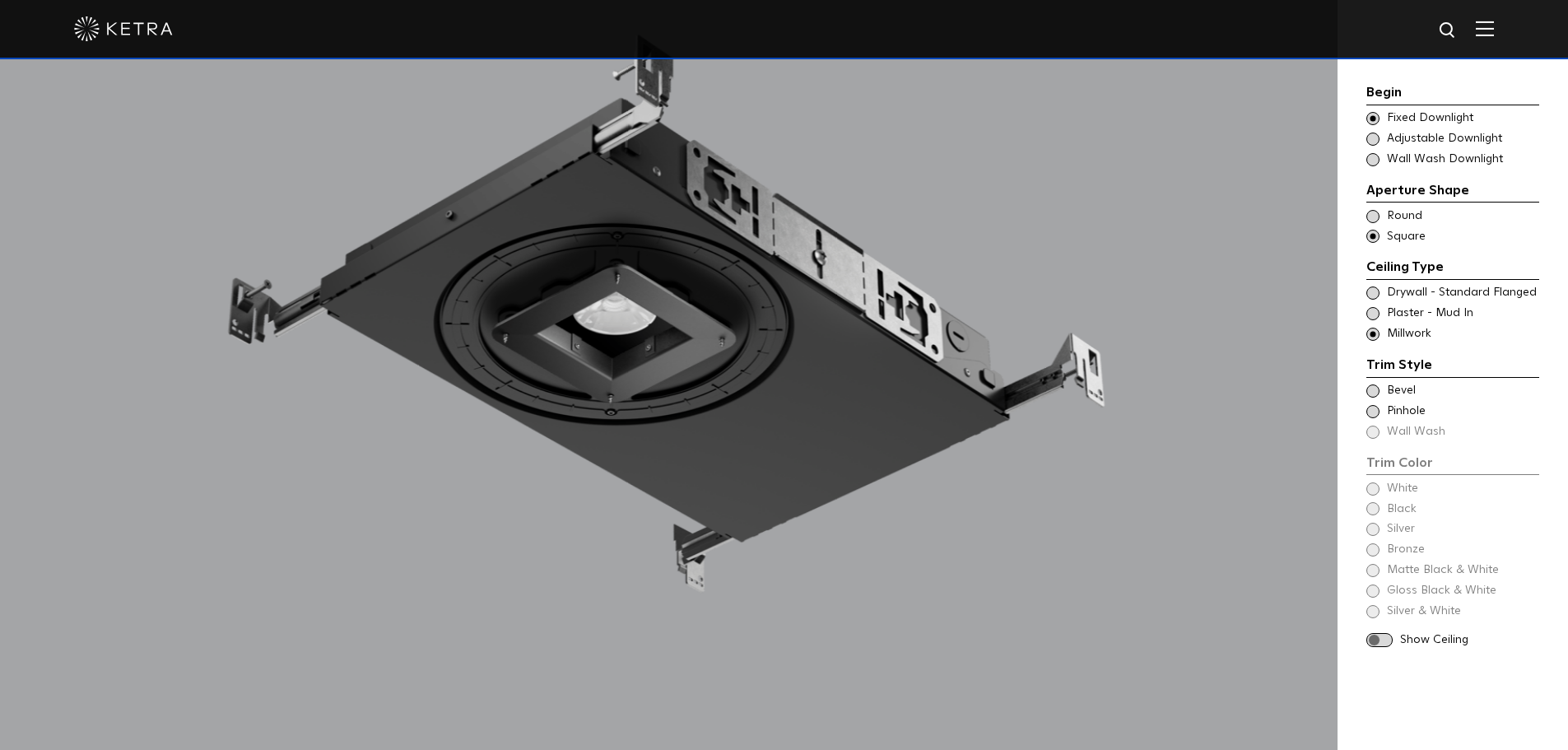
click at [1376, 391] on span at bounding box center [1373, 392] width 13 height 13
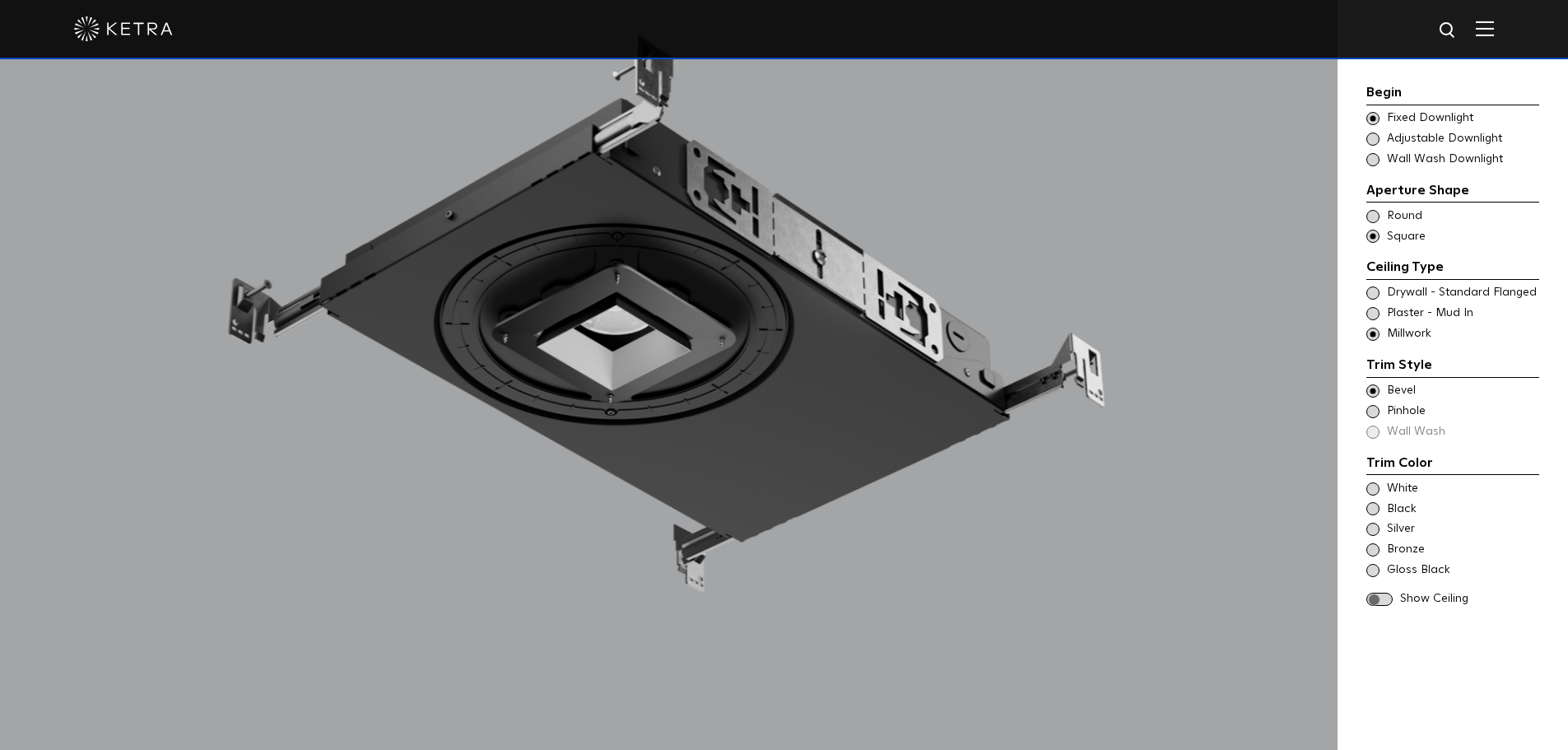
click at [1372, 409] on span at bounding box center [1373, 412] width 13 height 13
click at [1375, 409] on span at bounding box center [1373, 412] width 13 height 13
click at [1373, 396] on span at bounding box center [1373, 392] width 13 height 13
click at [1371, 486] on span at bounding box center [1373, 489] width 13 height 13
click at [1370, 507] on span at bounding box center [1373, 509] width 13 height 13
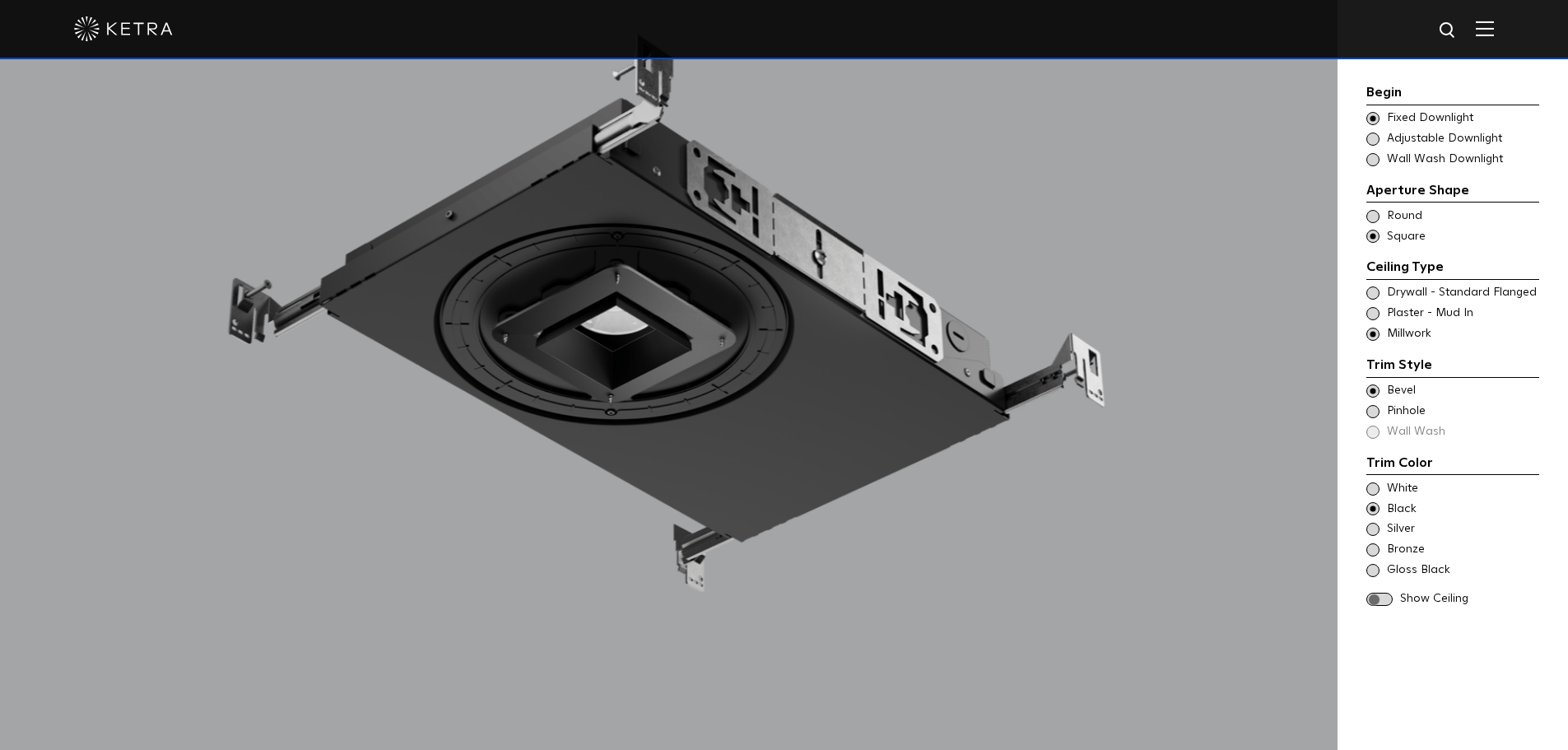
click at [1376, 523] on div "Silver" at bounding box center [1452, 529] width 173 height 16
click at [1376, 545] on span at bounding box center [1373, 550] width 13 height 13
click at [1376, 576] on div "Gloss Black" at bounding box center [1452, 570] width 173 height 16
click at [1378, 600] on span at bounding box center [1380, 600] width 27 height 14
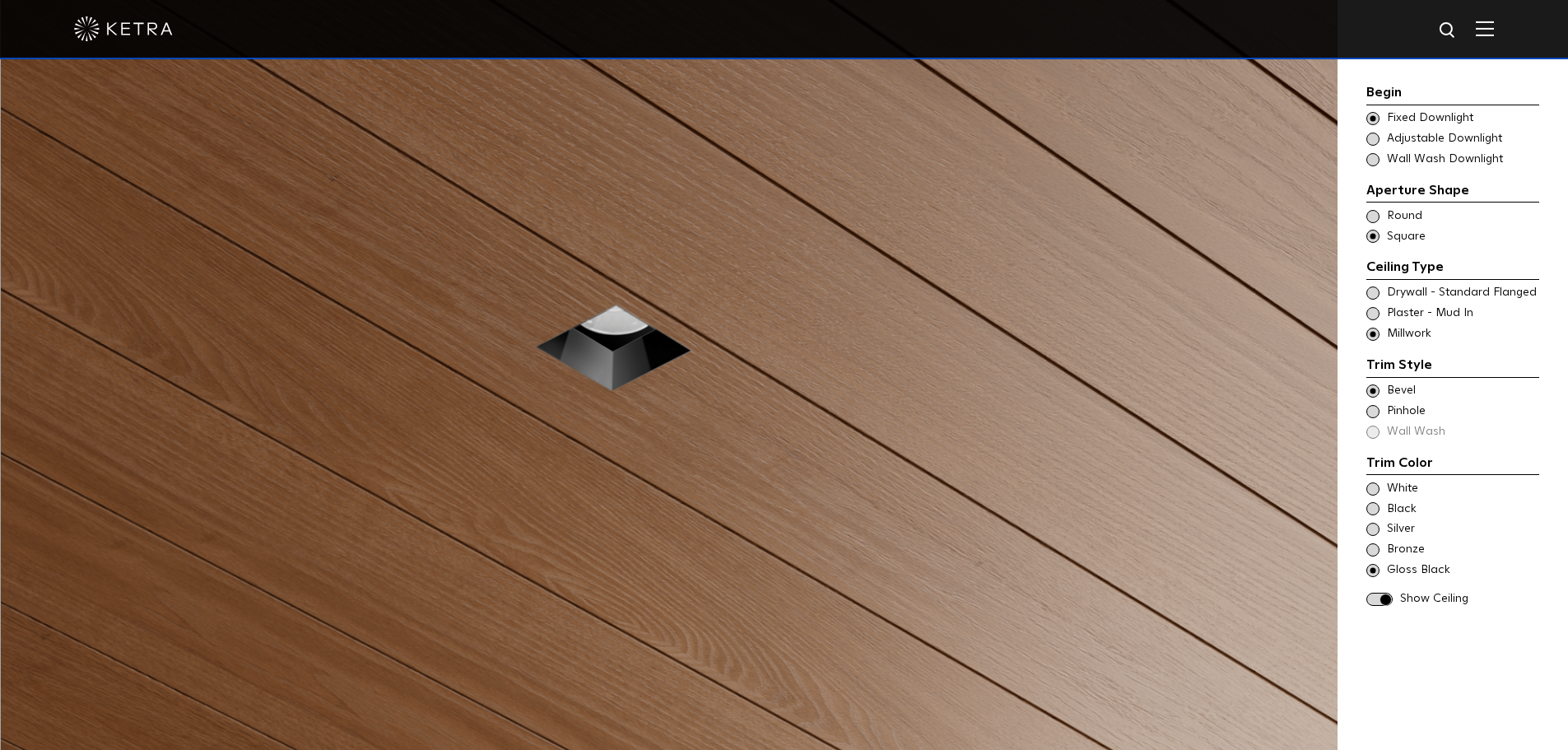
click at [1371, 313] on span at bounding box center [1373, 314] width 13 height 13
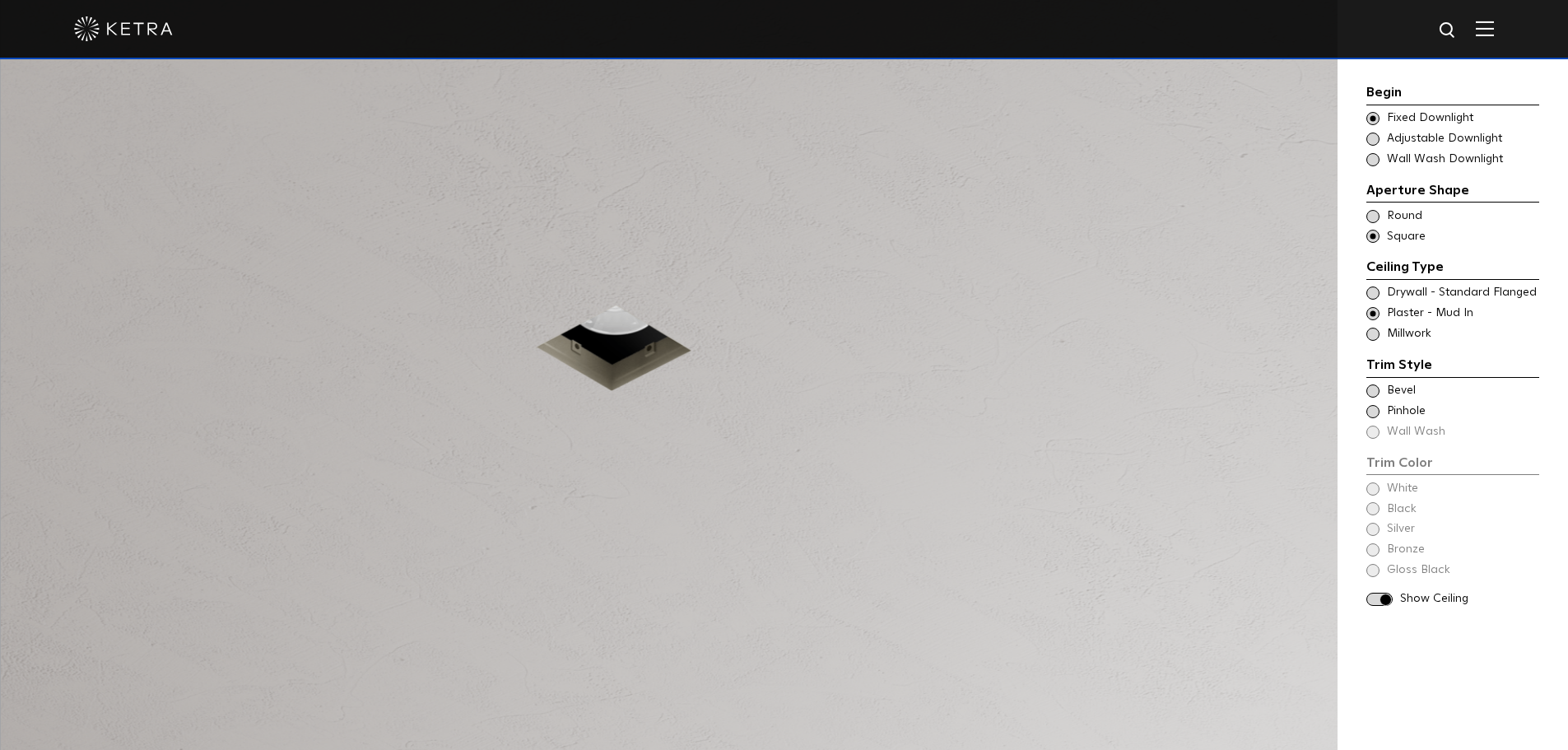
click at [1372, 390] on span at bounding box center [1373, 392] width 13 height 13
click at [1373, 406] on span at bounding box center [1373, 412] width 13 height 13
click at [1375, 398] on div "Trim Color - Square - Flangeless Bevel" at bounding box center [1452, 391] width 173 height 16
click at [1372, 490] on span at bounding box center [1373, 489] width 13 height 13
click at [1371, 504] on span at bounding box center [1373, 509] width 13 height 13
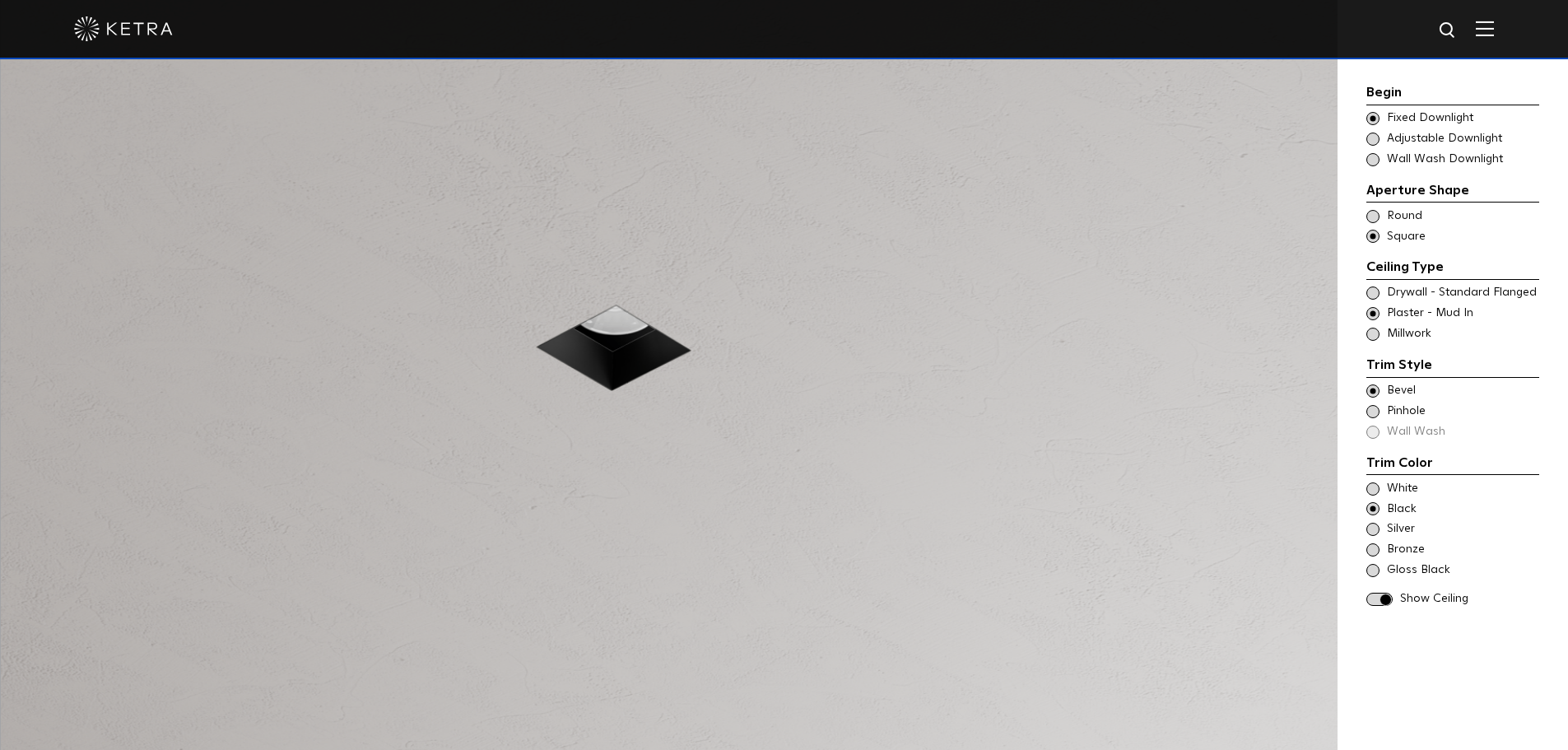
click at [1372, 529] on span at bounding box center [1373, 529] width 13 height 13
click at [1374, 546] on span at bounding box center [1373, 550] width 13 height 13
click at [1374, 568] on span at bounding box center [1373, 570] width 13 height 13
click at [1379, 295] on span at bounding box center [1373, 293] width 13 height 13
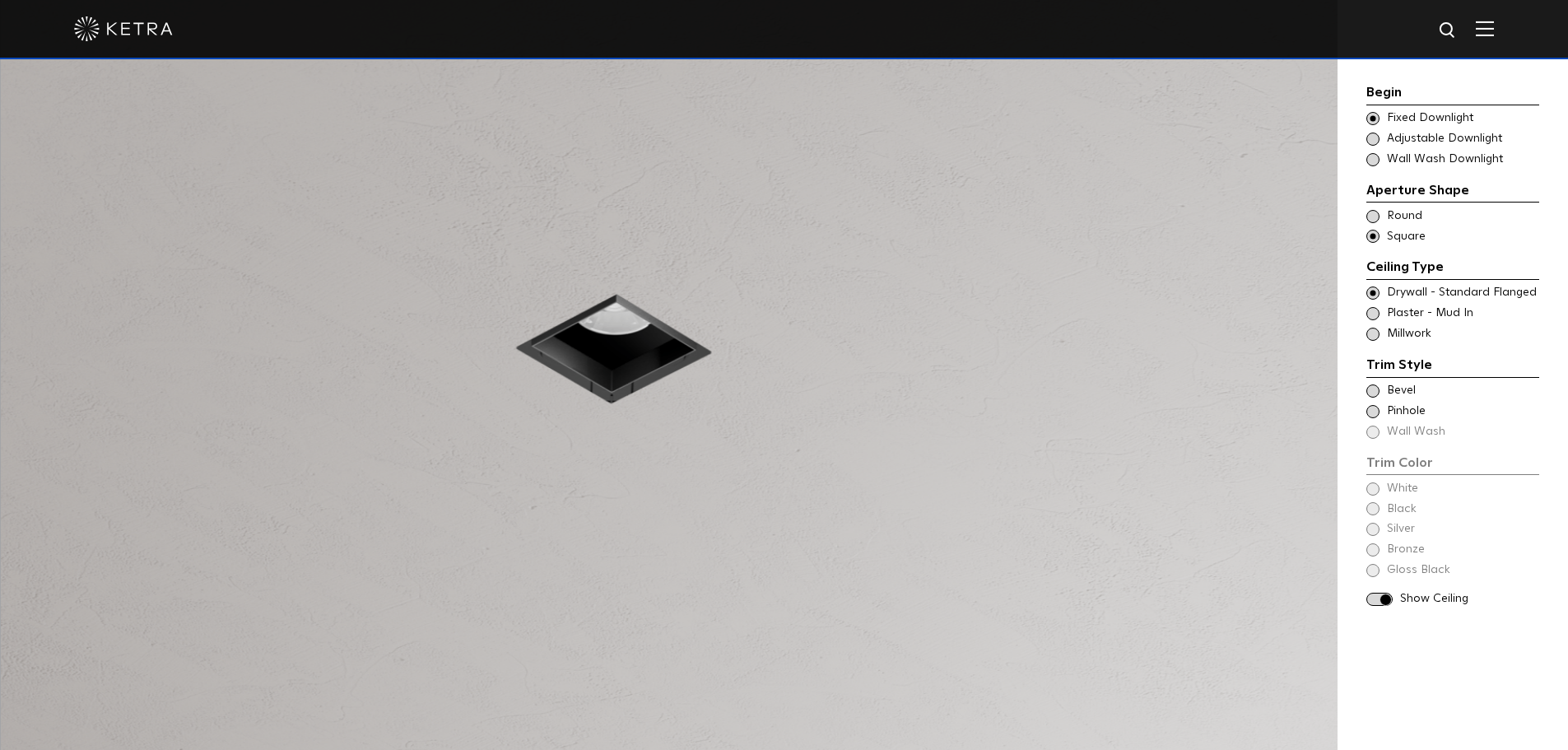
click at [1375, 390] on span at bounding box center [1373, 392] width 13 height 13
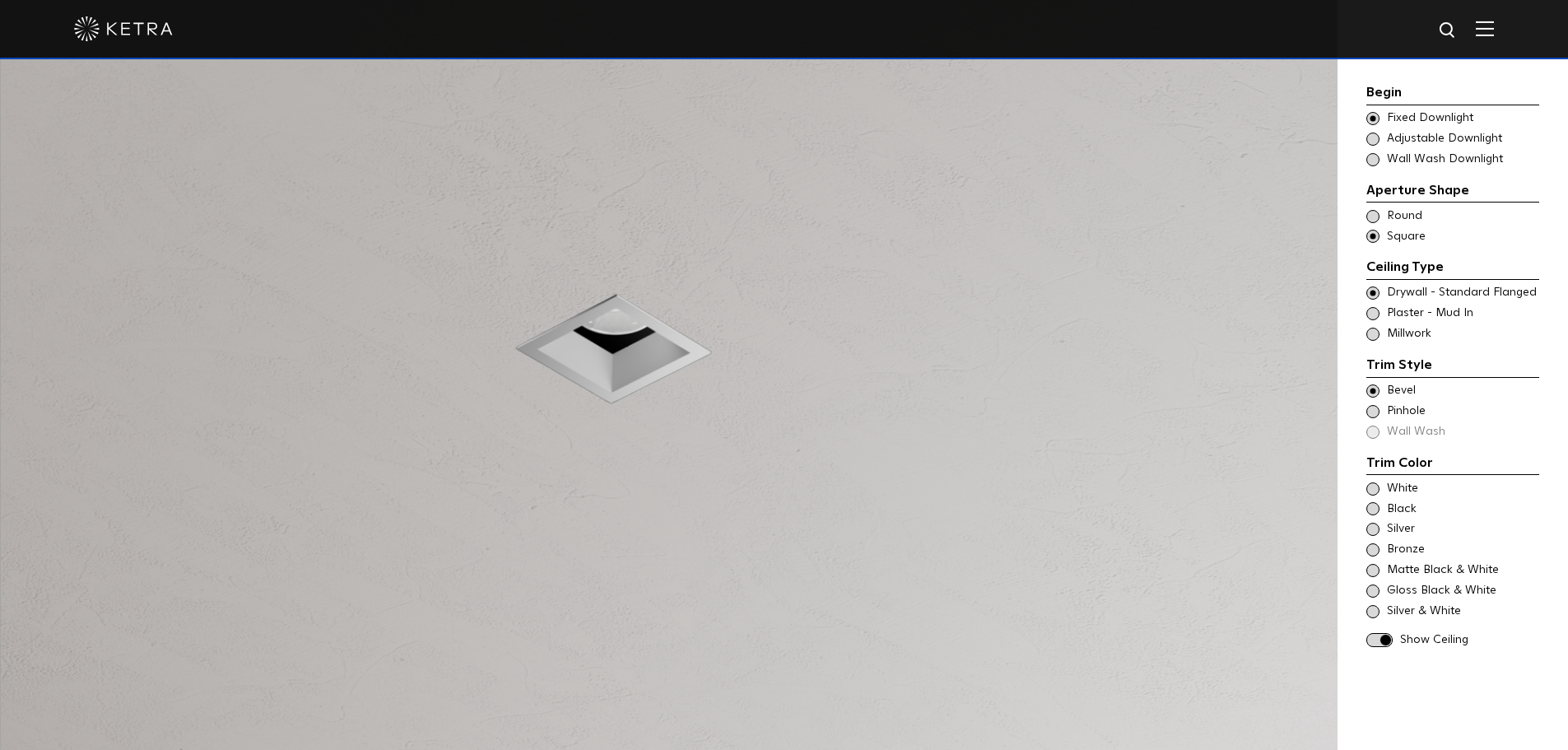
click at [1372, 295] on span at bounding box center [1373, 293] width 13 height 13
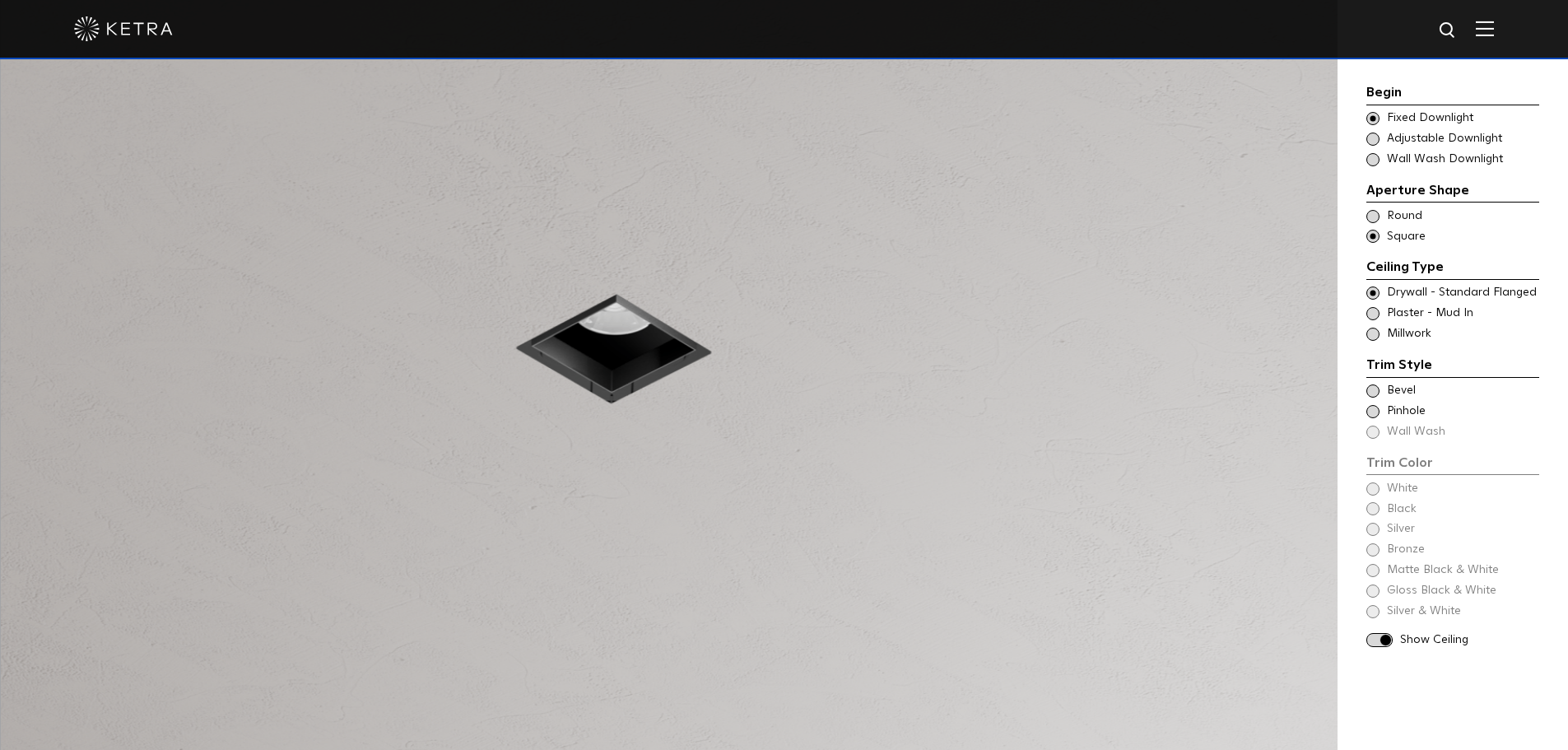
click at [1379, 313] on span at bounding box center [1373, 314] width 13 height 13
click at [1383, 638] on span at bounding box center [1380, 640] width 27 height 14
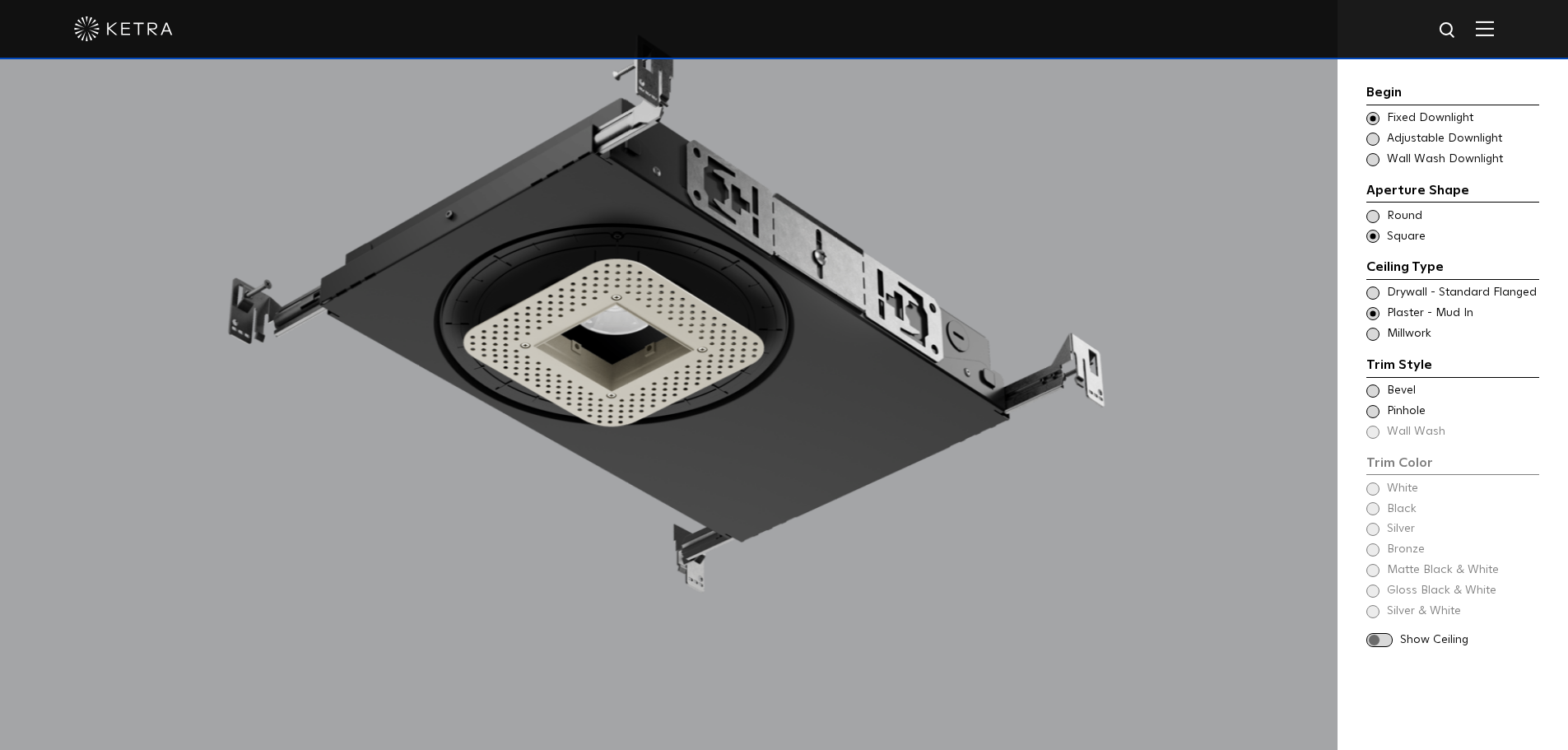
click at [1383, 638] on span at bounding box center [1380, 640] width 27 height 14
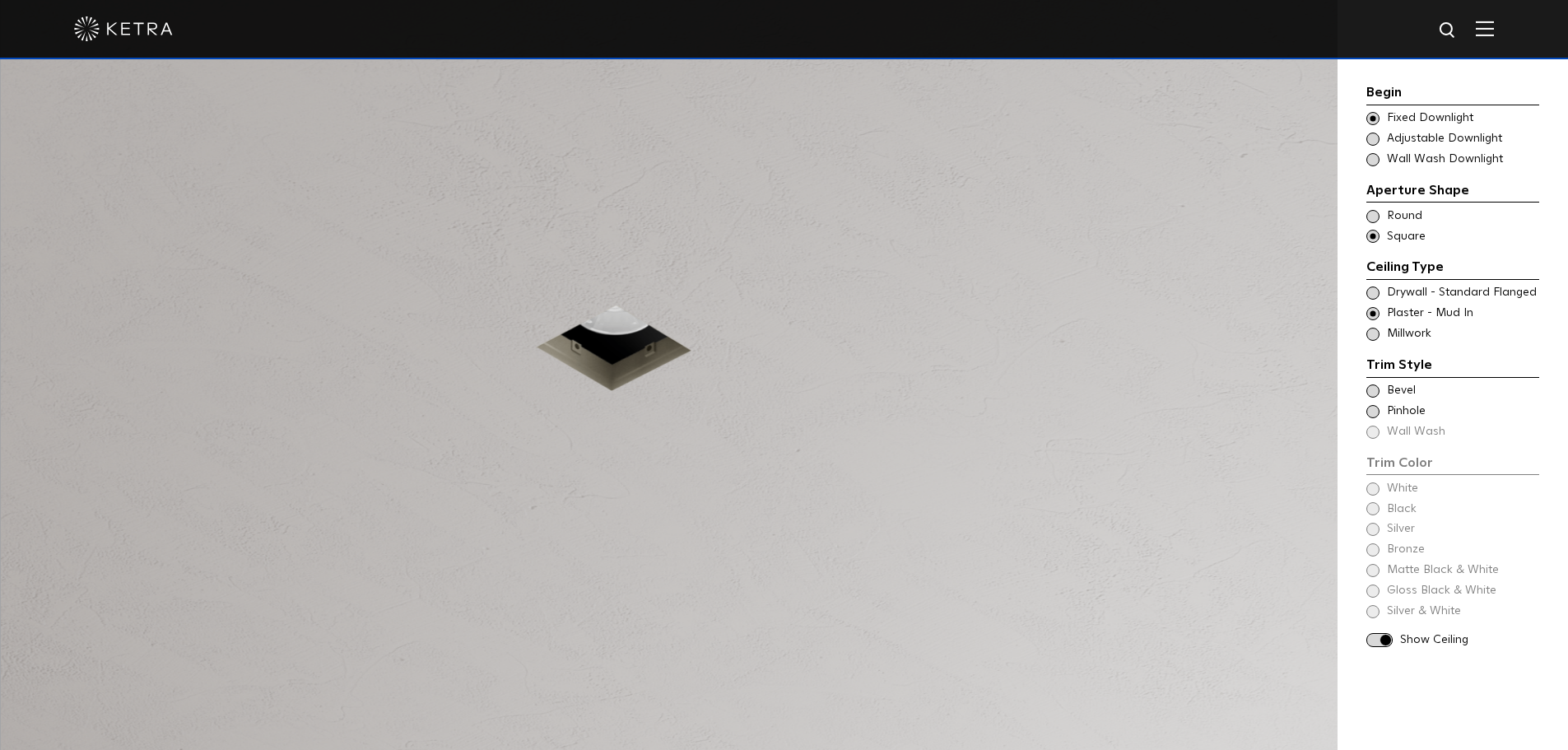
click at [1383, 638] on span at bounding box center [1380, 640] width 27 height 14
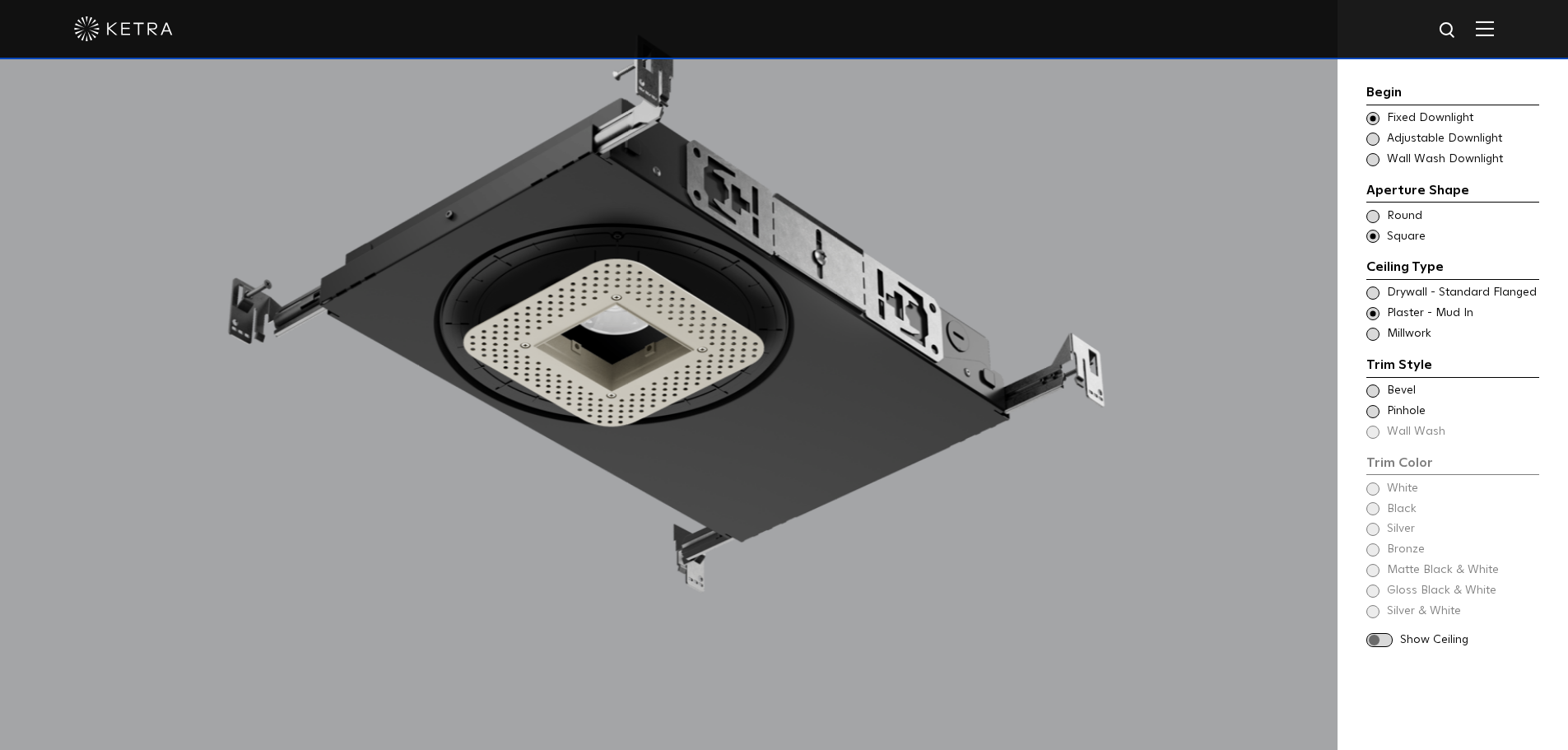
click at [1192, 582] on div at bounding box center [668, 333] width 1338 height 911
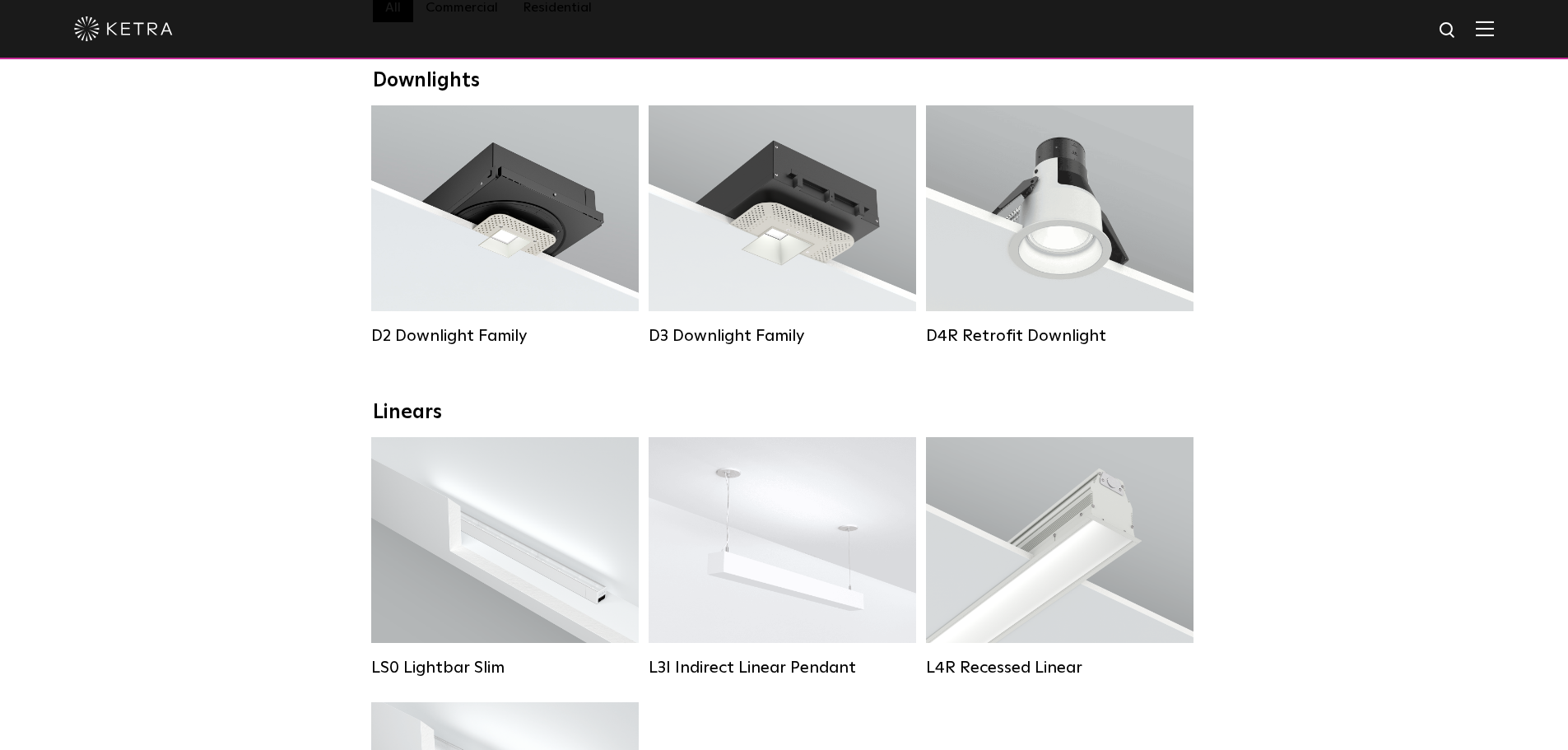
scroll to position [258, 0]
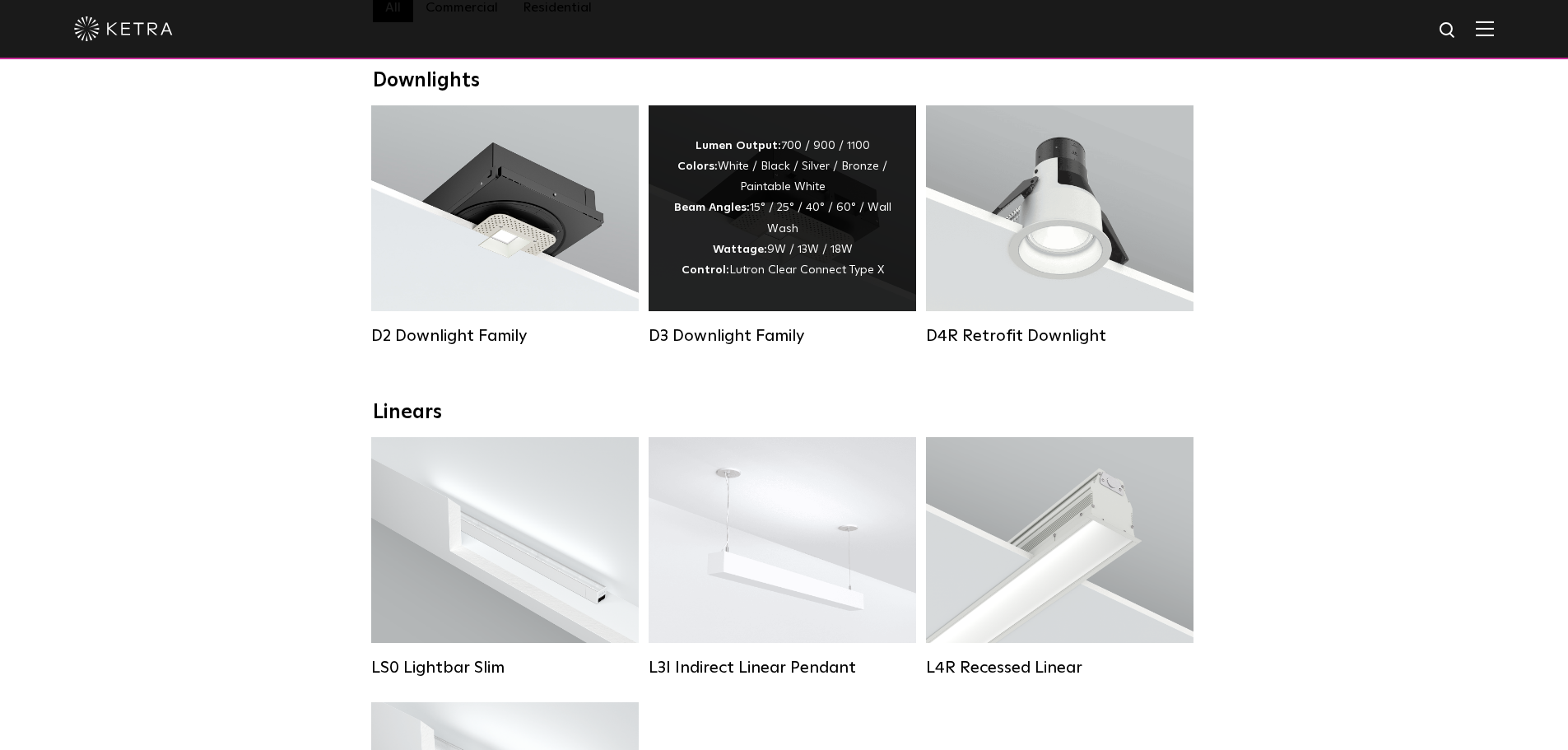
click at [854, 259] on div "Lumen Output: 700 / 900 / 1100 Colors: White / Black / Silver / Bronze / Painta…" at bounding box center [782, 208] width 218 height 145
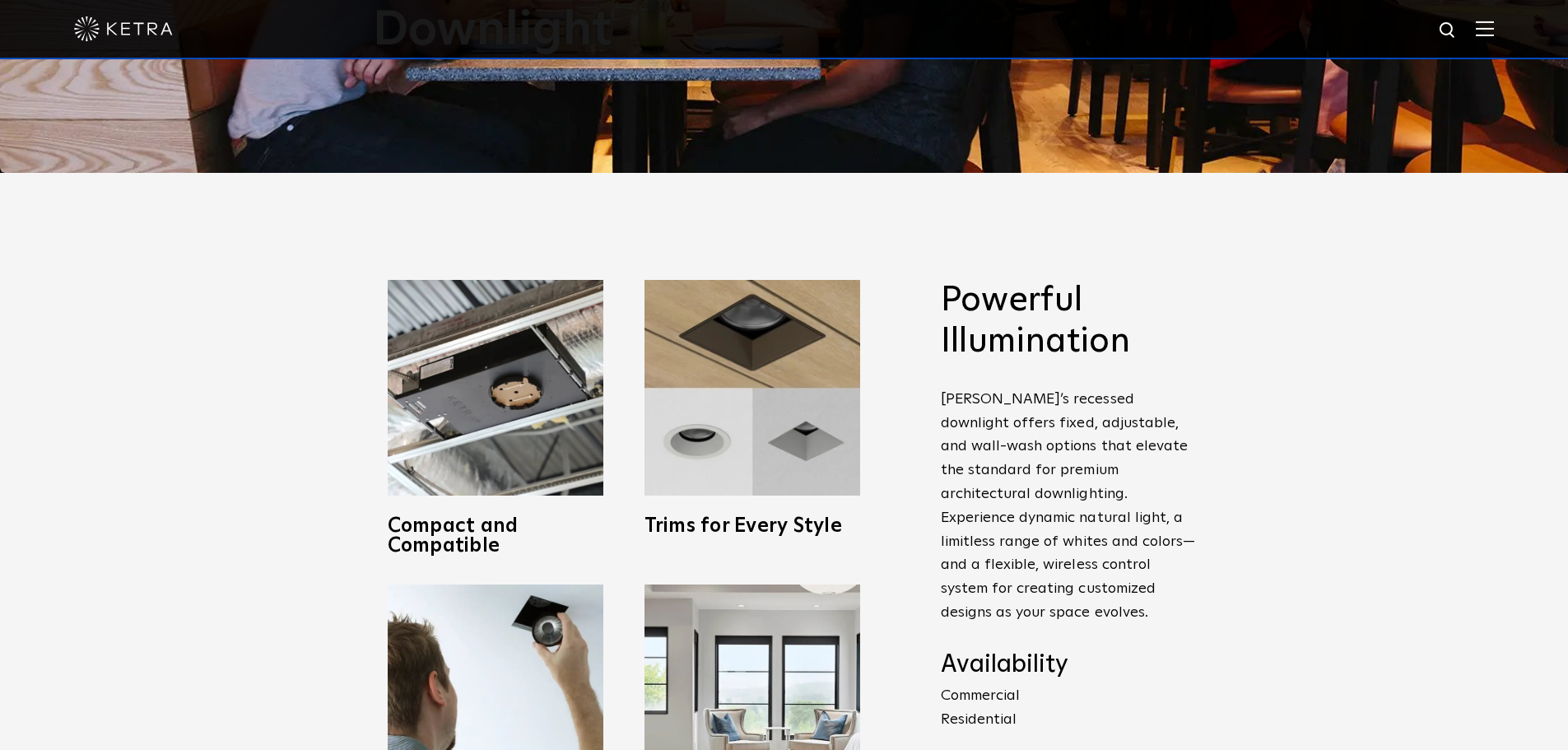
scroll to position [572, 0]
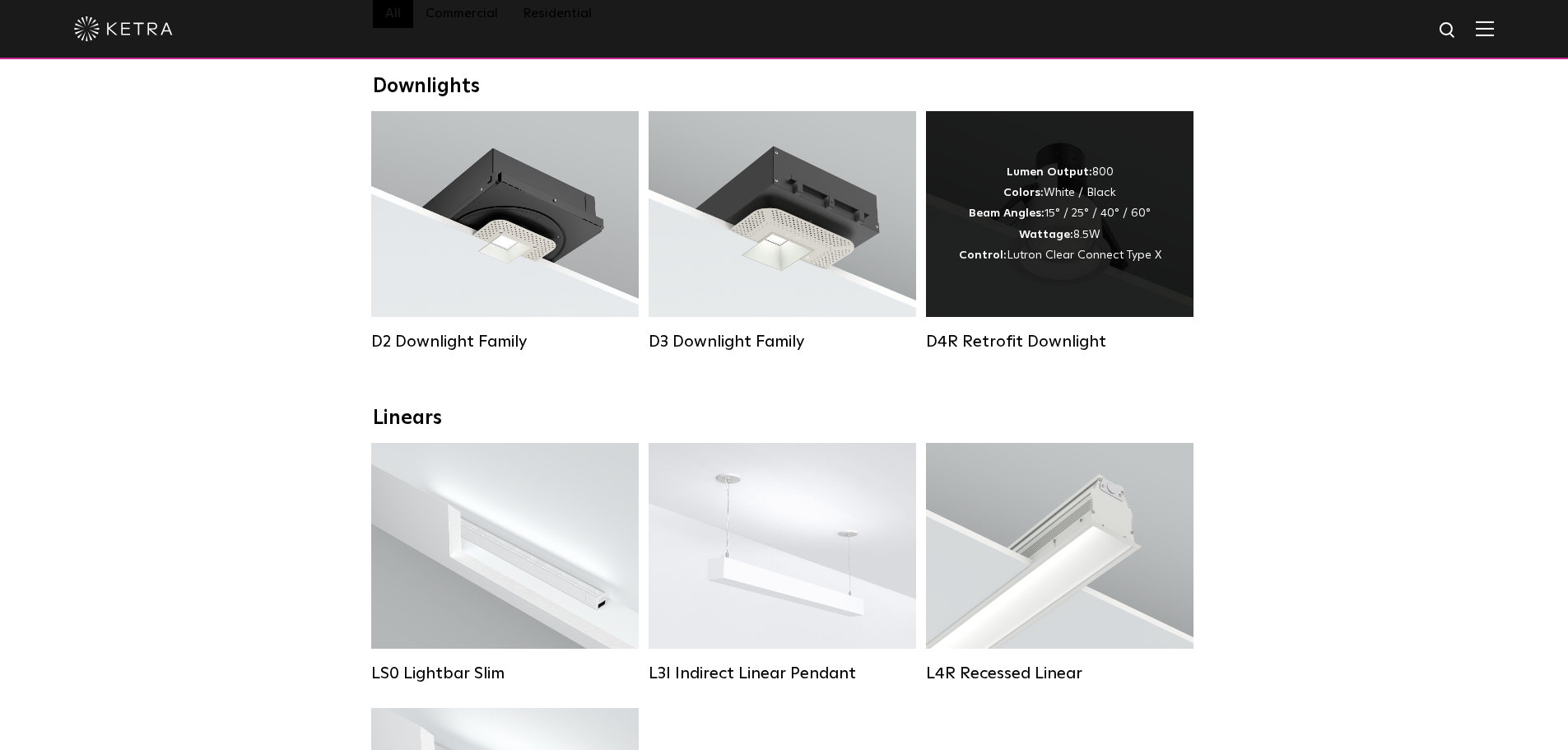
click at [1144, 260] on span "Lutron Clear Connect Type X" at bounding box center [1084, 255] width 155 height 11
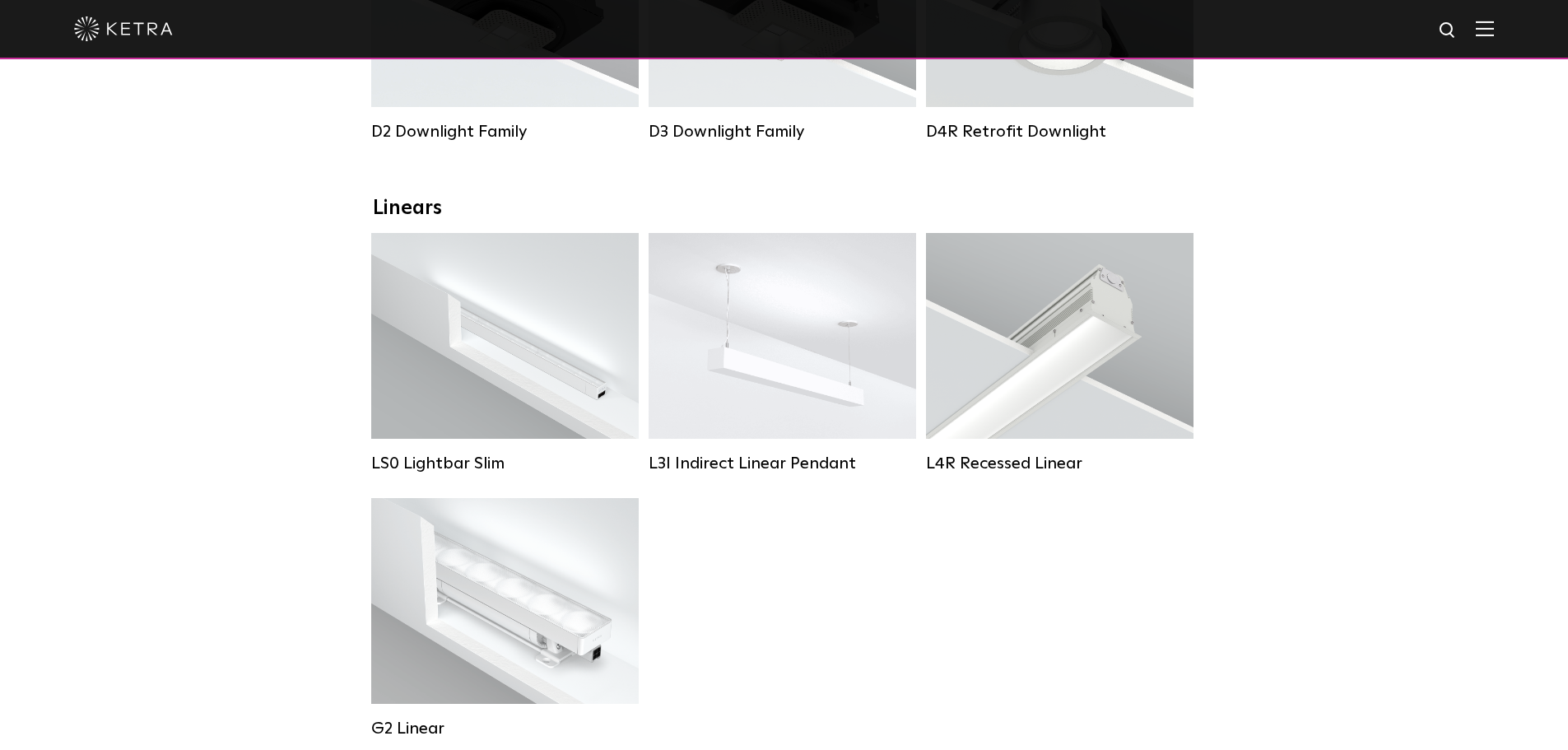
scroll to position [470, 0]
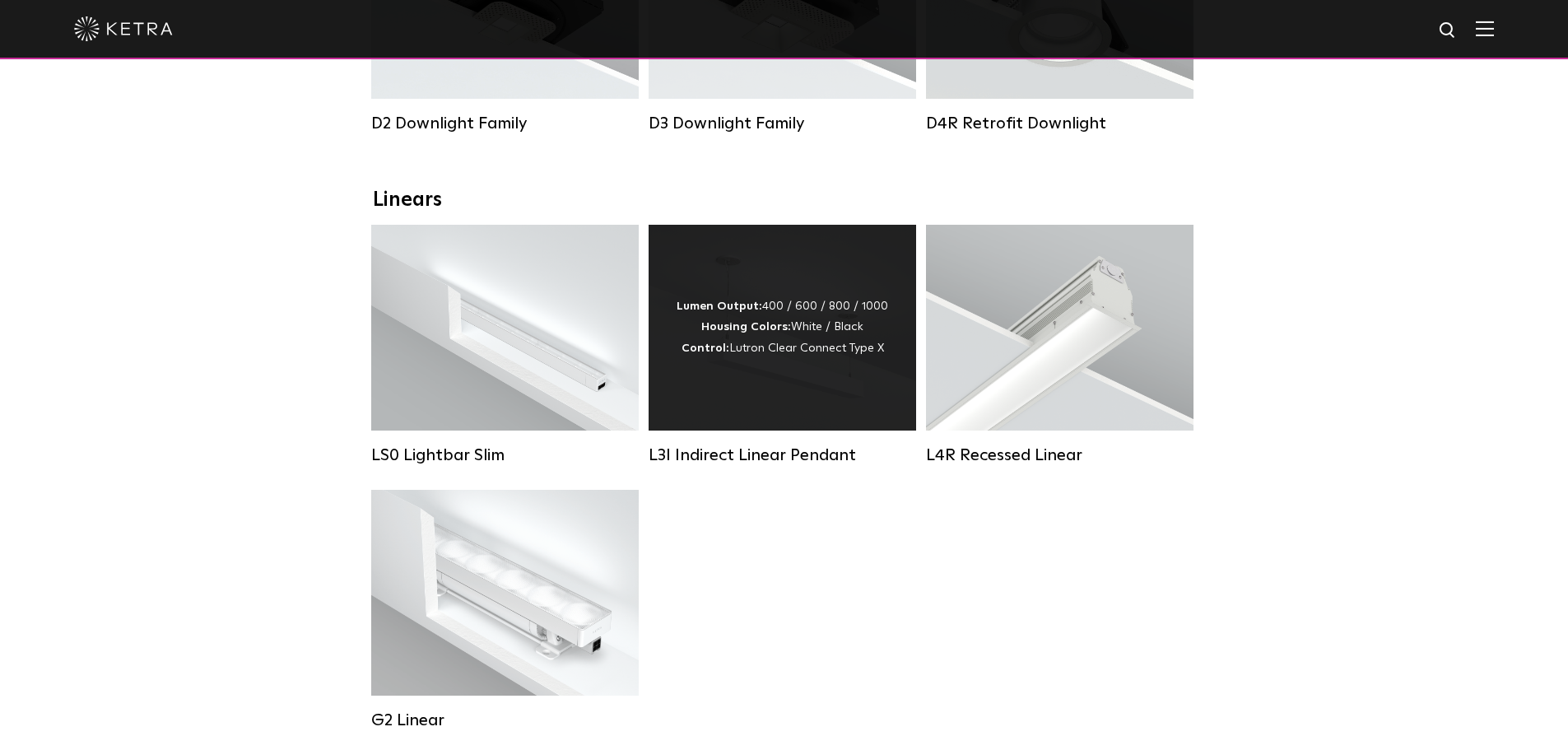
click at [830, 427] on div "Lumen Output: 400 / 600 / 800 / 1000 Housing Colors: White / Black Control: Lut…" at bounding box center [782, 328] width 267 height 206
